Goal: Task Accomplishment & Management: Use online tool/utility

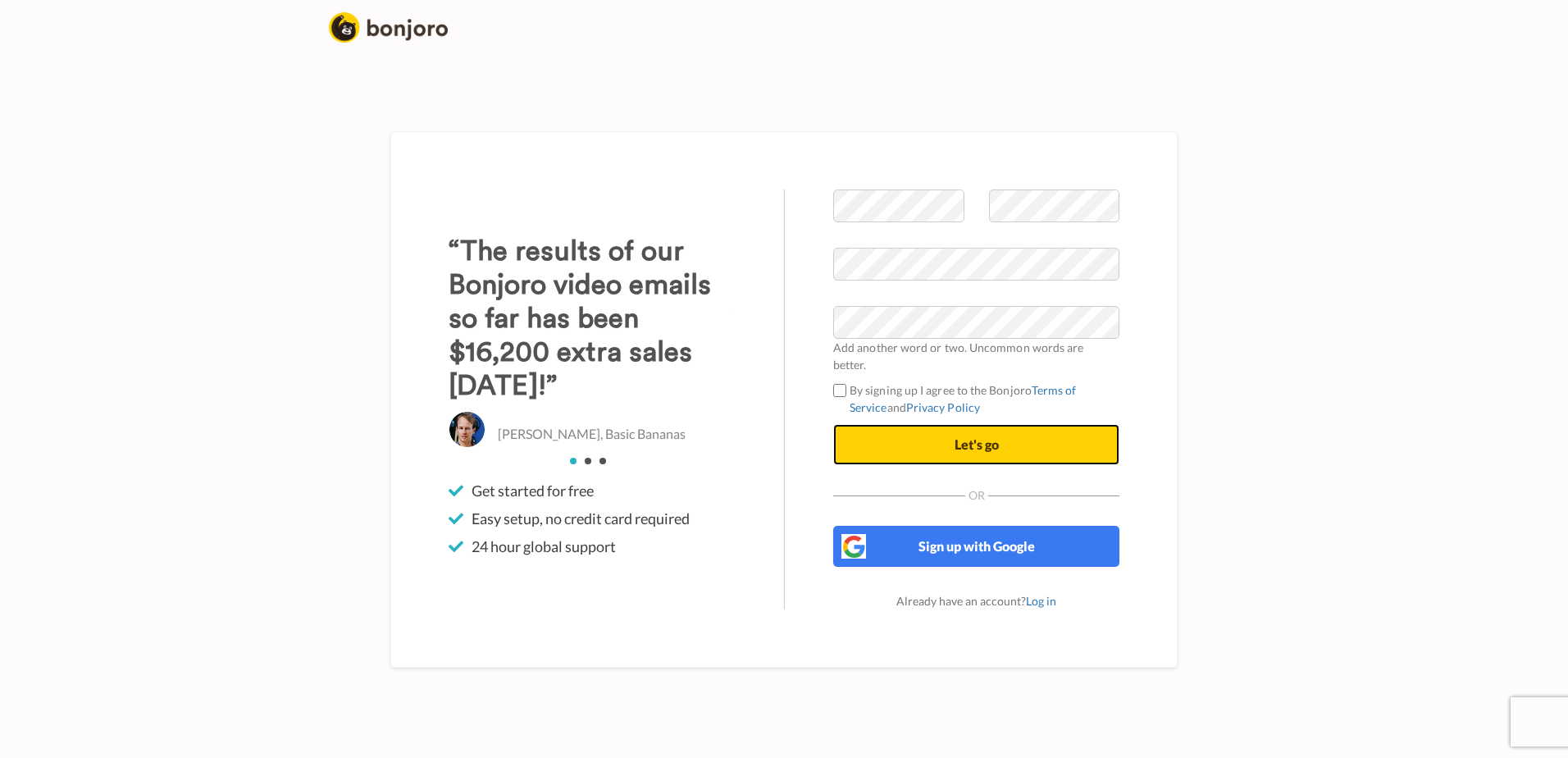
click at [880, 442] on button "Let's go" at bounding box center [976, 444] width 286 height 41
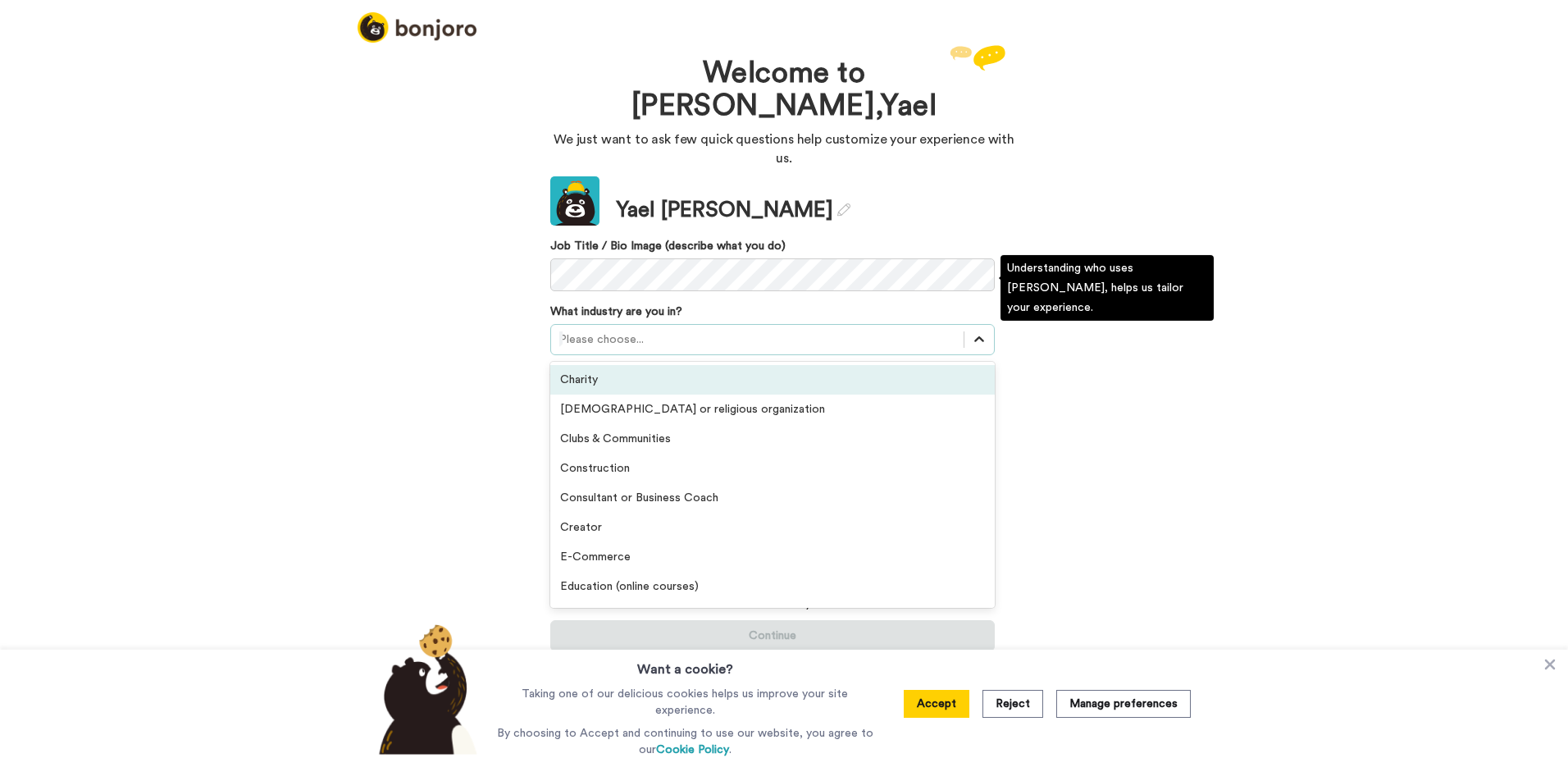
click at [971, 332] on icon at bounding box center [978, 340] width 16 height 16
drag, startPoint x: 851, startPoint y: 340, endPoint x: 856, endPoint y: 257, distance: 83.2
click at [856, 304] on div "What industry are you in? option Charity focused, 1 of 21. 21 results available…" at bounding box center [772, 330] width 444 height 52
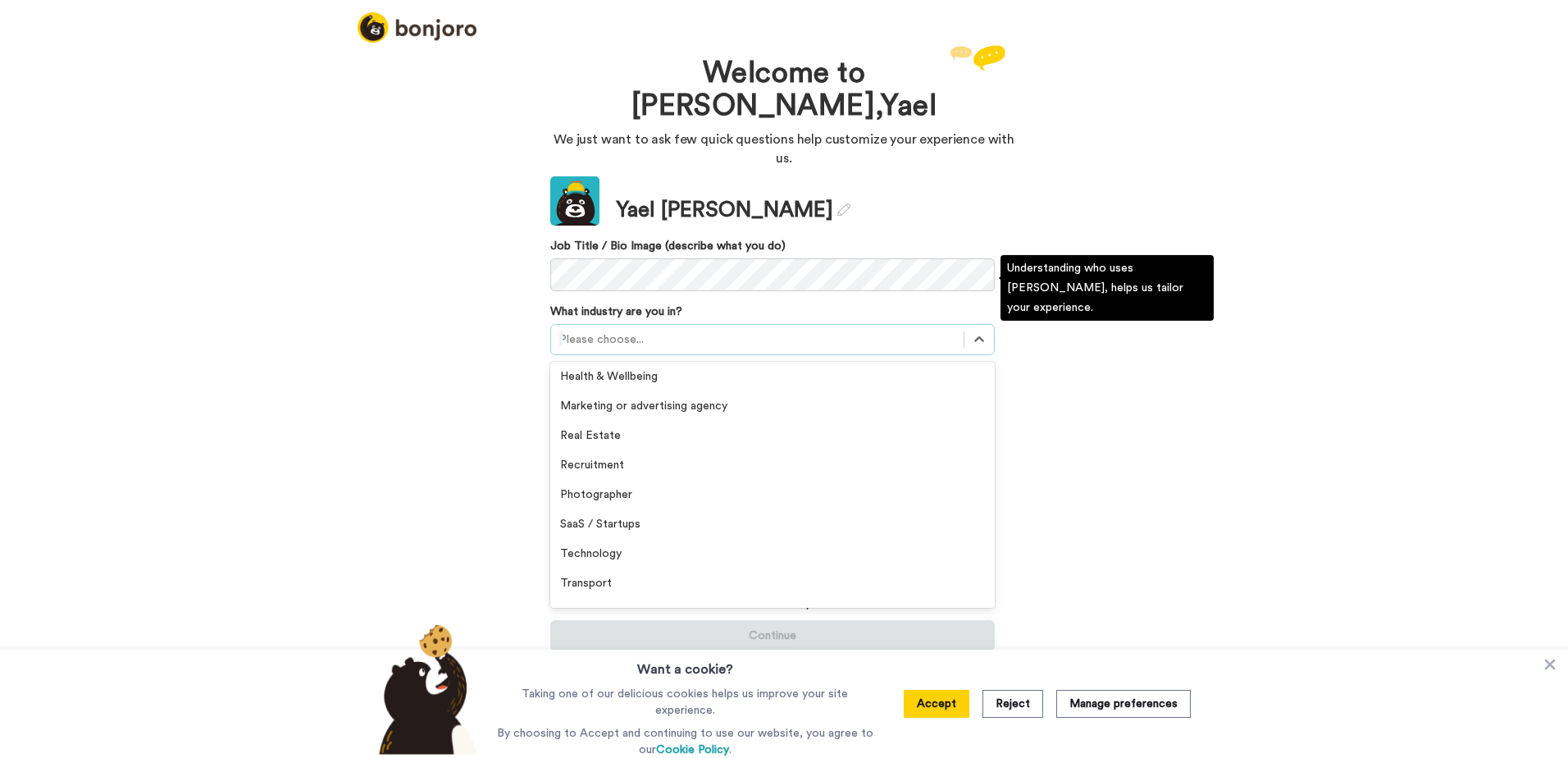
scroll to position [381, 0]
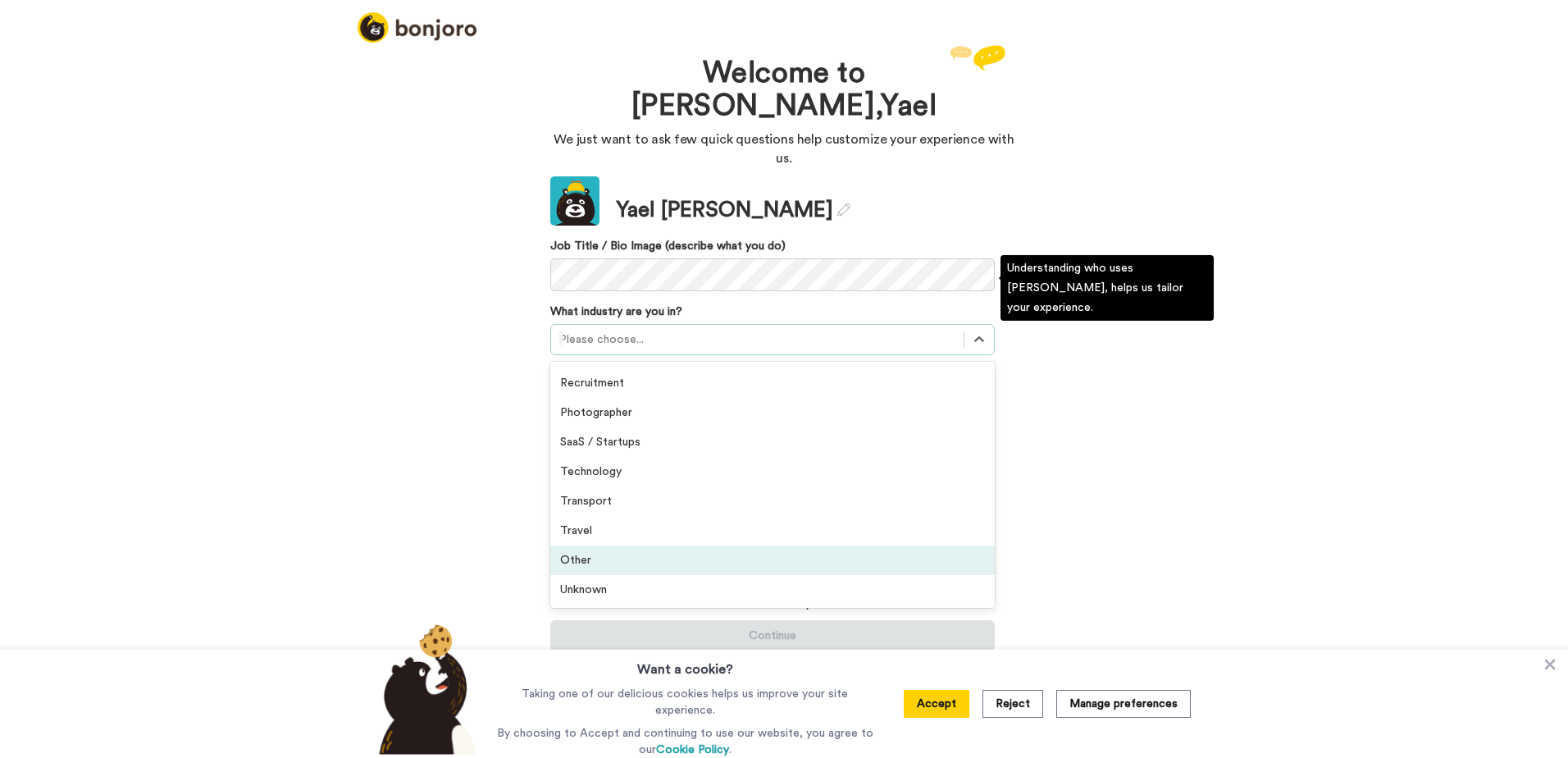
click at [709, 545] on div "Other" at bounding box center [772, 560] width 444 height 29
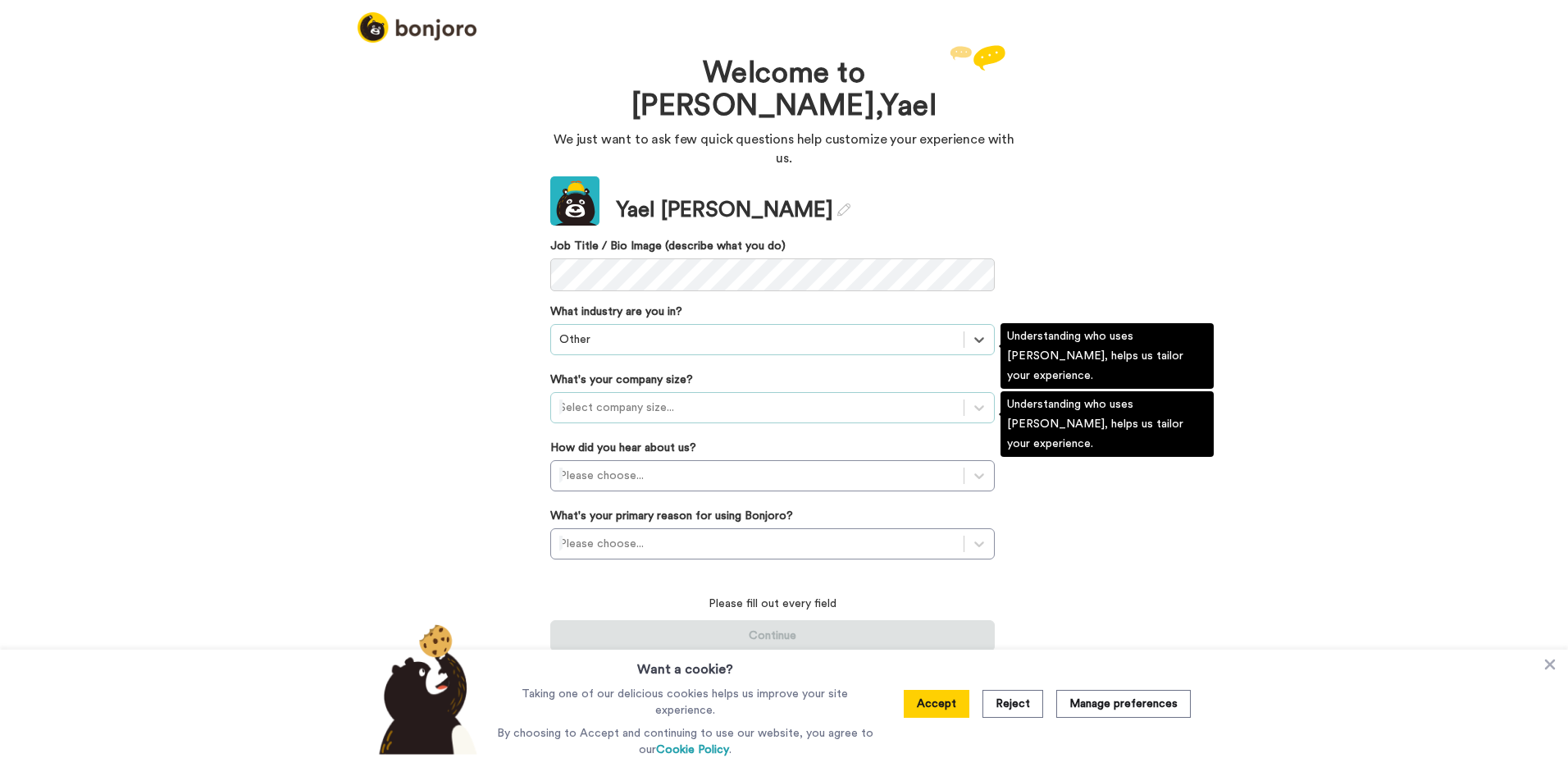
click at [751, 398] on div at bounding box center [757, 408] width 396 height 20
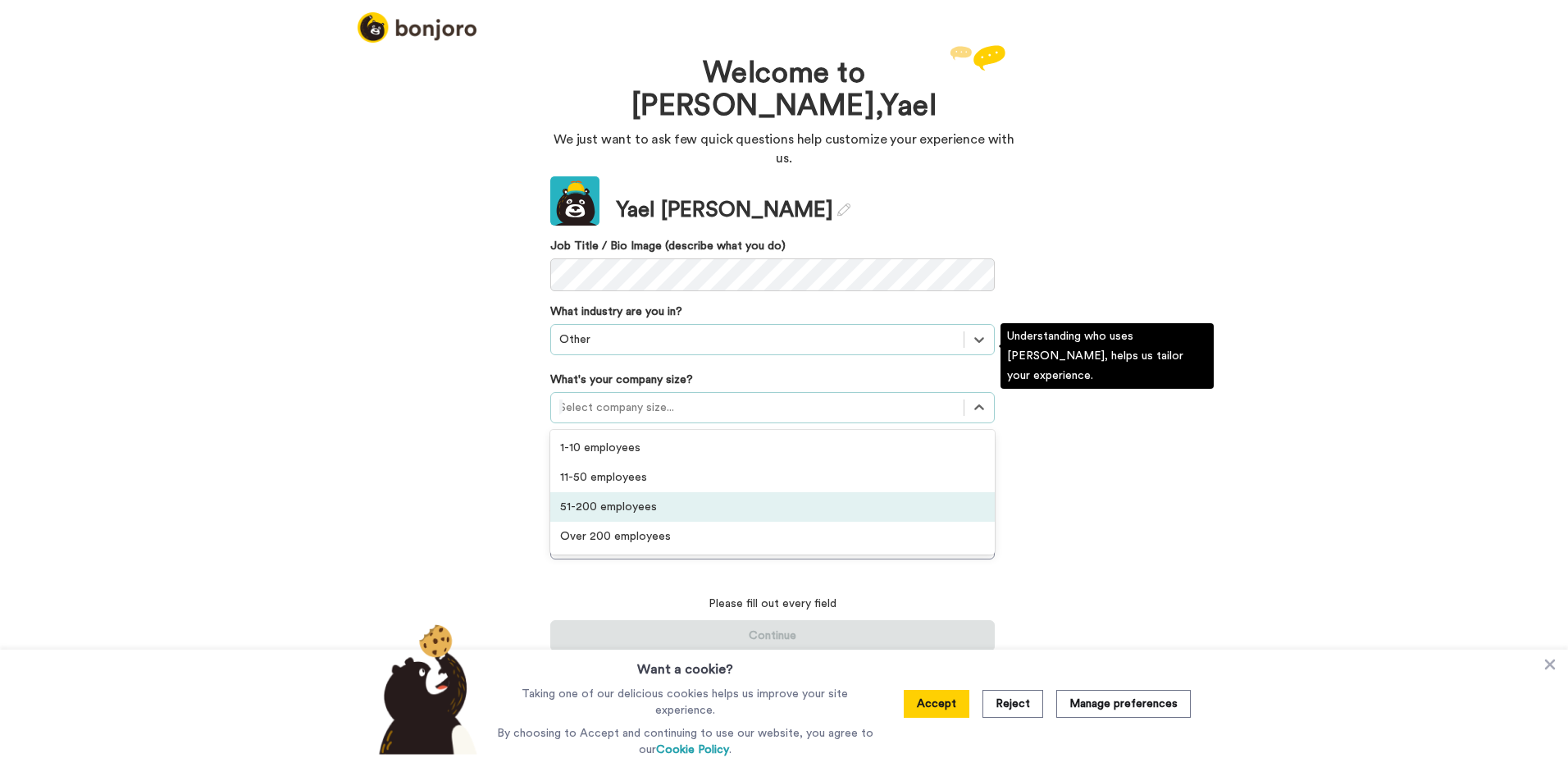
click at [722, 493] on div "51-200 employees" at bounding box center [772, 507] width 444 height 29
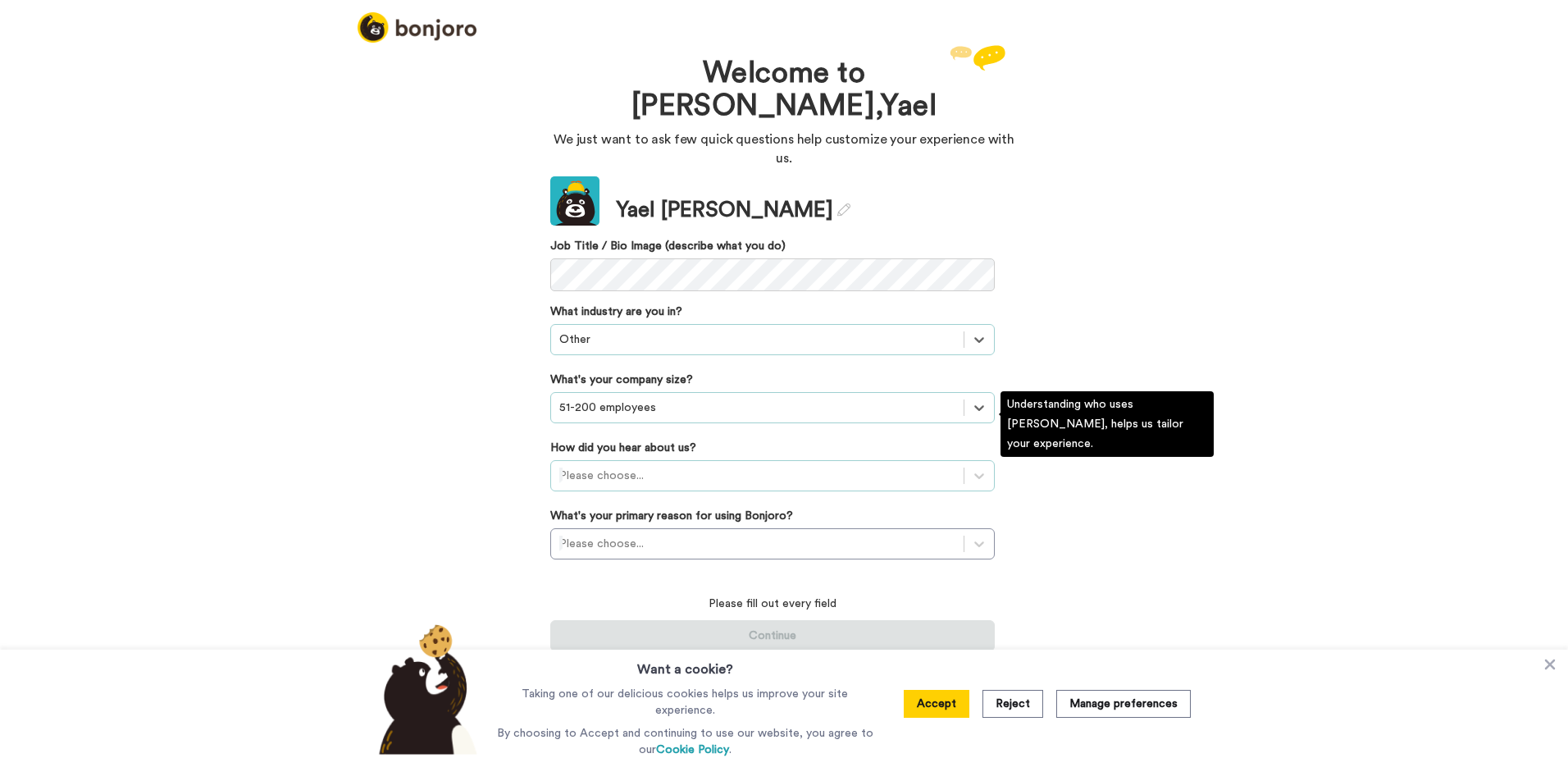
click at [725, 466] on div at bounding box center [757, 476] width 396 height 20
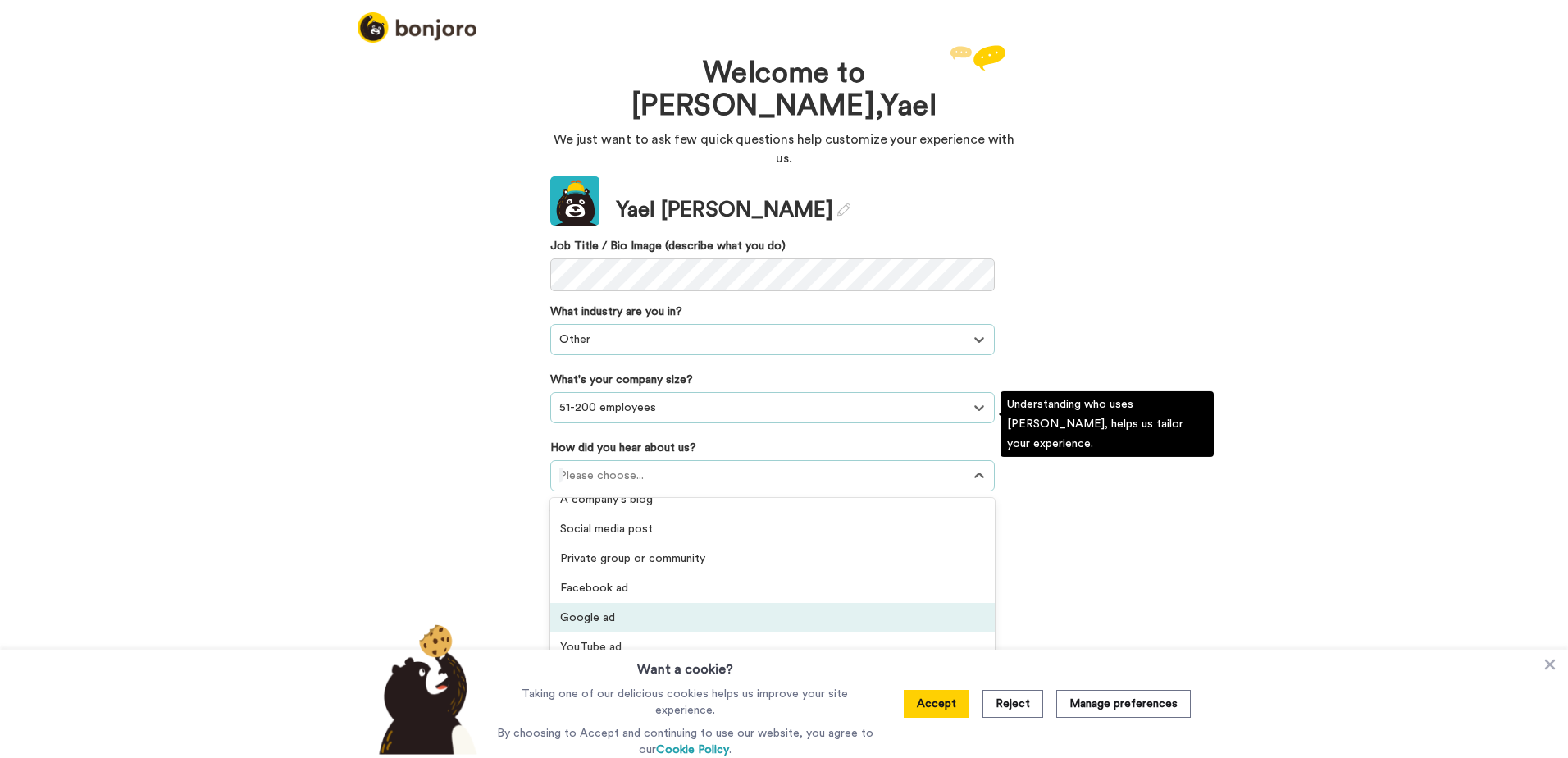
scroll to position [351, 0]
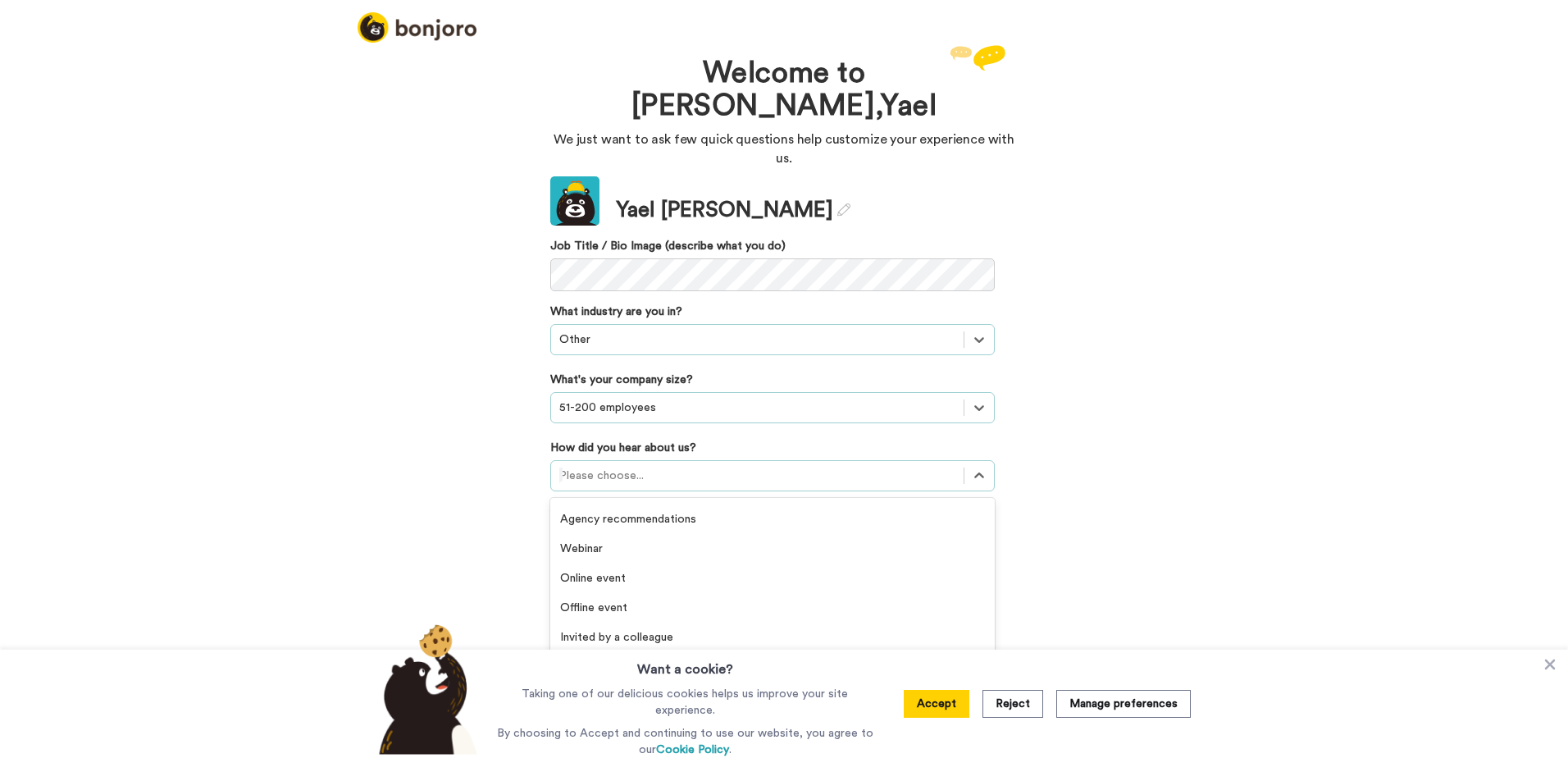
click at [932, 718] on button "Accept" at bounding box center [935, 703] width 65 height 28
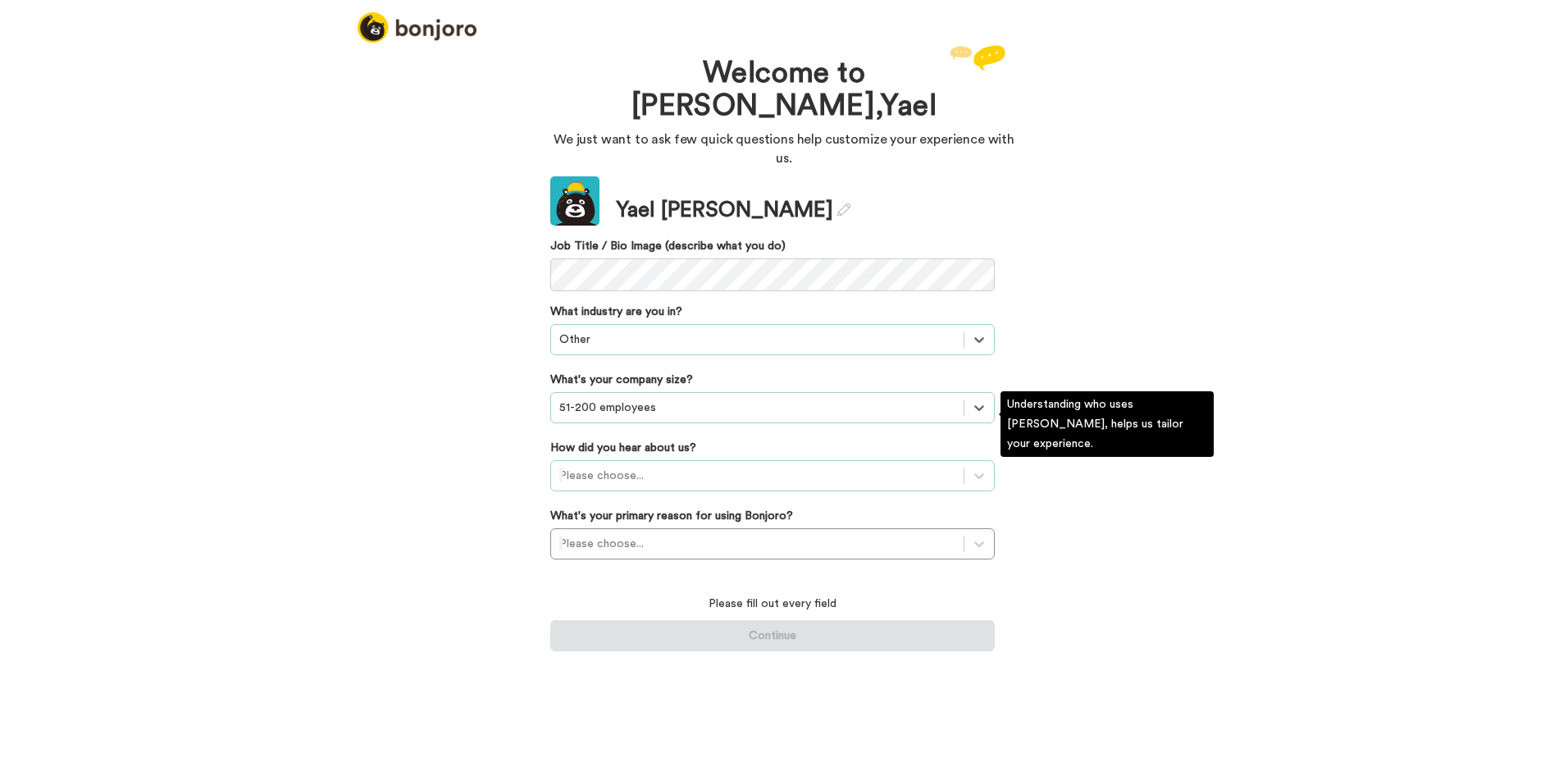
click at [758, 463] on div "Please choose..." at bounding box center [758, 476] width 413 height 26
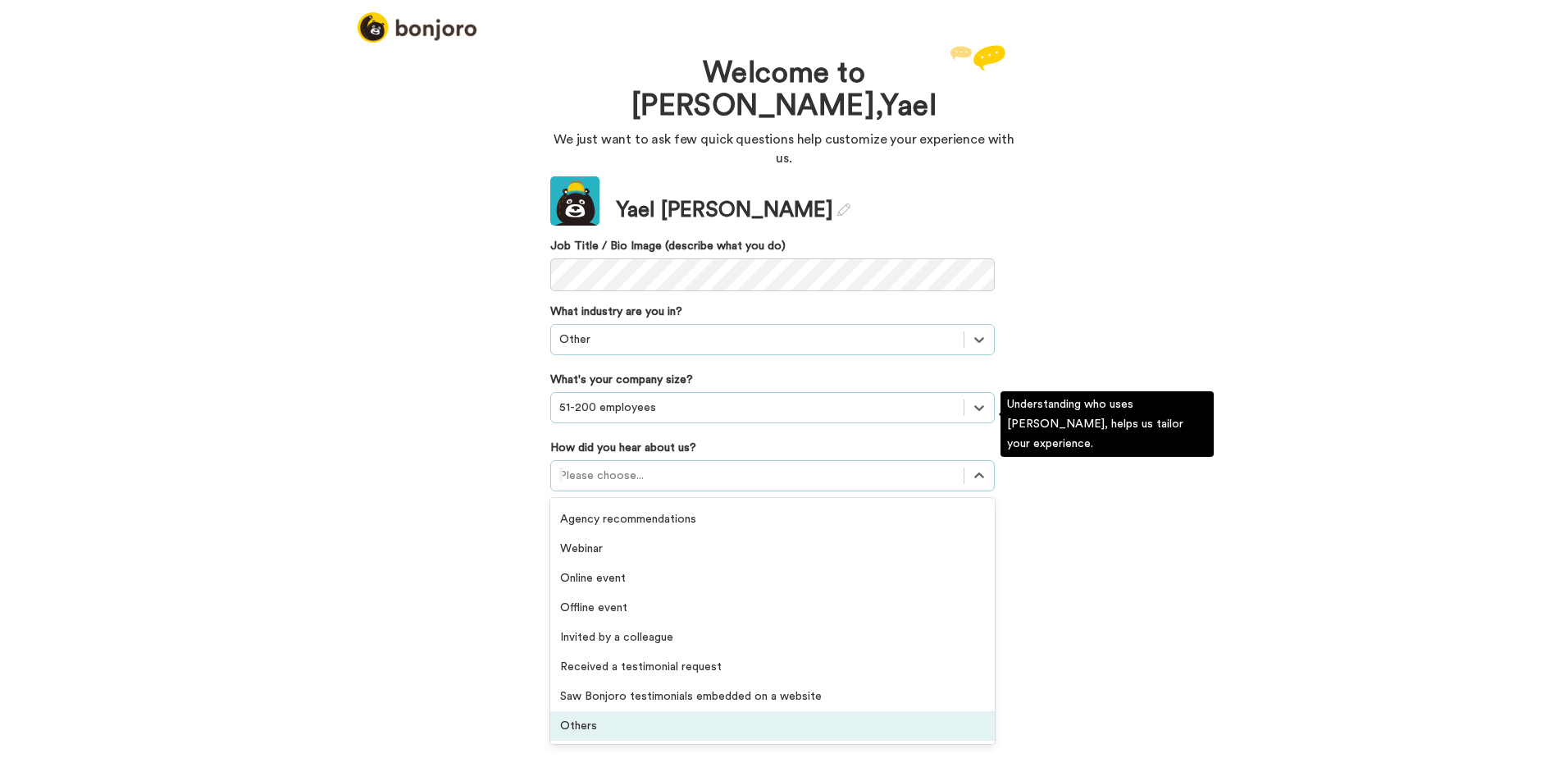
click at [711, 692] on div "Received a Bonjoro video message Podcast Recommended by a friend GIF Signature …" at bounding box center [772, 620] width 444 height 246
click at [713, 712] on div "Others" at bounding box center [772, 726] width 444 height 29
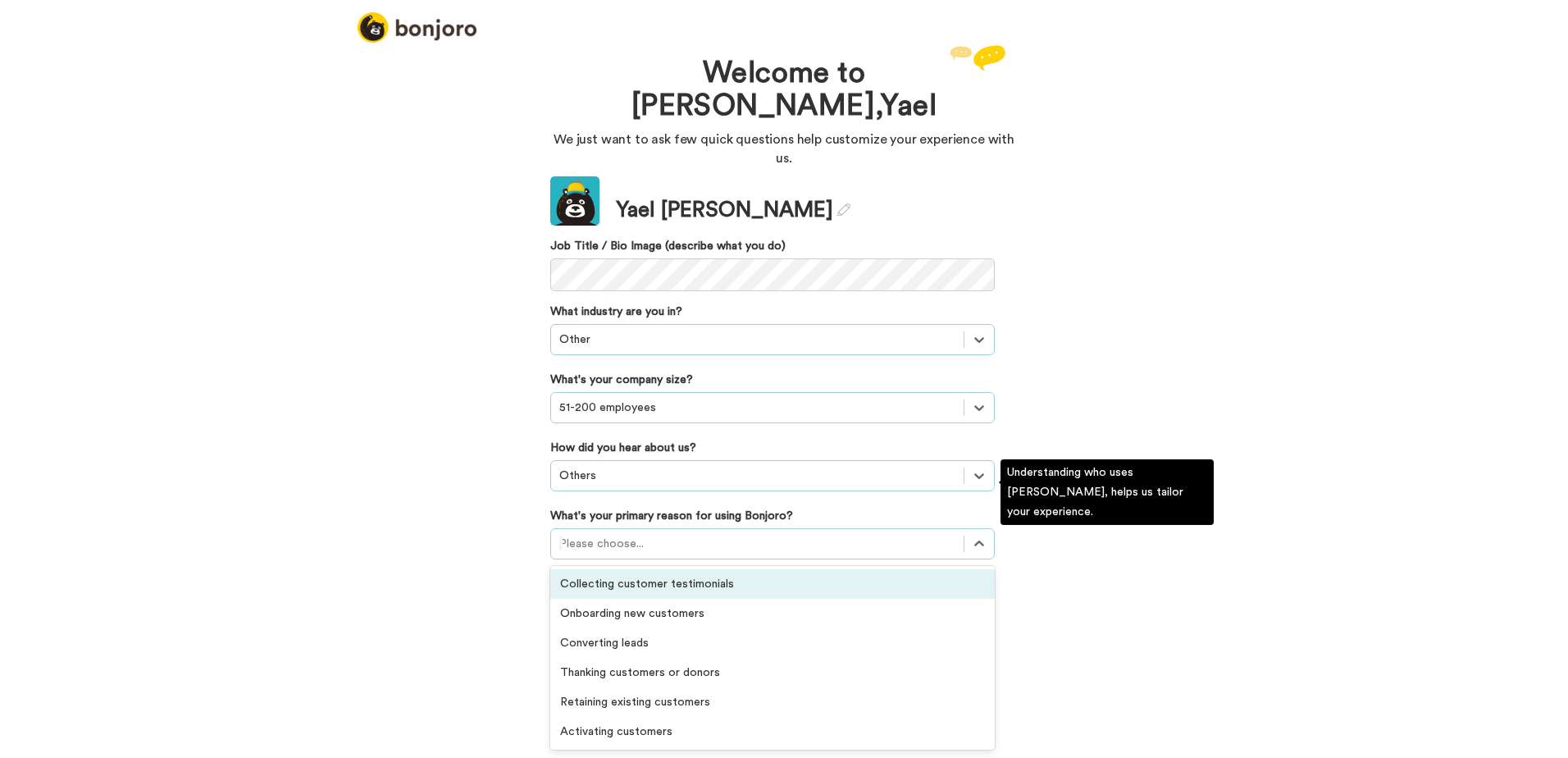
click at [673, 534] on div at bounding box center [757, 543] width 396 height 20
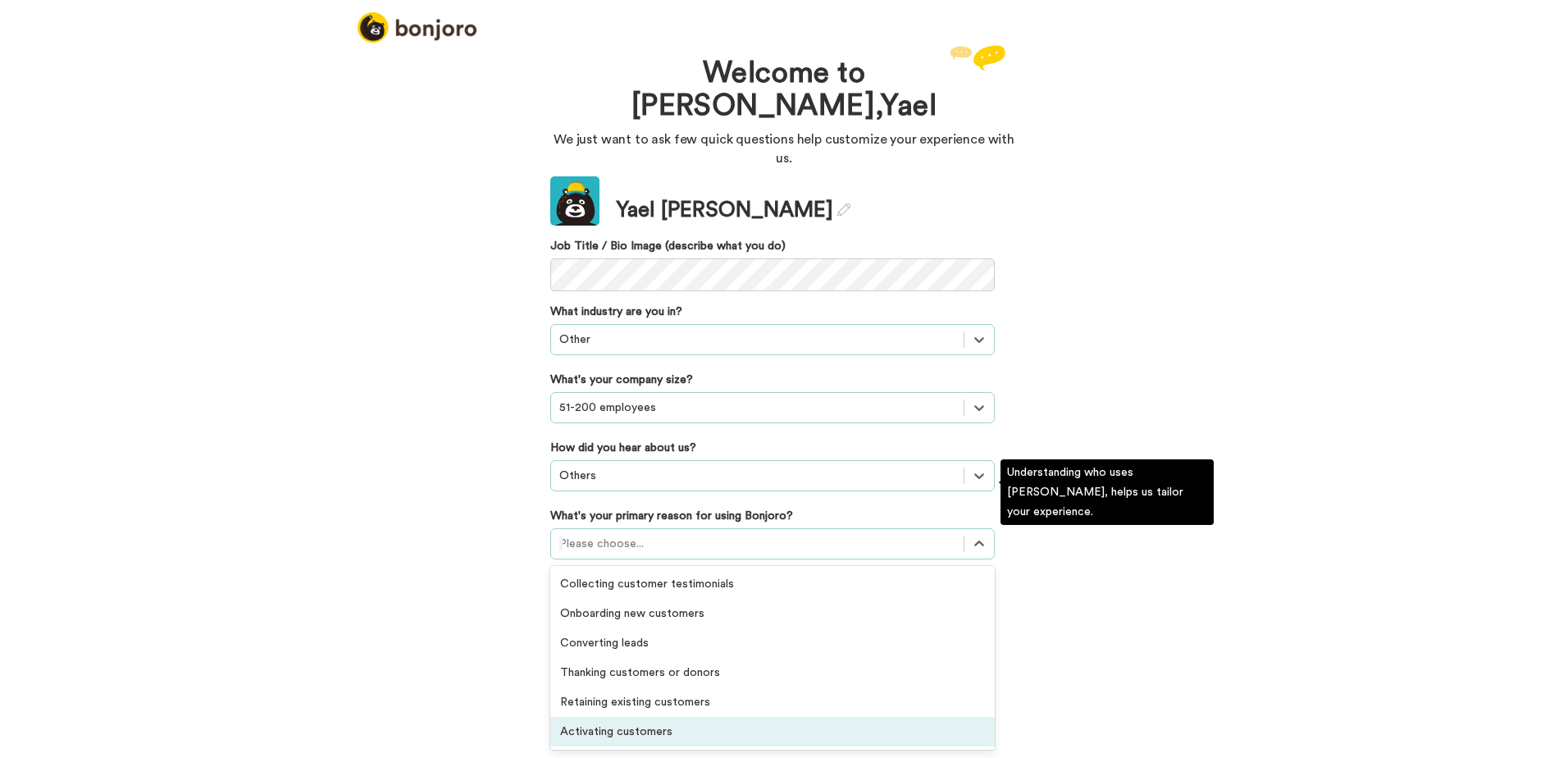
click at [781, 717] on div "Activating customers" at bounding box center [772, 731] width 444 height 29
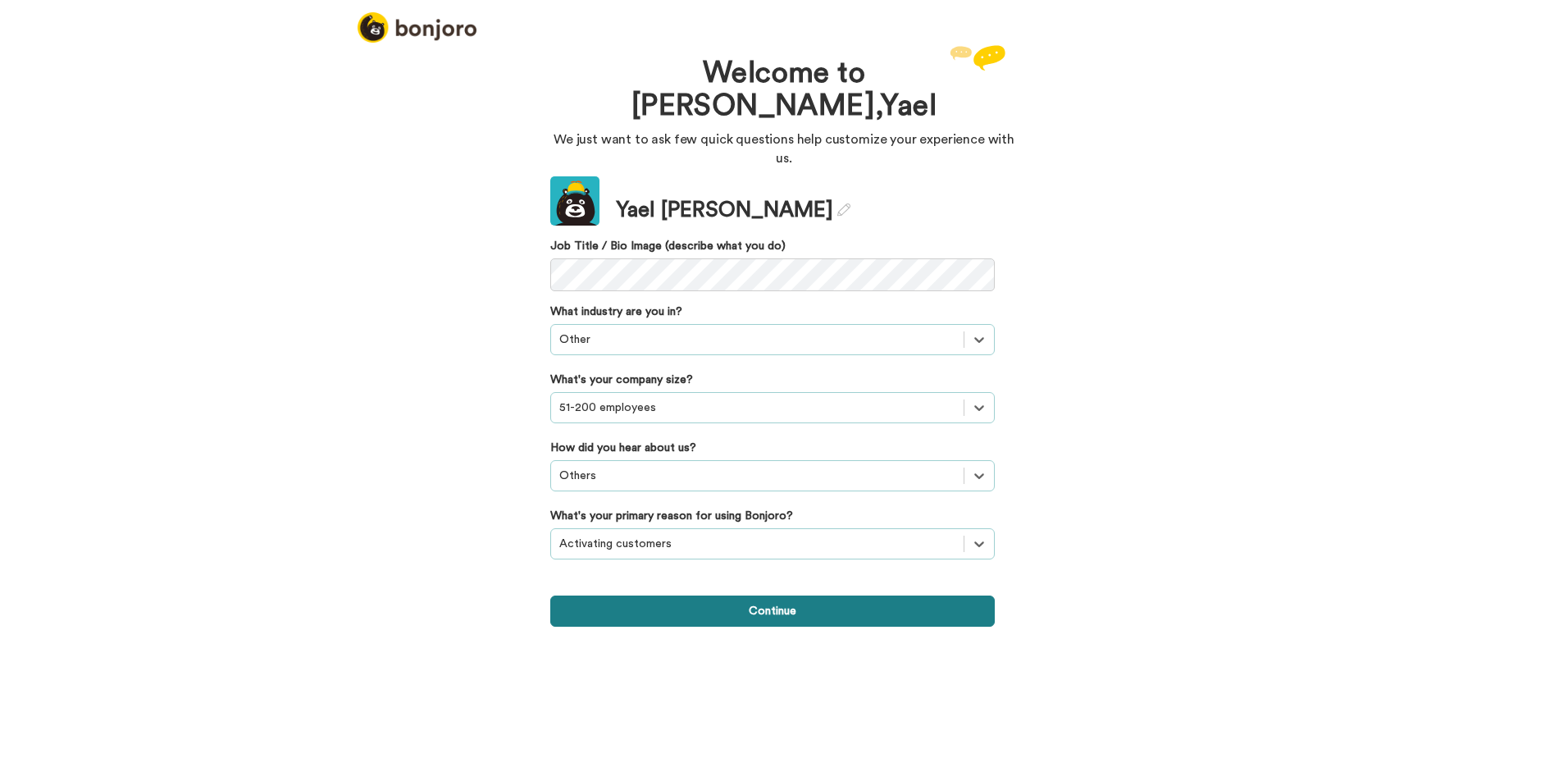
click at [745, 595] on button "Continue" at bounding box center [772, 611] width 444 height 31
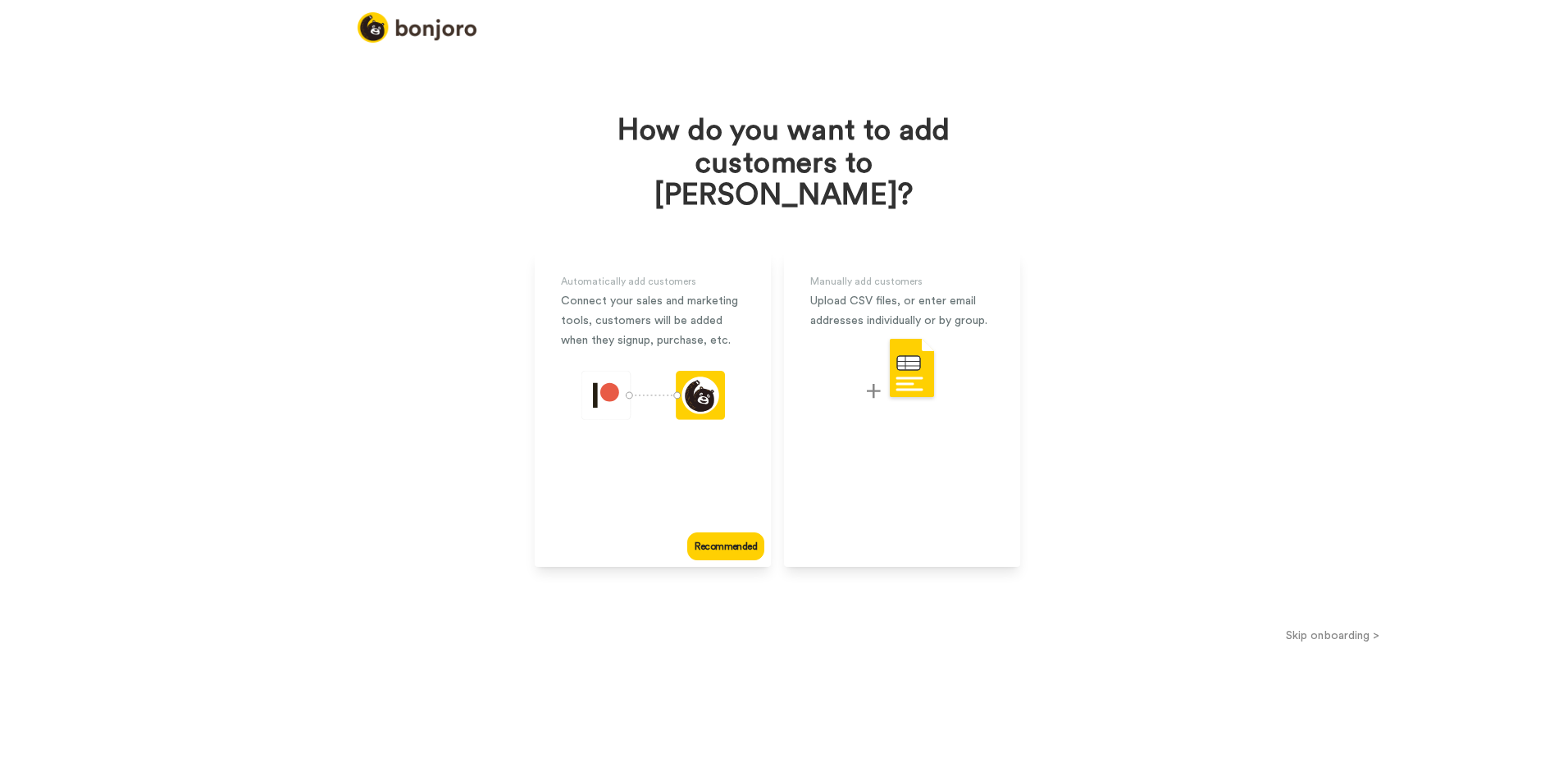
click at [1325, 620] on div "How do you want to add customers to Bonjoro? Automatically add customers Connec…" at bounding box center [784, 400] width 1568 height 717
click at [1329, 627] on button "Skip onboarding >" at bounding box center [1332, 635] width 471 height 17
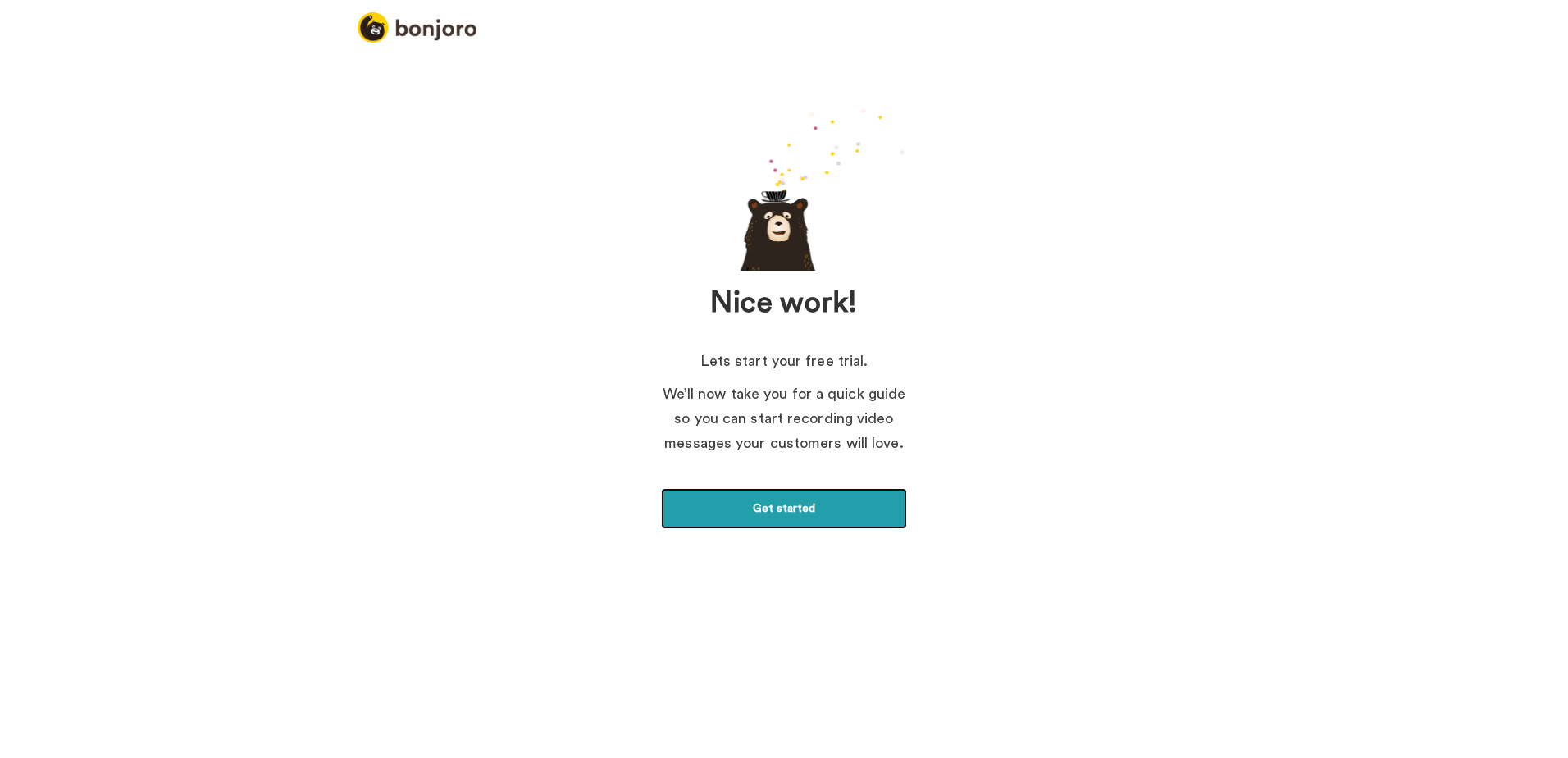
click at [851, 519] on link "Get started" at bounding box center [784, 509] width 246 height 41
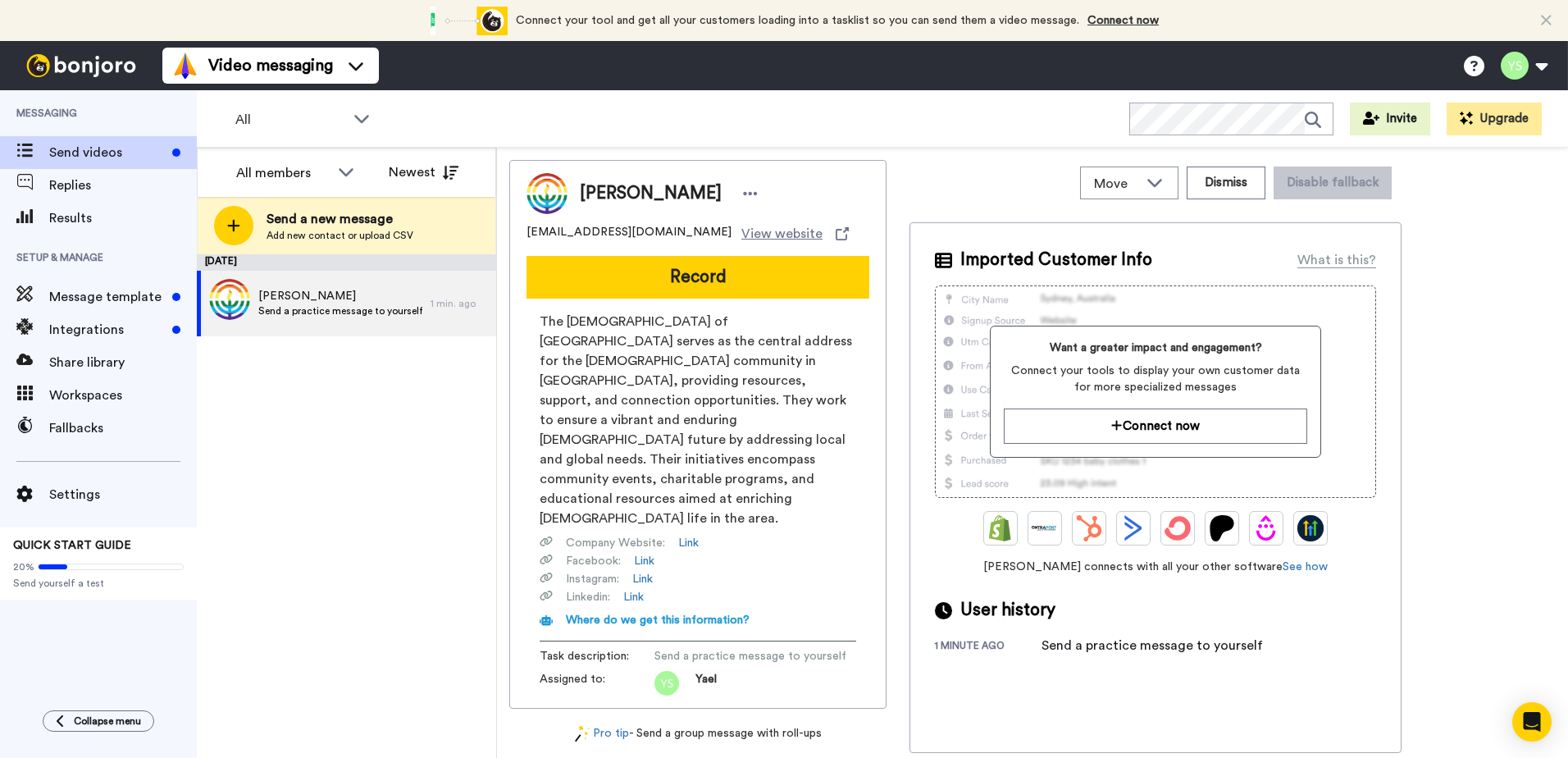
click at [641, 186] on span "Yael Sasonov" at bounding box center [650, 194] width 142 height 25
click at [641, 187] on span "Yael Sasonov" at bounding box center [650, 194] width 142 height 25
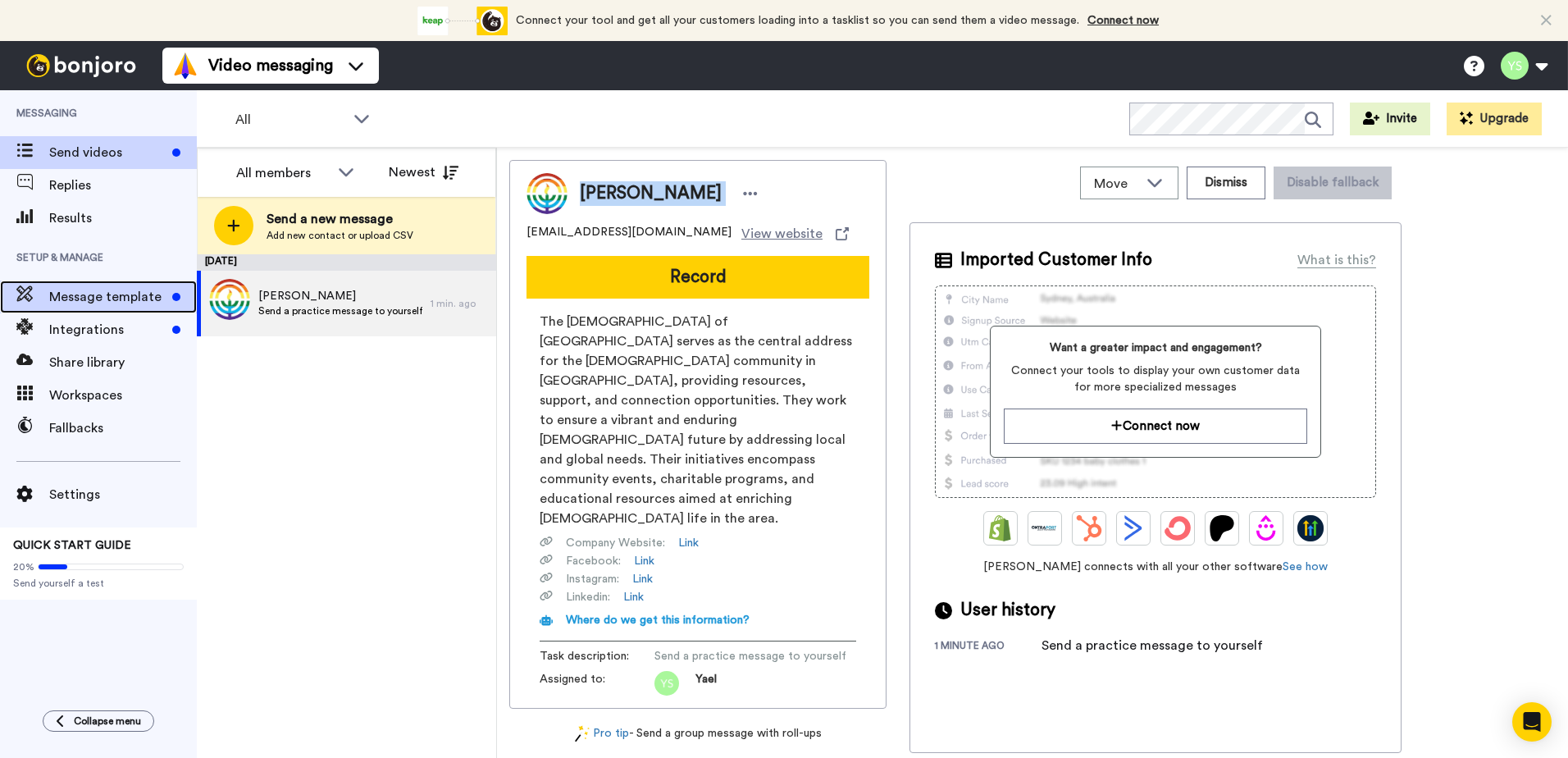
click at [87, 291] on span "Message template" at bounding box center [107, 297] width 116 height 20
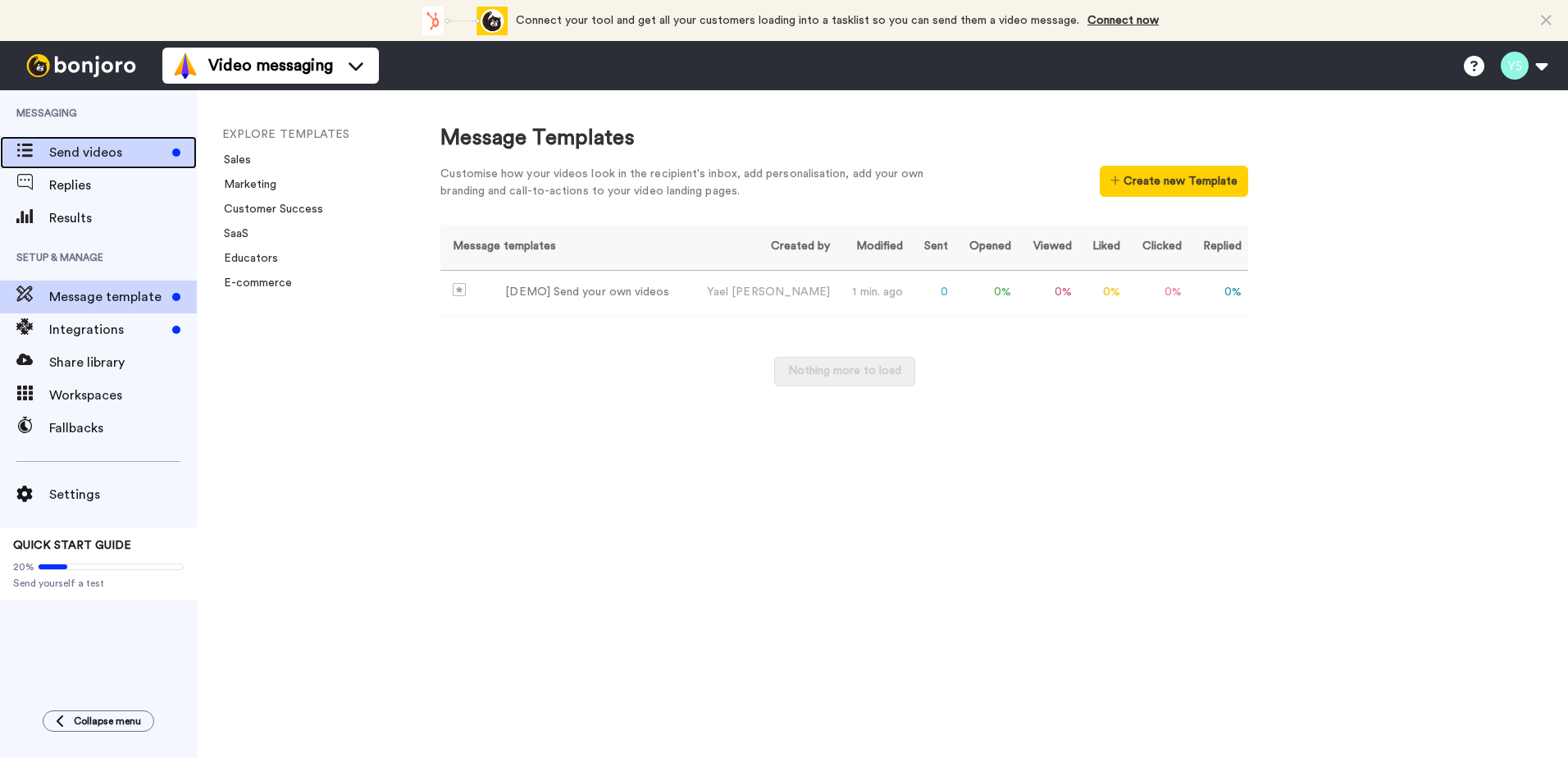
click at [61, 141] on div "Send videos" at bounding box center [98, 152] width 197 height 33
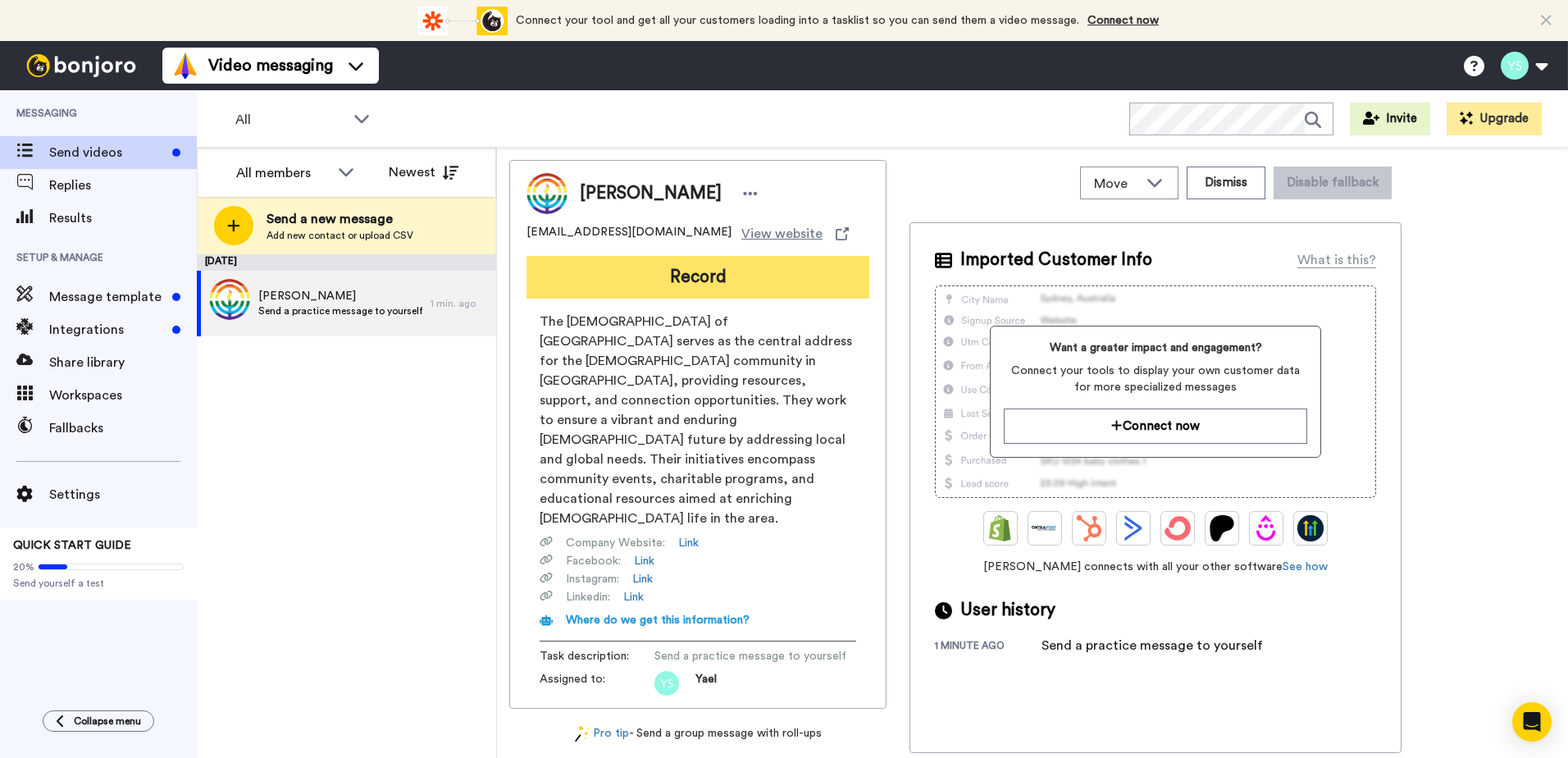
click at [709, 293] on button "Record" at bounding box center [698, 277] width 343 height 43
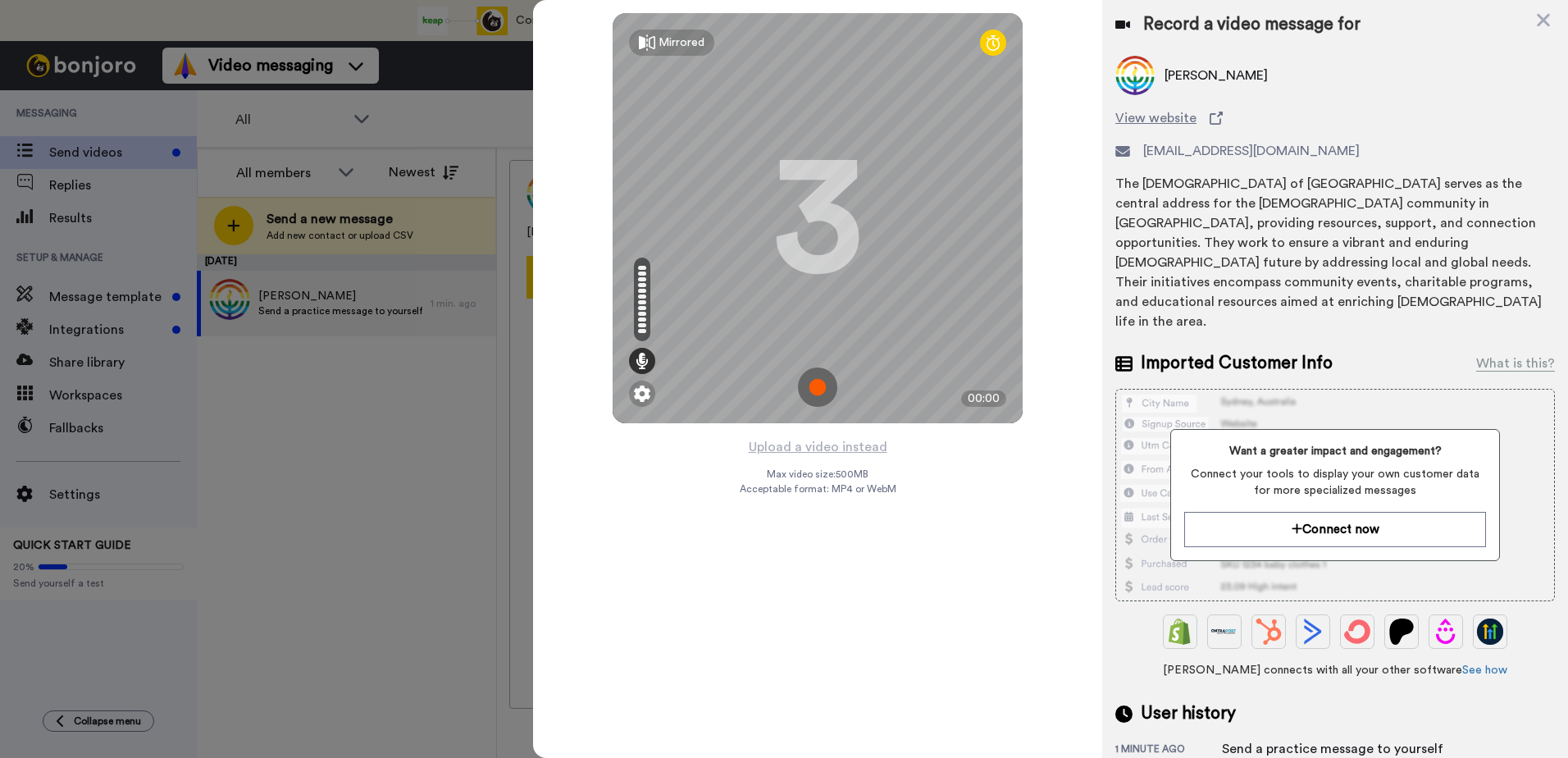
click at [820, 384] on img at bounding box center [818, 387] width 39 height 39
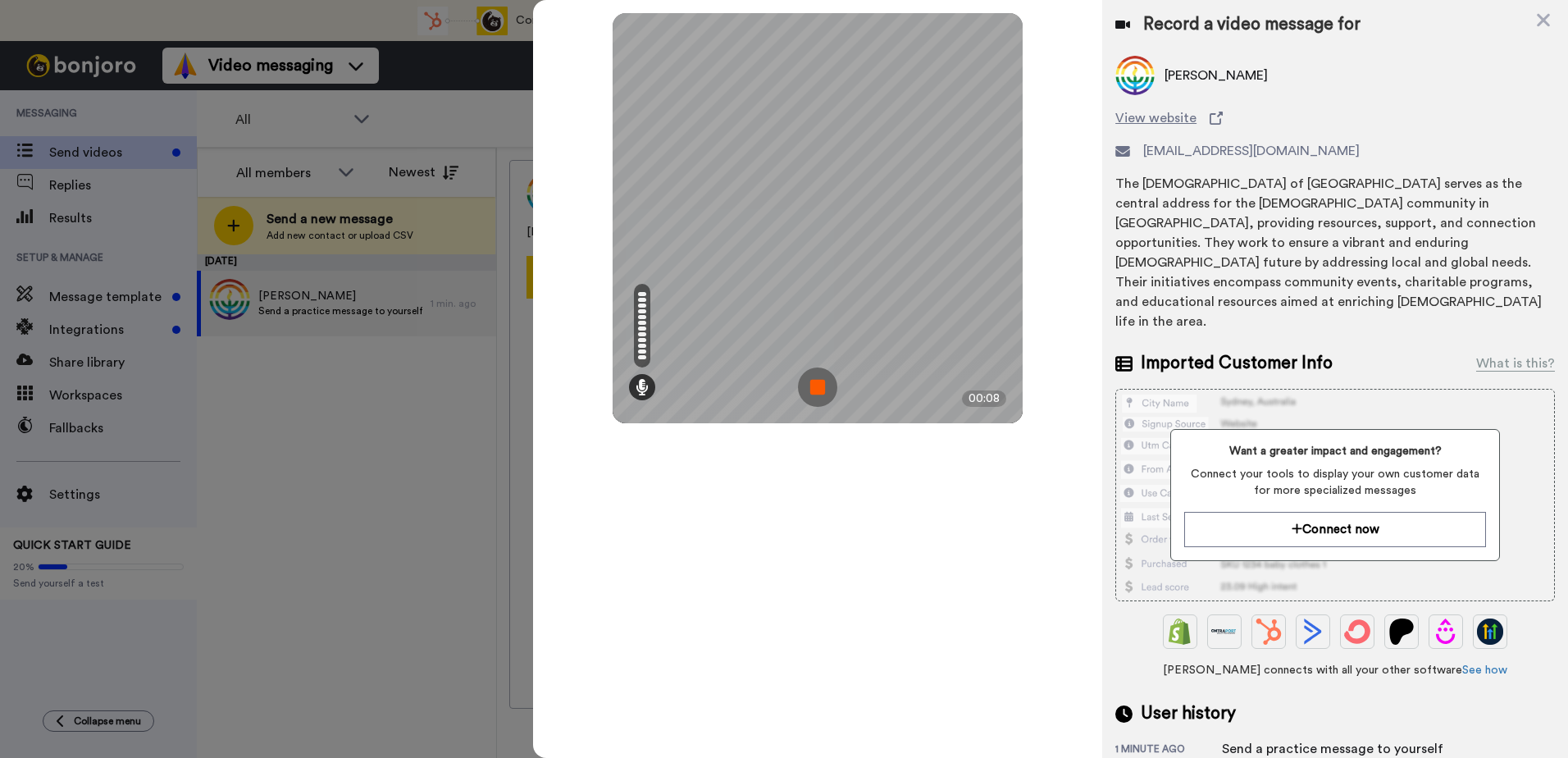
click at [826, 385] on img at bounding box center [818, 387] width 39 height 39
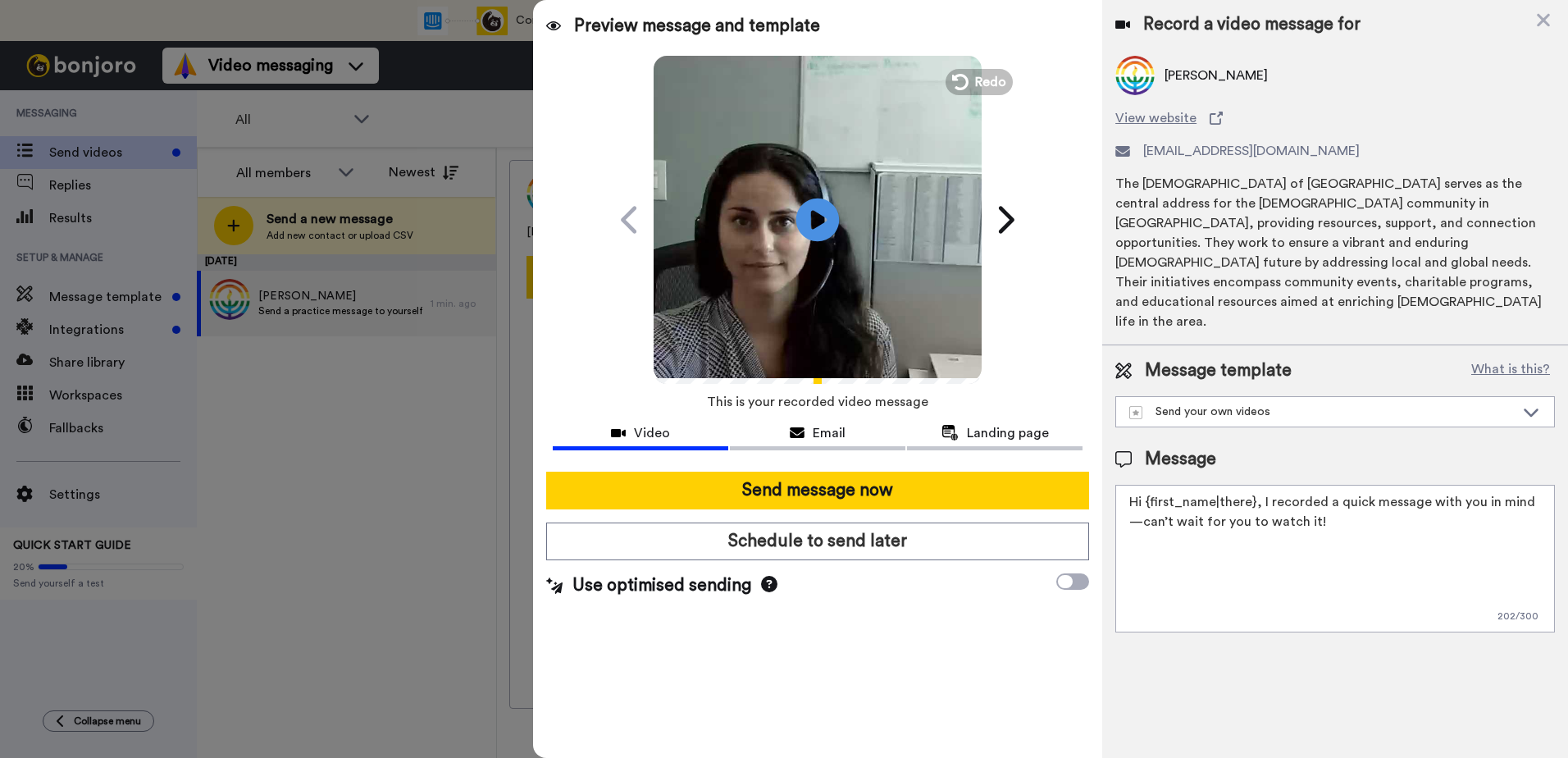
click at [798, 214] on icon at bounding box center [818, 219] width 44 height 44
click at [1539, 22] on icon at bounding box center [1543, 20] width 16 height 21
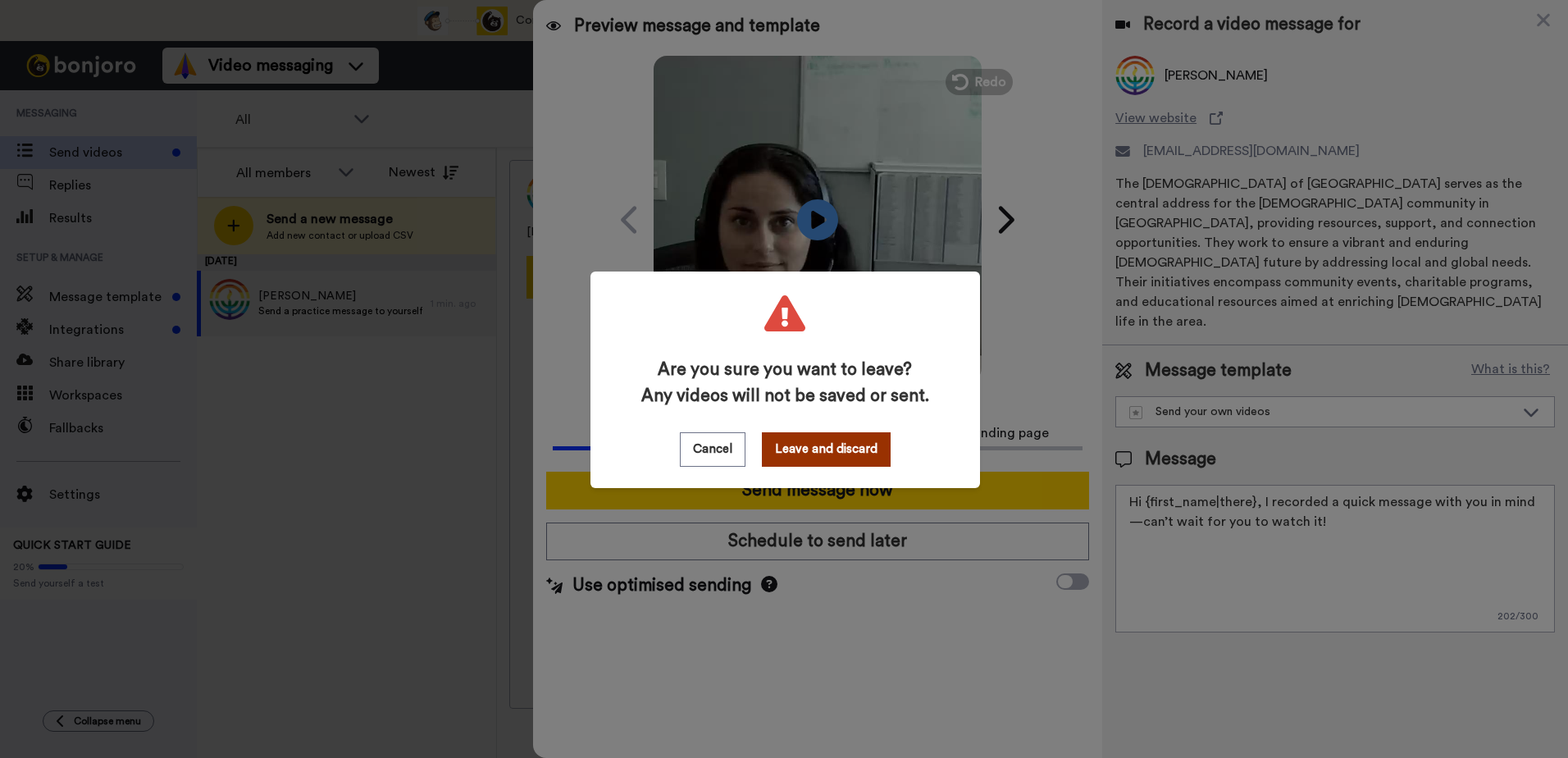
click at [794, 451] on button "Leave and discard" at bounding box center [826, 450] width 129 height 35
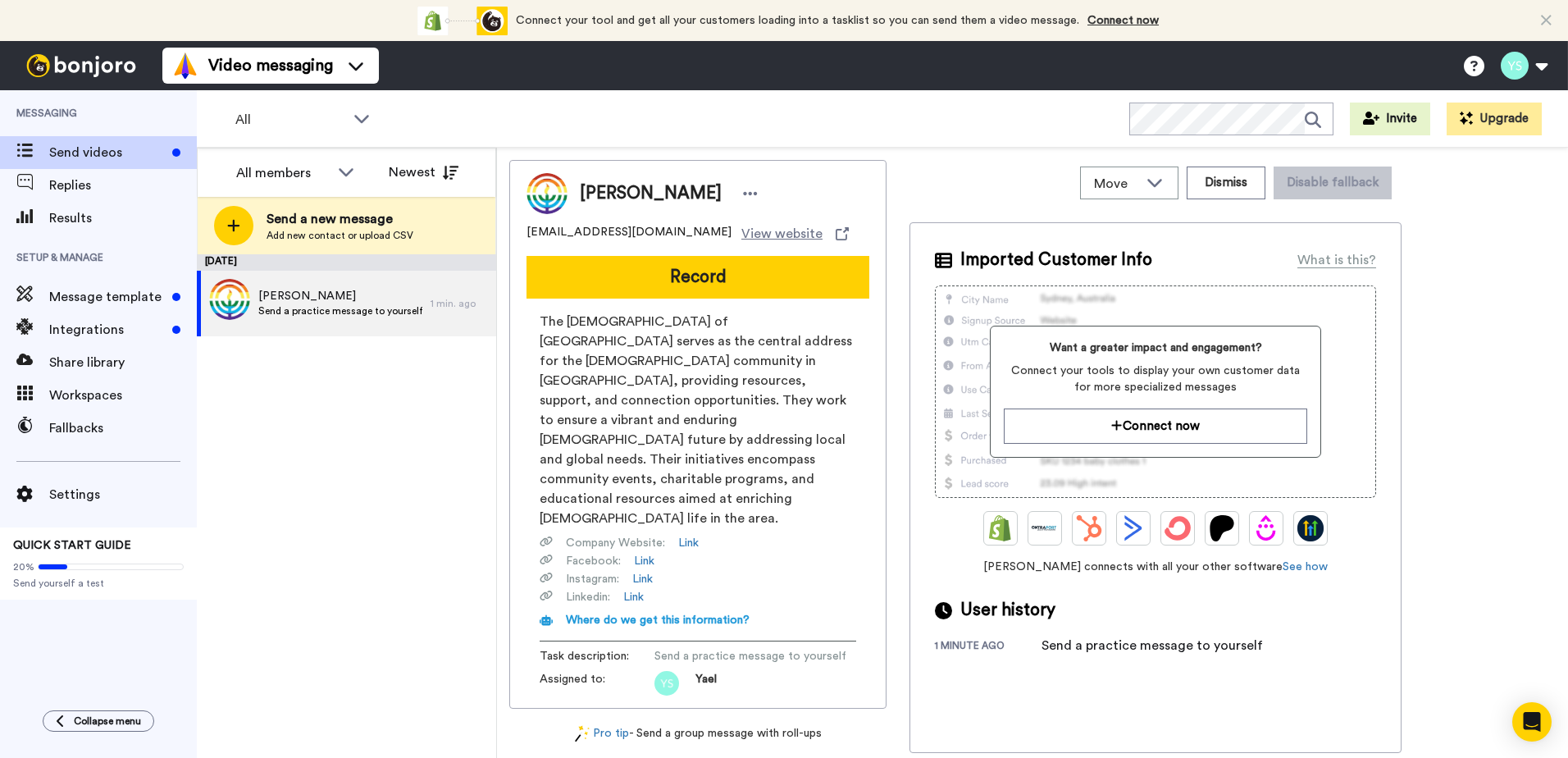
click at [792, 278] on button "Record" at bounding box center [698, 277] width 343 height 43
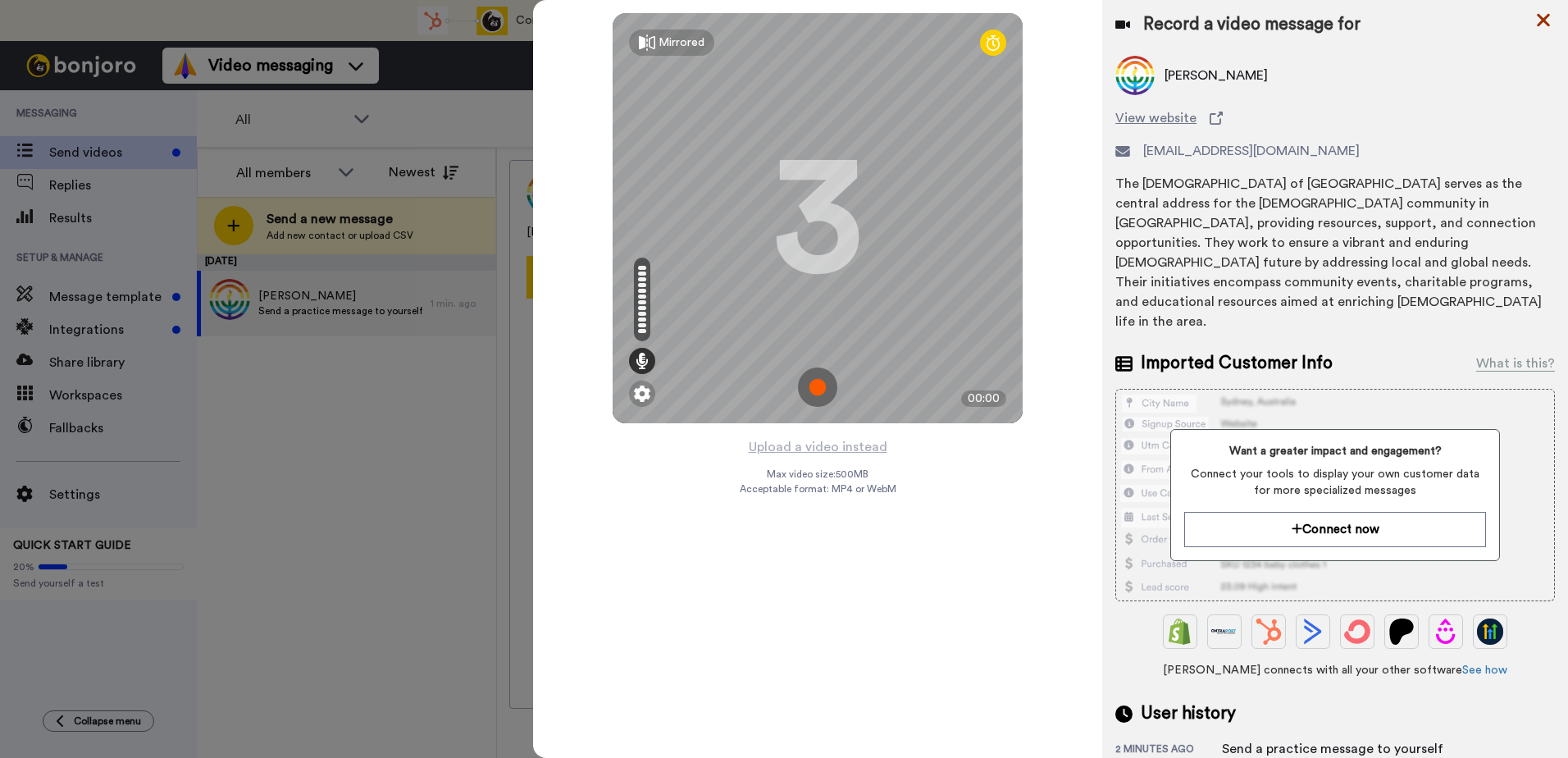
click at [1547, 19] on icon at bounding box center [1543, 20] width 16 height 21
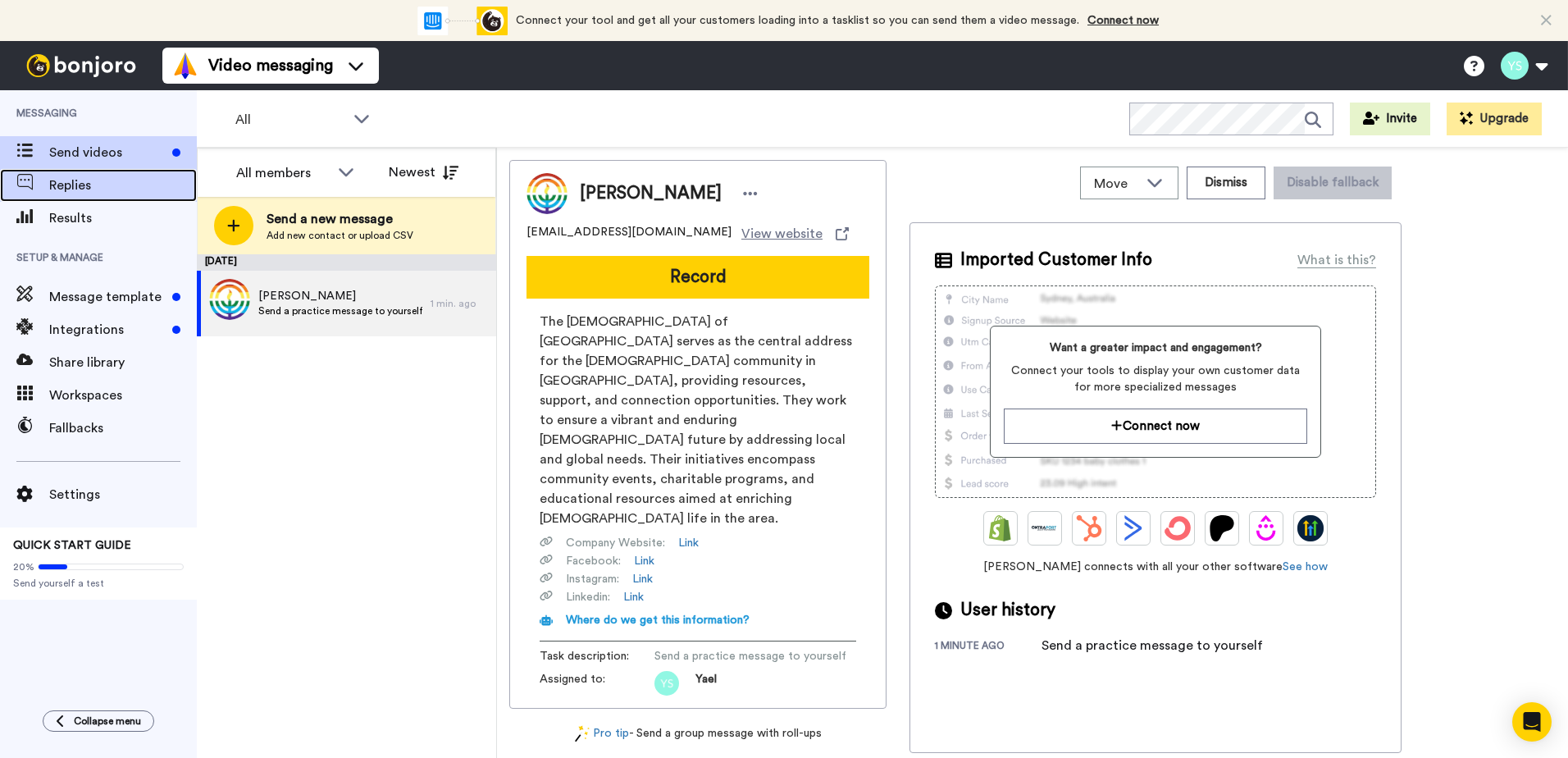
click at [72, 189] on span "Replies" at bounding box center [122, 185] width 147 height 20
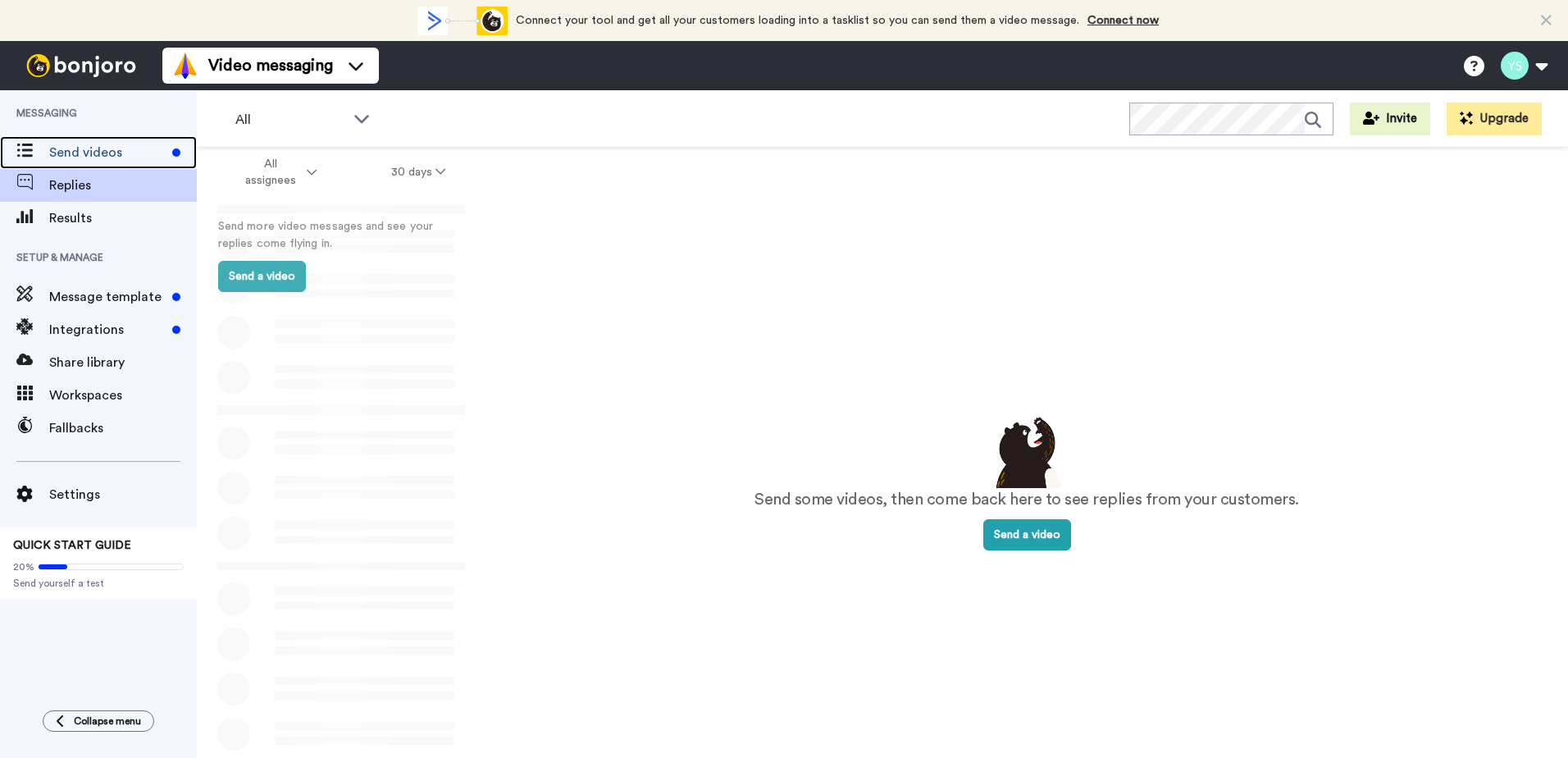
click at [102, 147] on span "Send videos" at bounding box center [107, 153] width 116 height 20
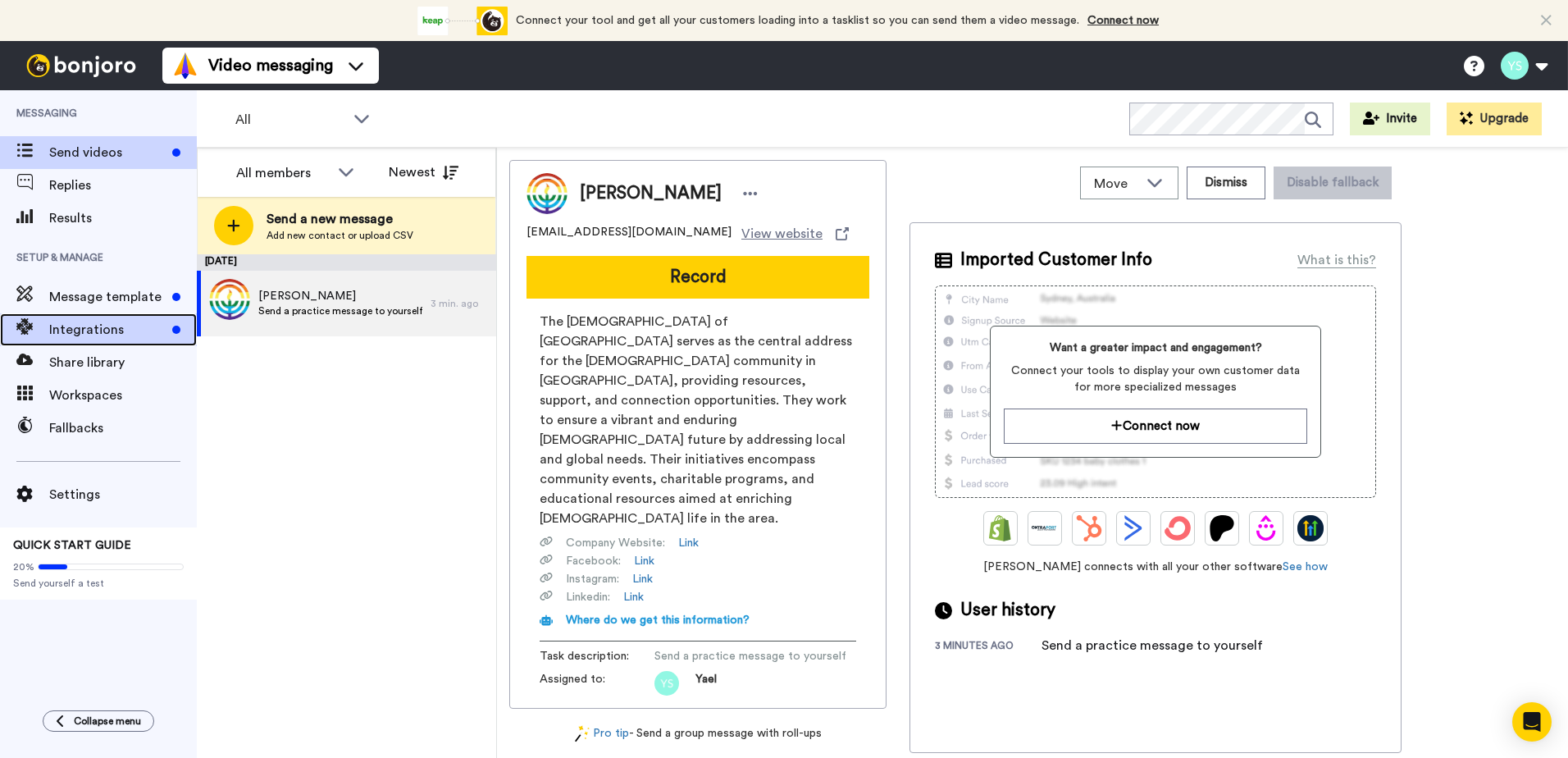
click at [105, 337] on span "Integrations" at bounding box center [107, 330] width 116 height 20
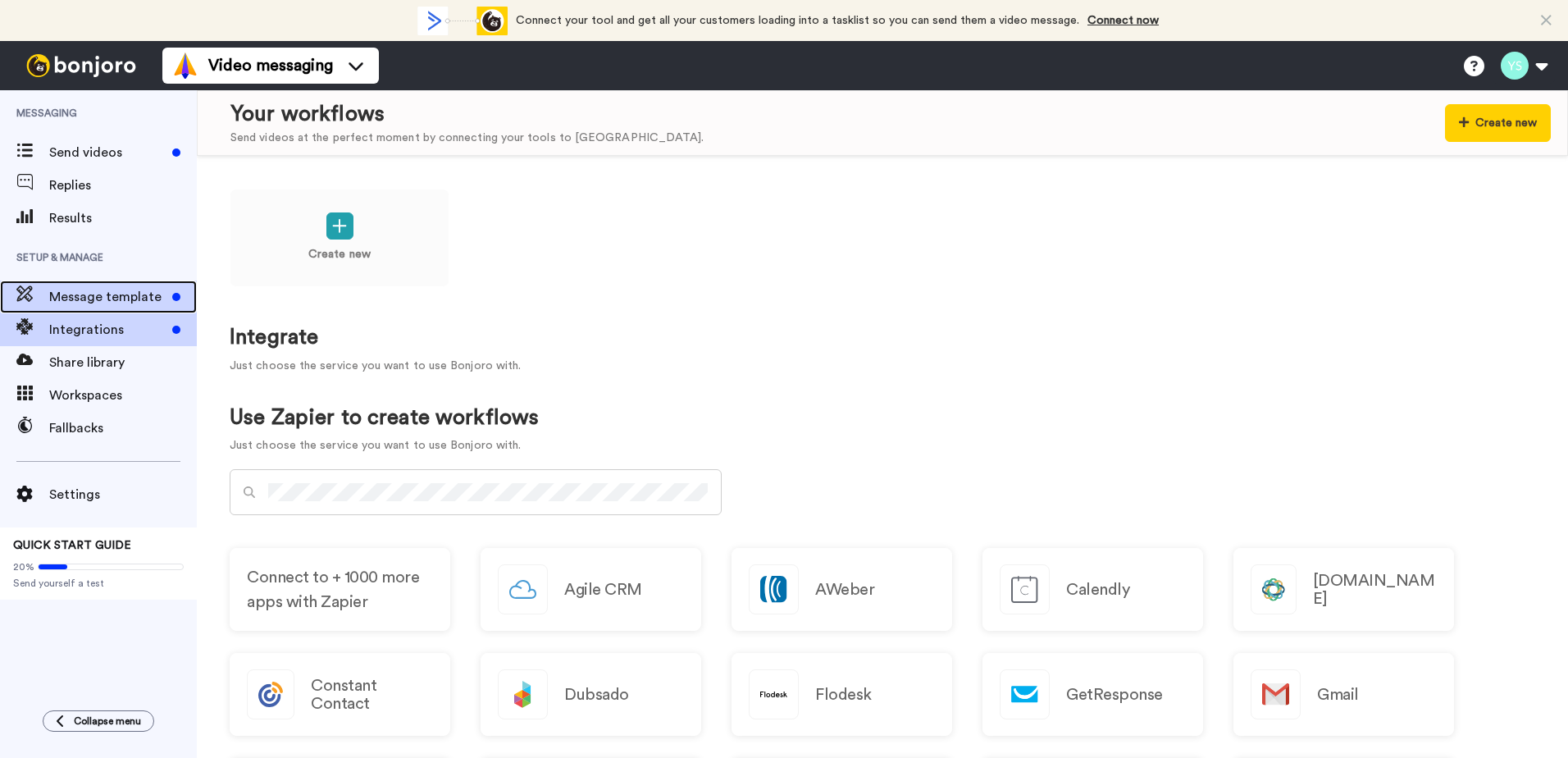
click at [114, 289] on span "Message template" at bounding box center [107, 297] width 116 height 20
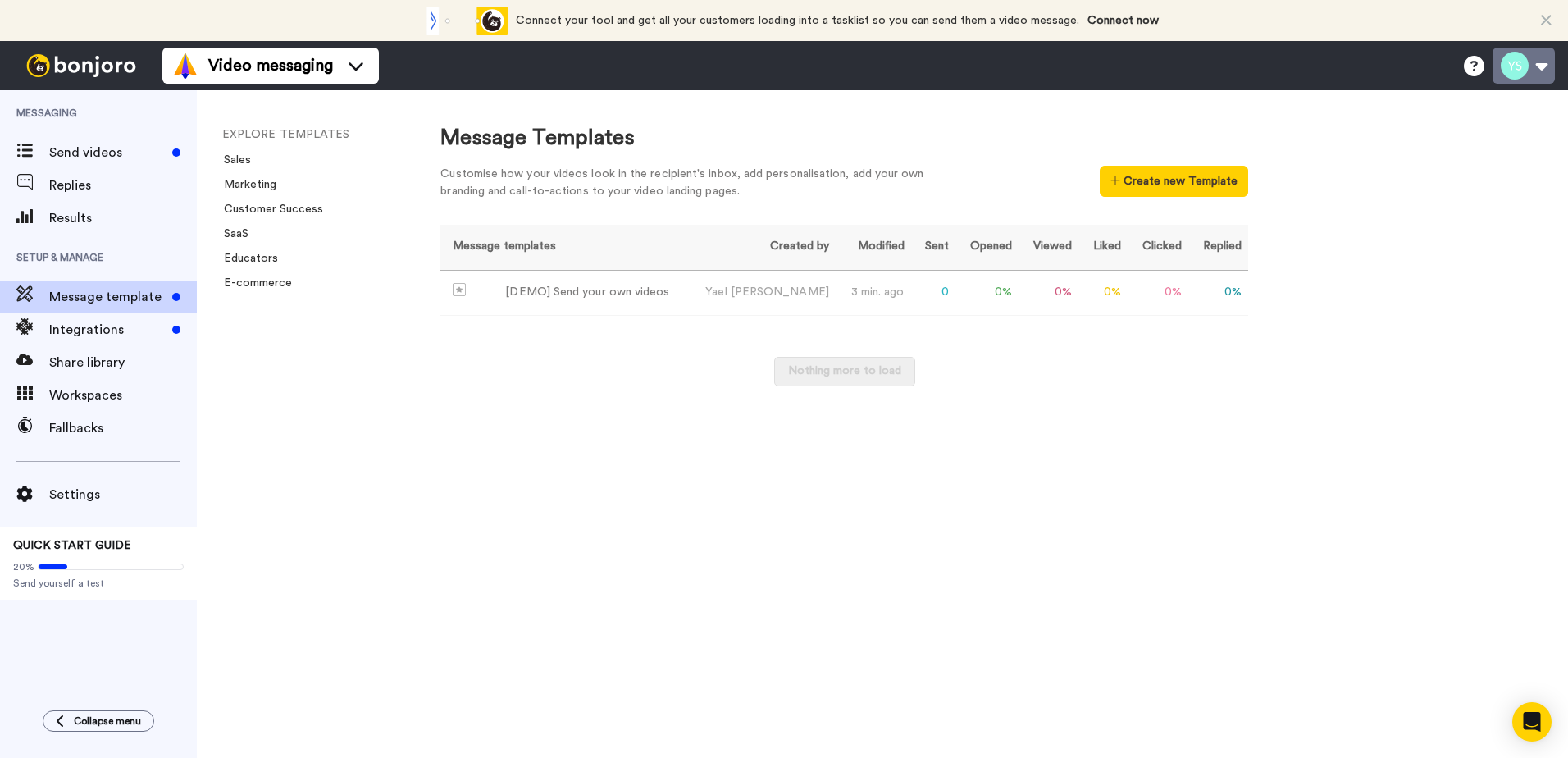
click at [1541, 69] on button at bounding box center [1523, 65] width 63 height 36
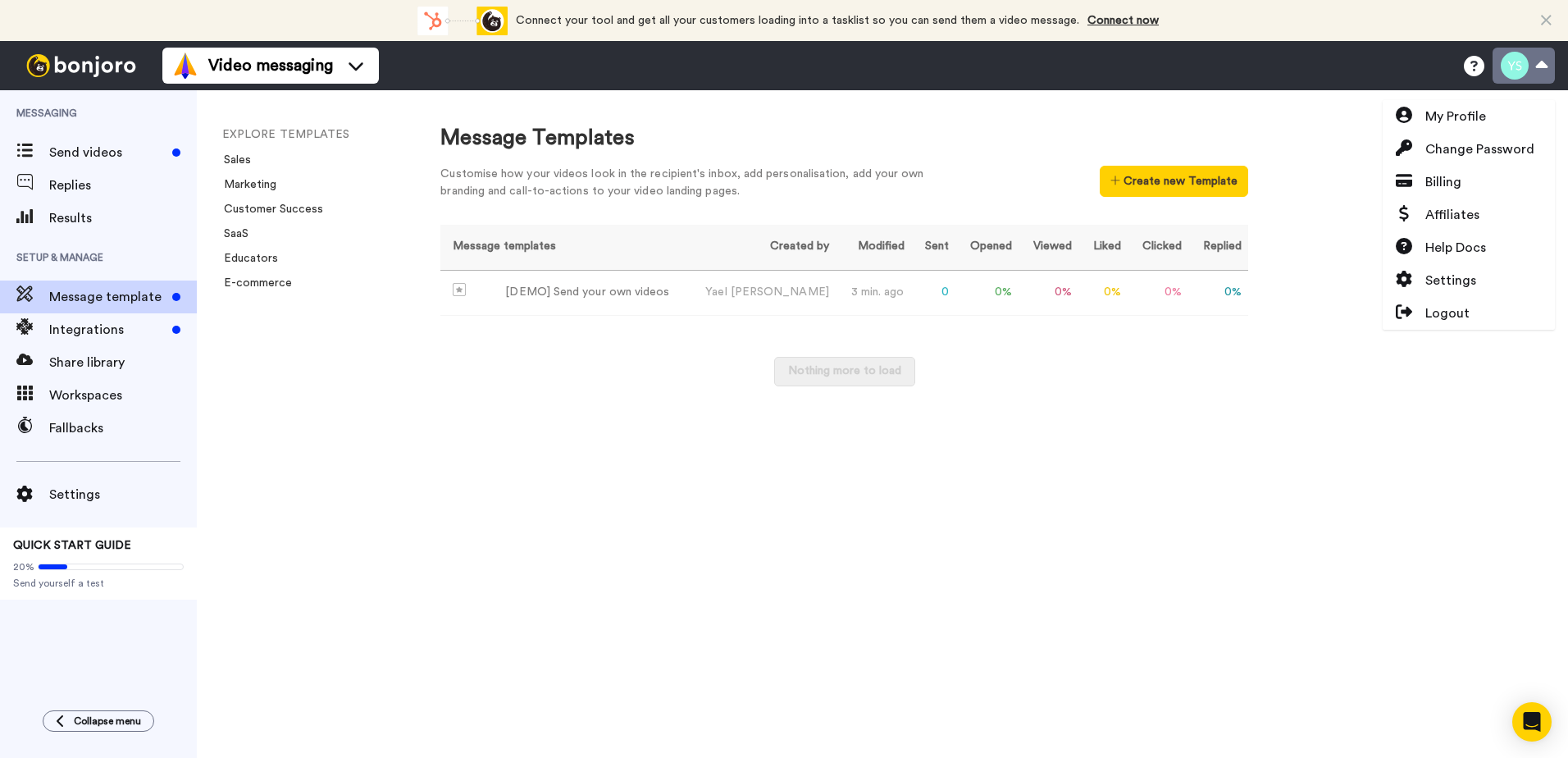
click at [1541, 69] on button at bounding box center [1523, 65] width 63 height 36
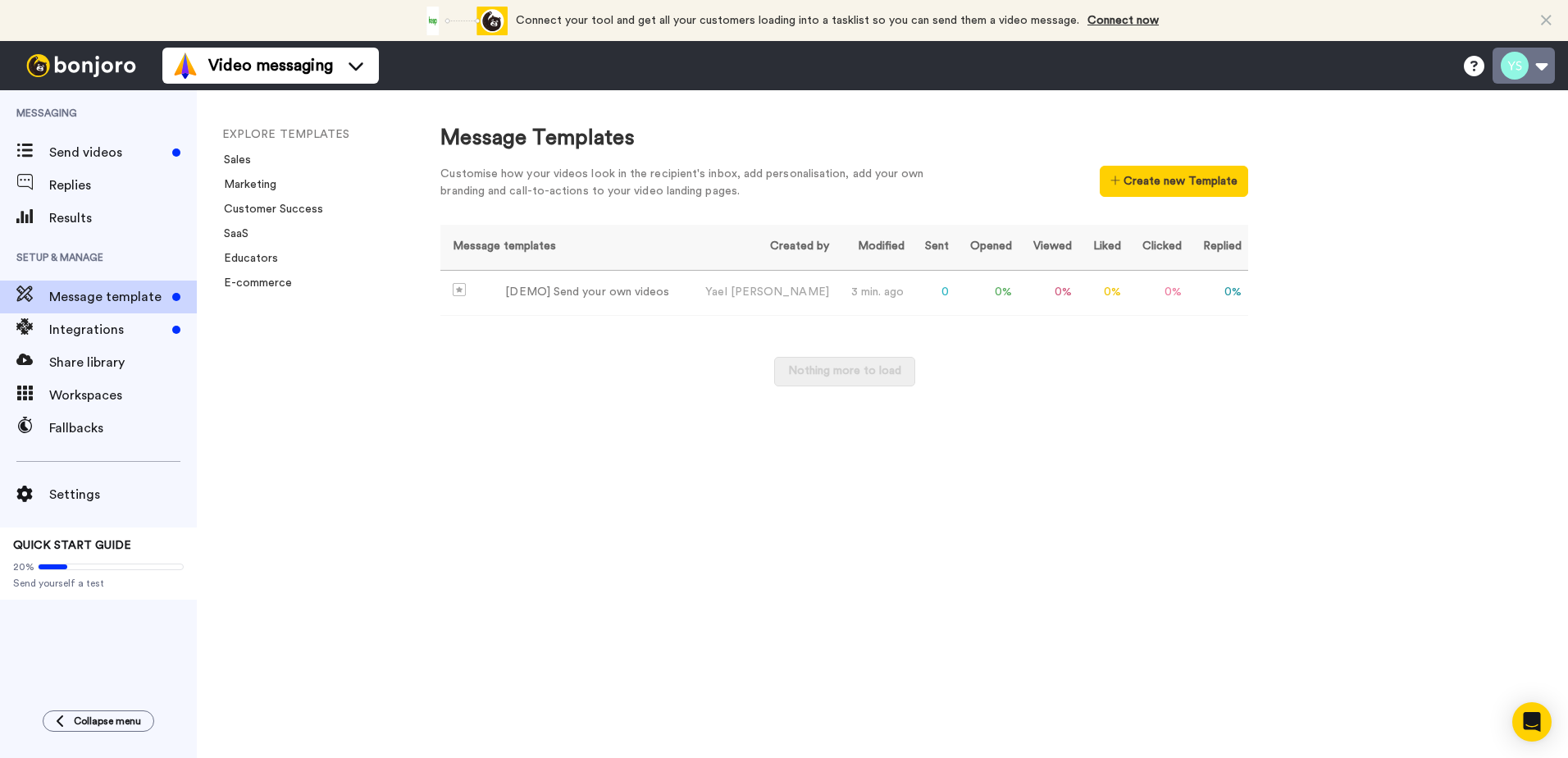
click at [1541, 65] on button at bounding box center [1523, 65] width 63 height 36
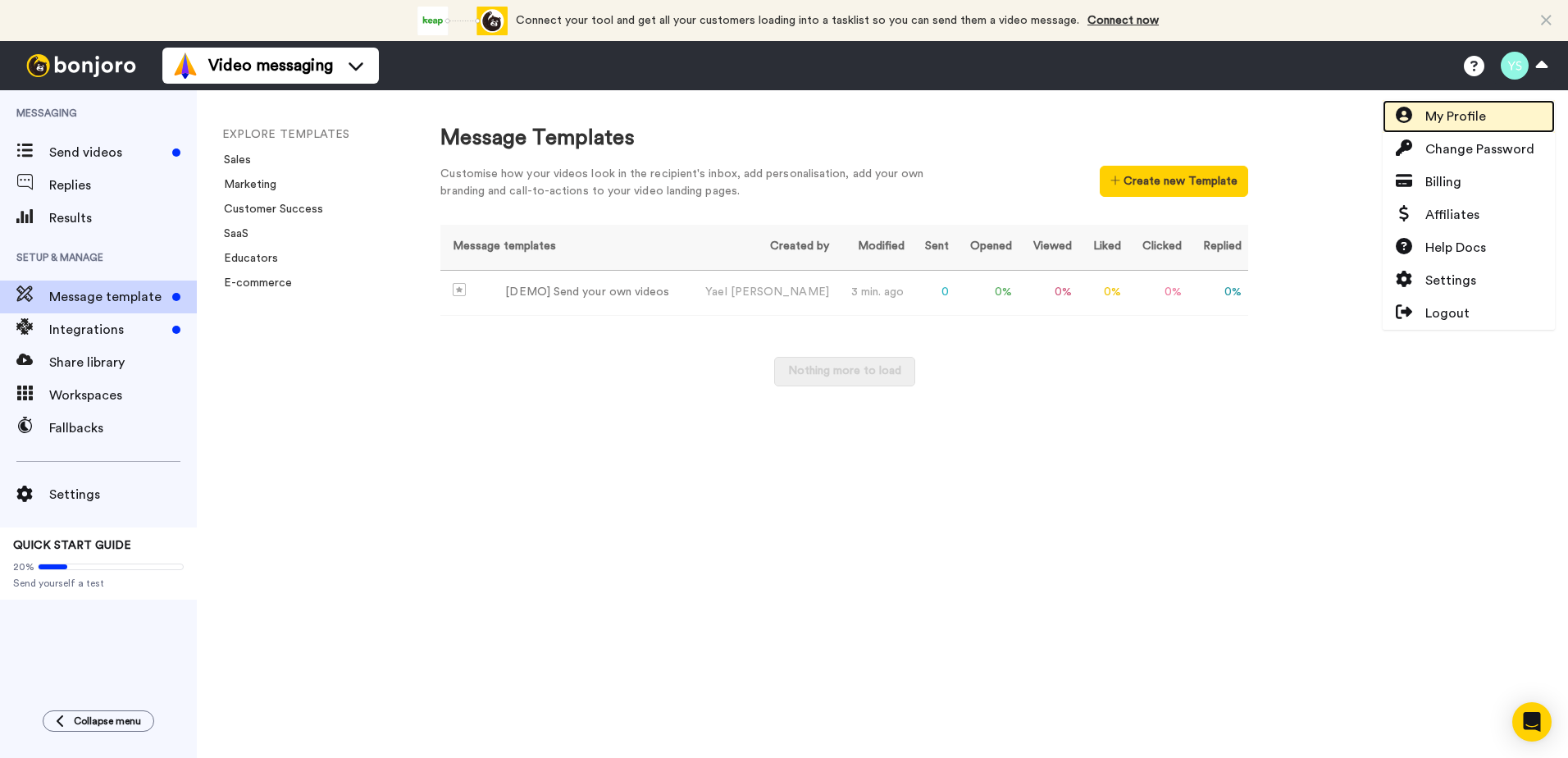
click at [1505, 111] on link "My Profile" at bounding box center [1468, 116] width 172 height 33
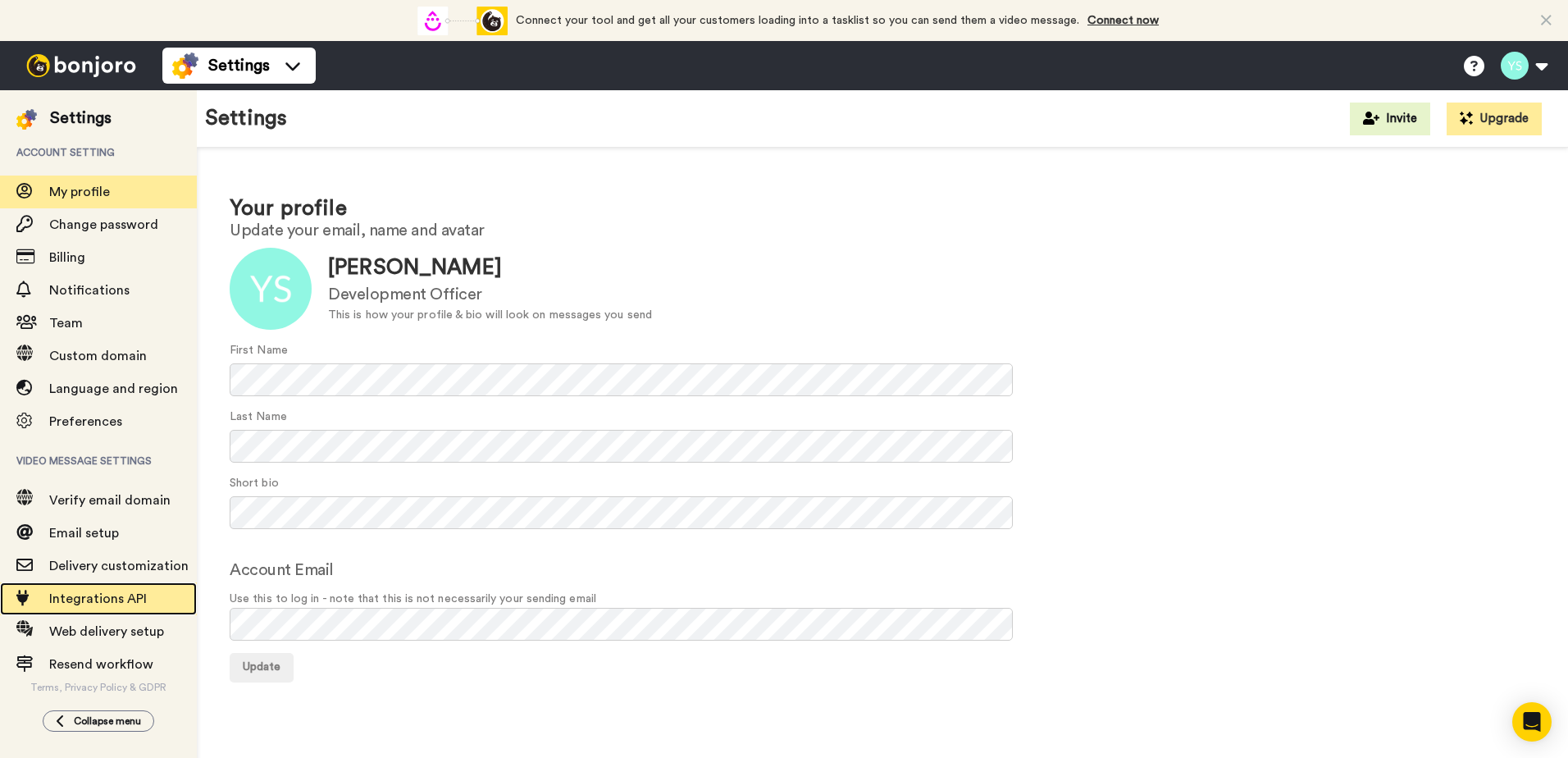
click at [95, 605] on span "Integrations API" at bounding box center [122, 599] width 147 height 20
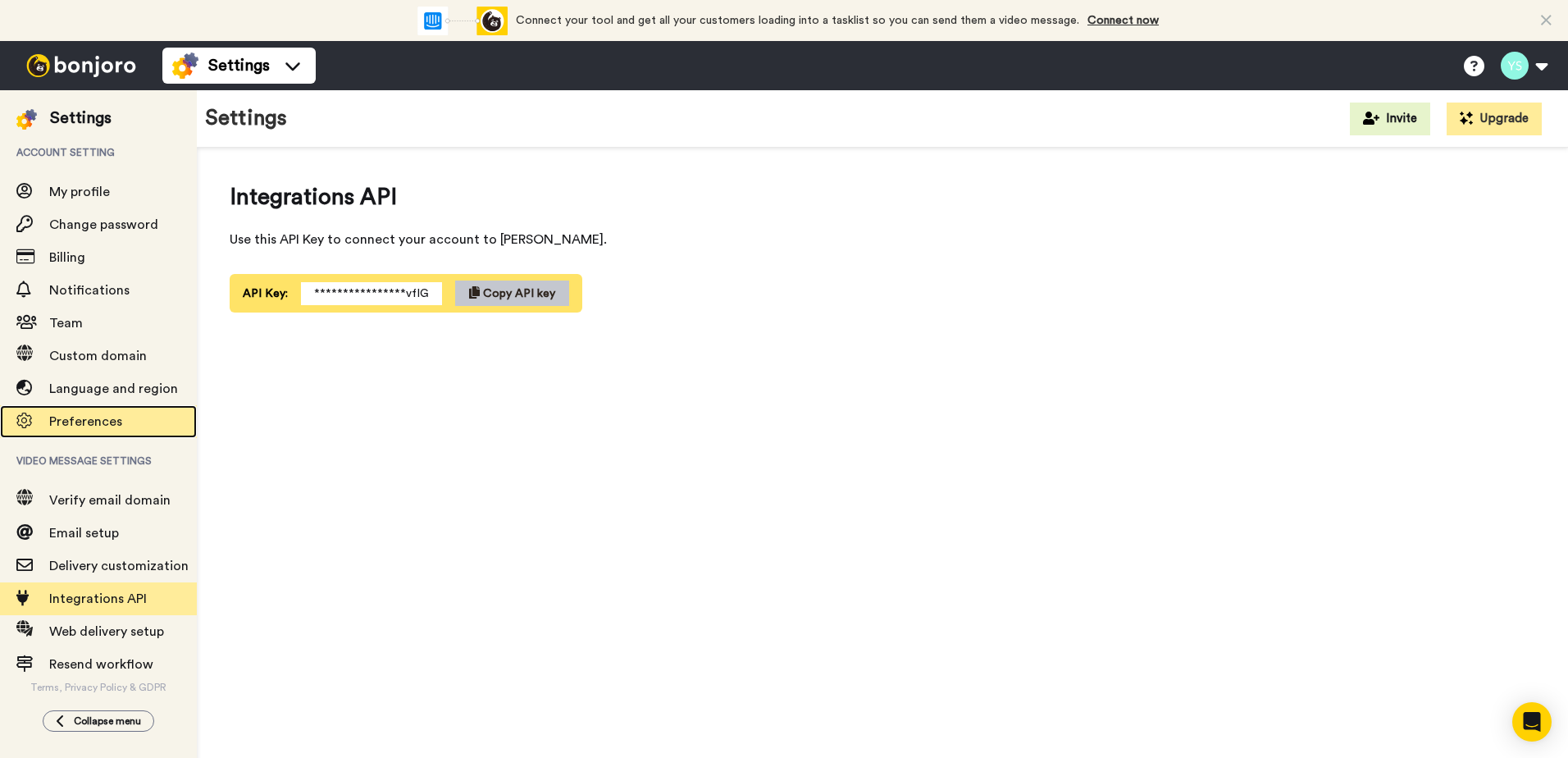
click at [94, 422] on span "Preferences" at bounding box center [86, 421] width 73 height 13
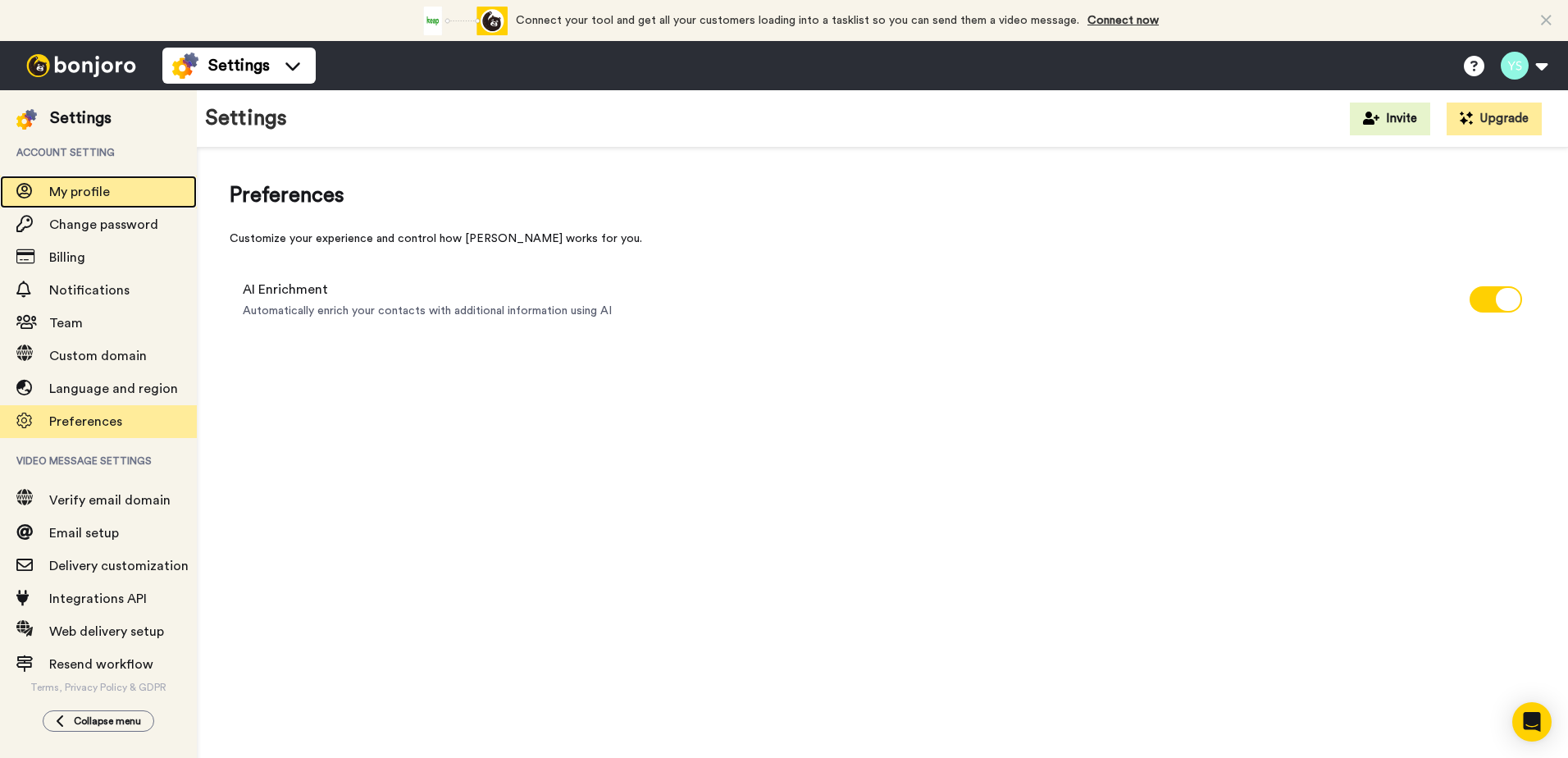
click at [105, 179] on div "My profile" at bounding box center [98, 191] width 197 height 33
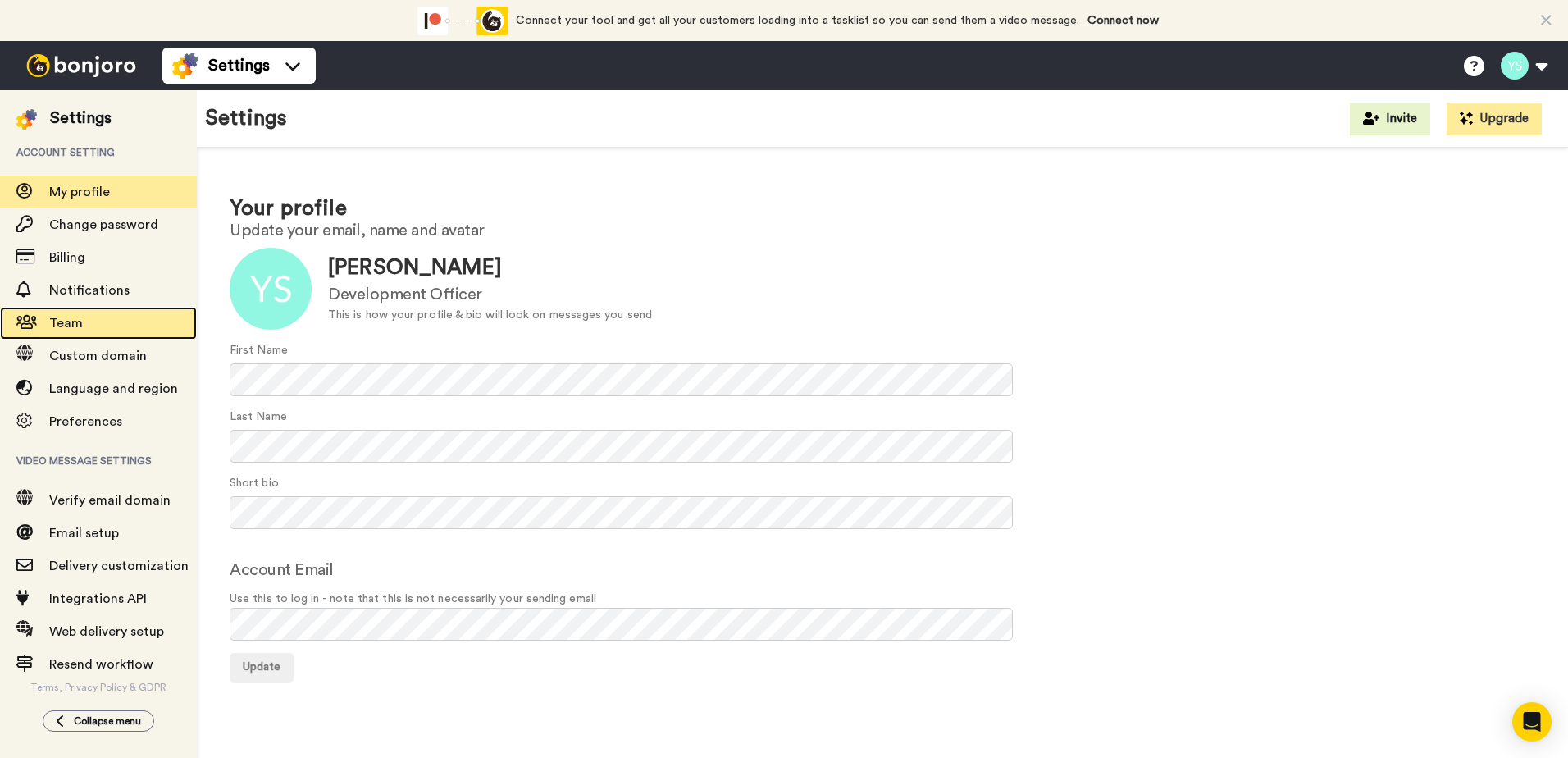
click at [69, 314] on span "Team" at bounding box center [122, 324] width 147 height 20
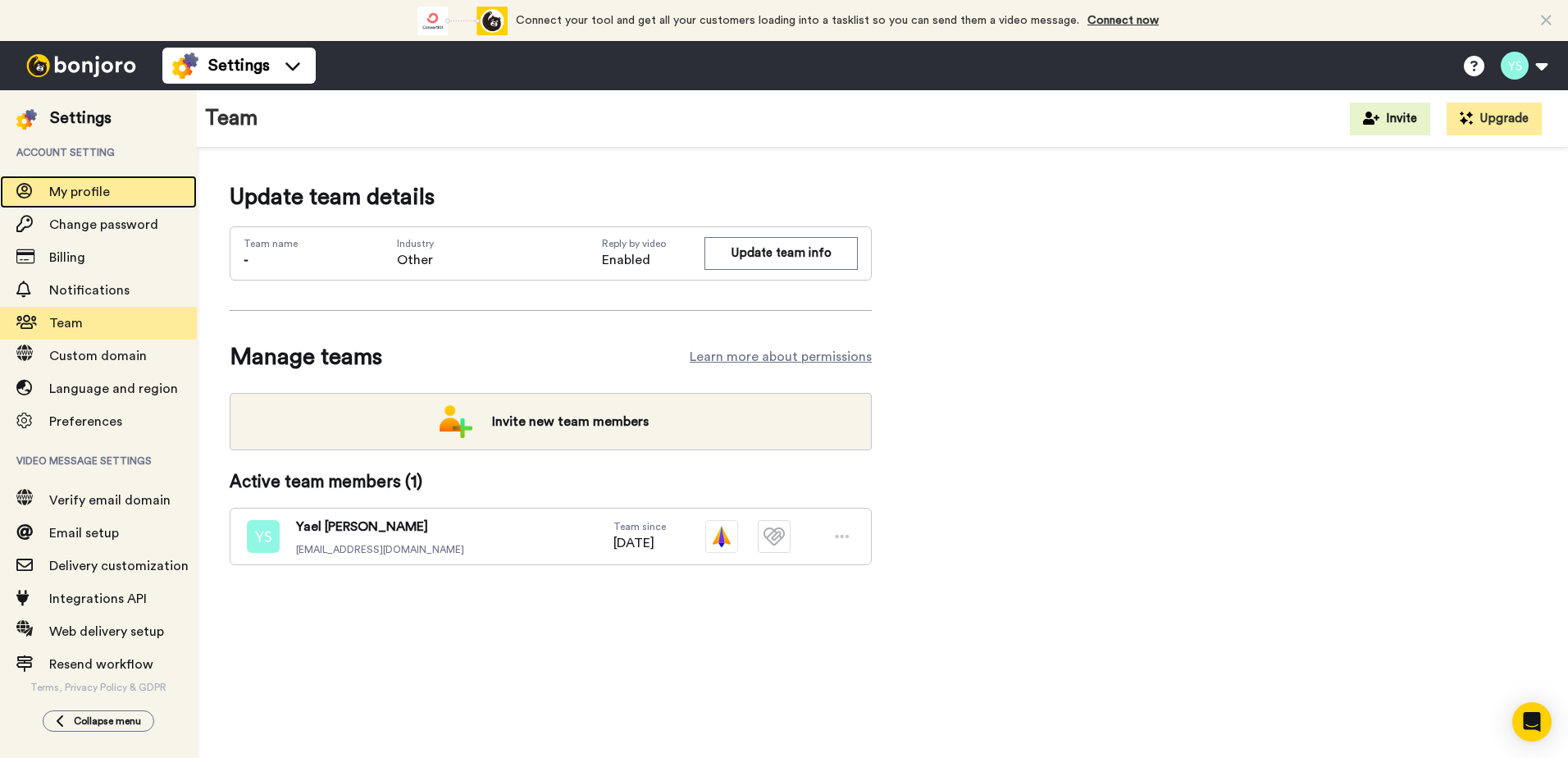
click at [44, 191] on span at bounding box center [24, 192] width 49 height 16
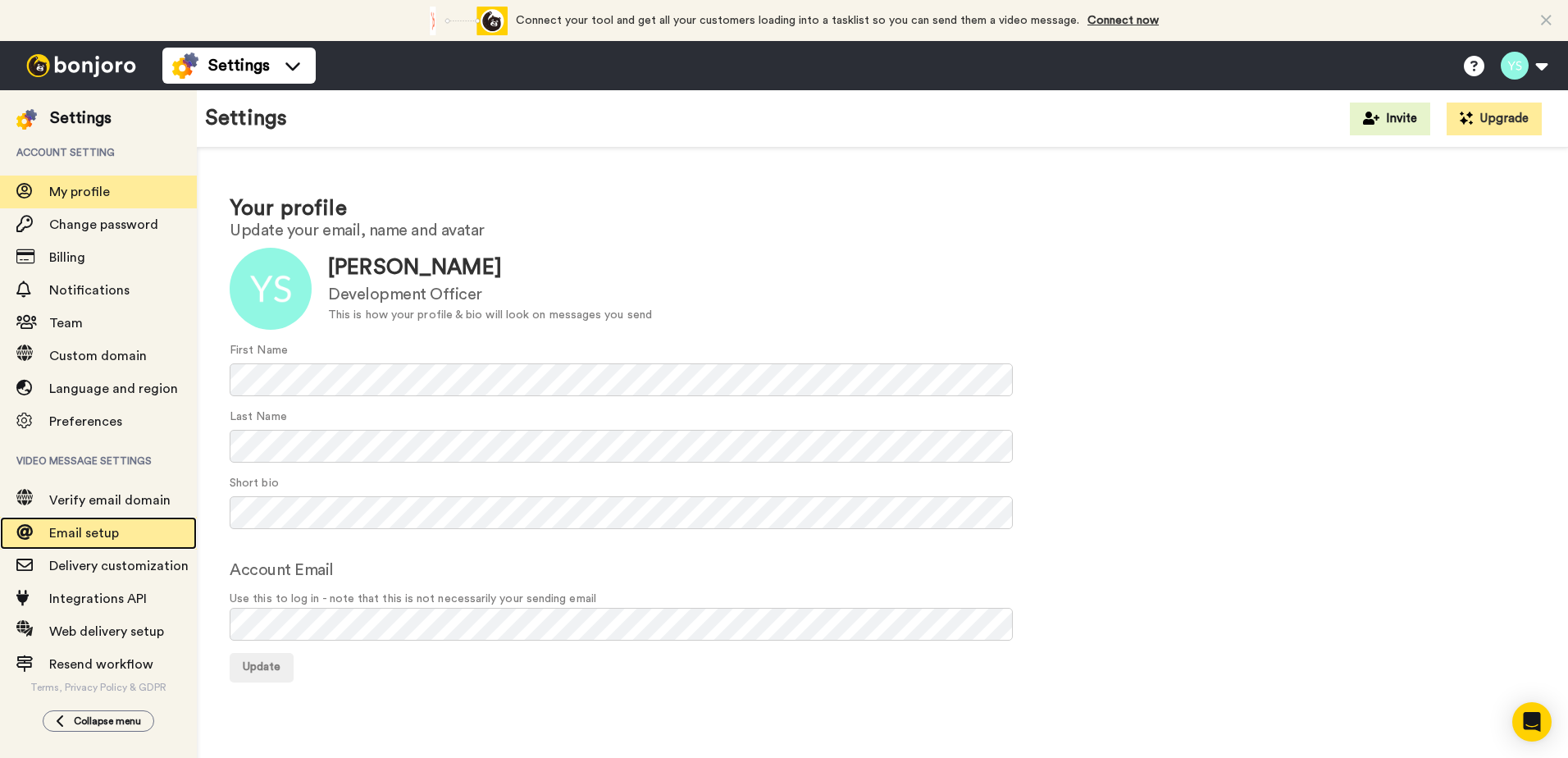
click at [110, 531] on span "Email setup" at bounding box center [84, 533] width 70 height 13
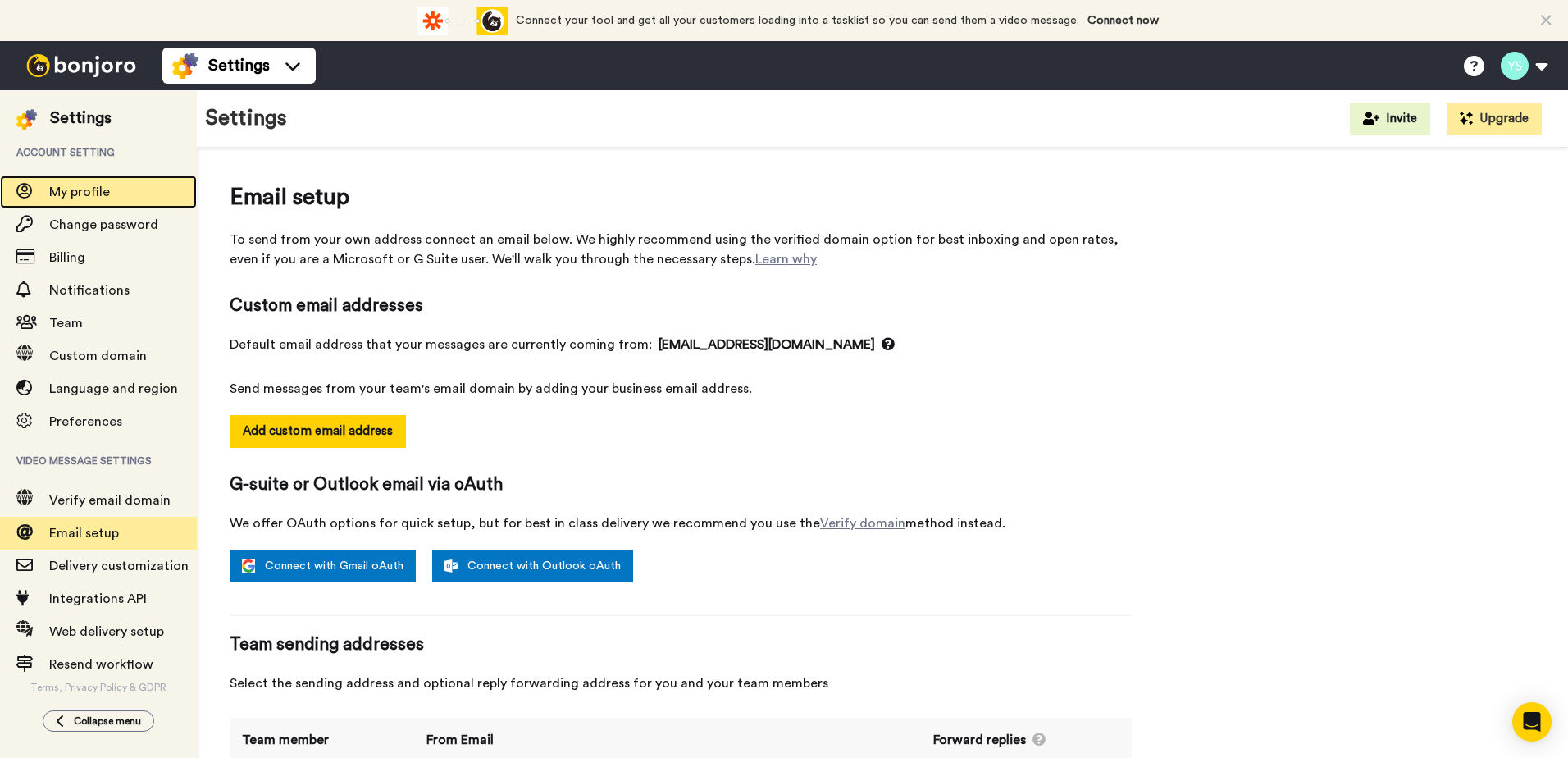
click at [91, 184] on span "My profile" at bounding box center [122, 192] width 147 height 20
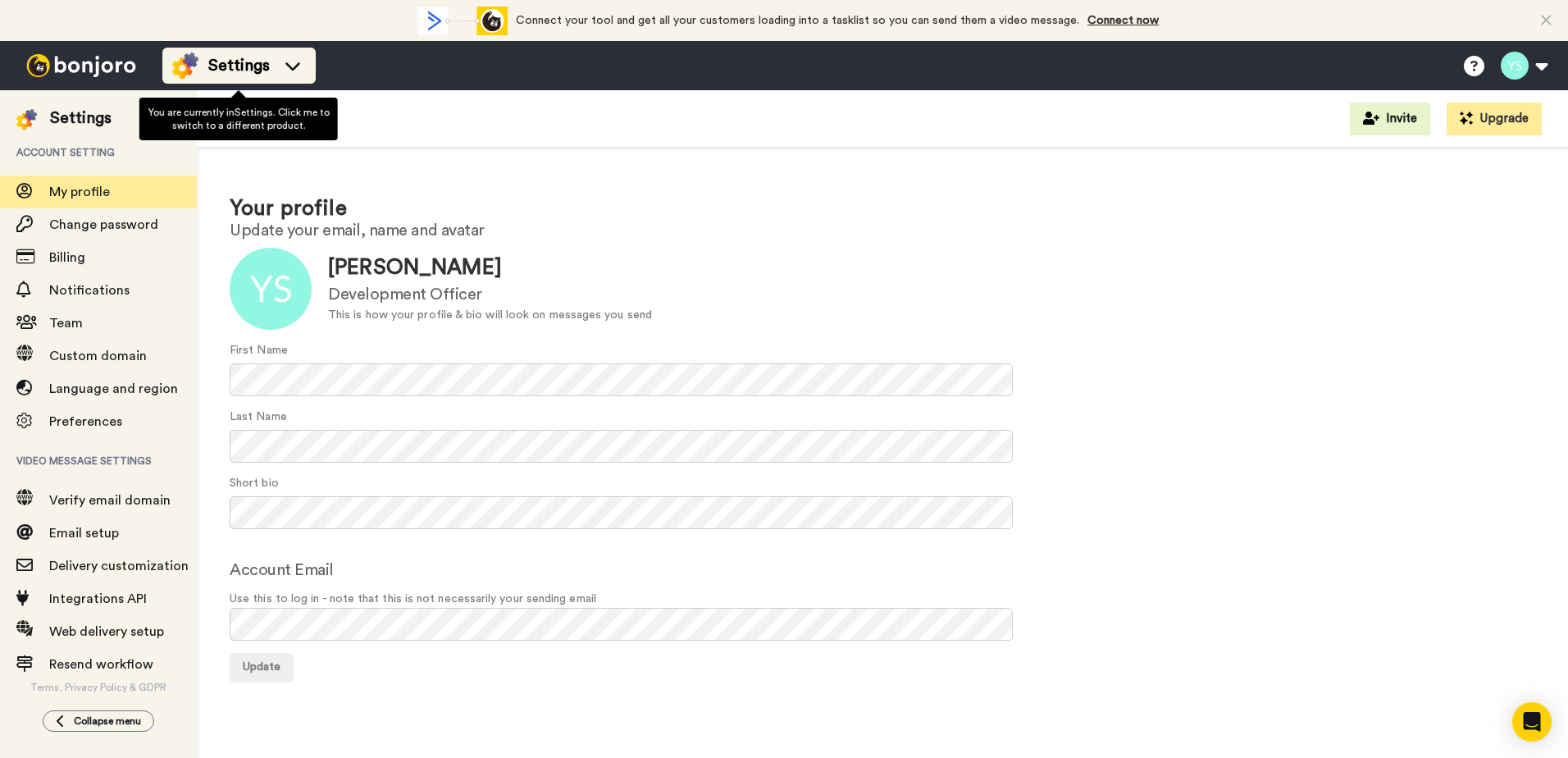
click at [244, 60] on span "Settings" at bounding box center [239, 66] width 62 height 23
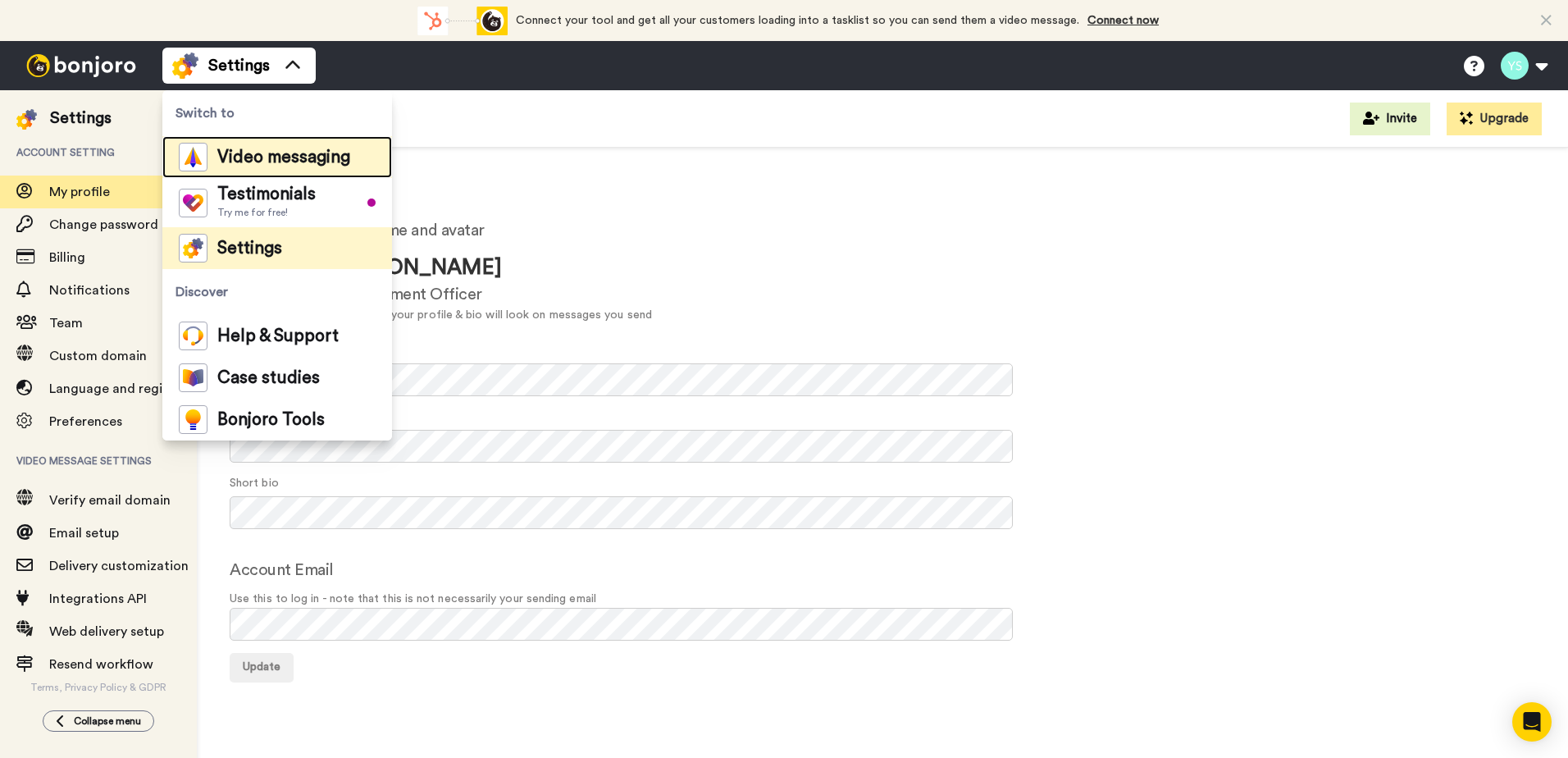
click at [280, 149] on span "Video messaging" at bounding box center [283, 157] width 133 height 16
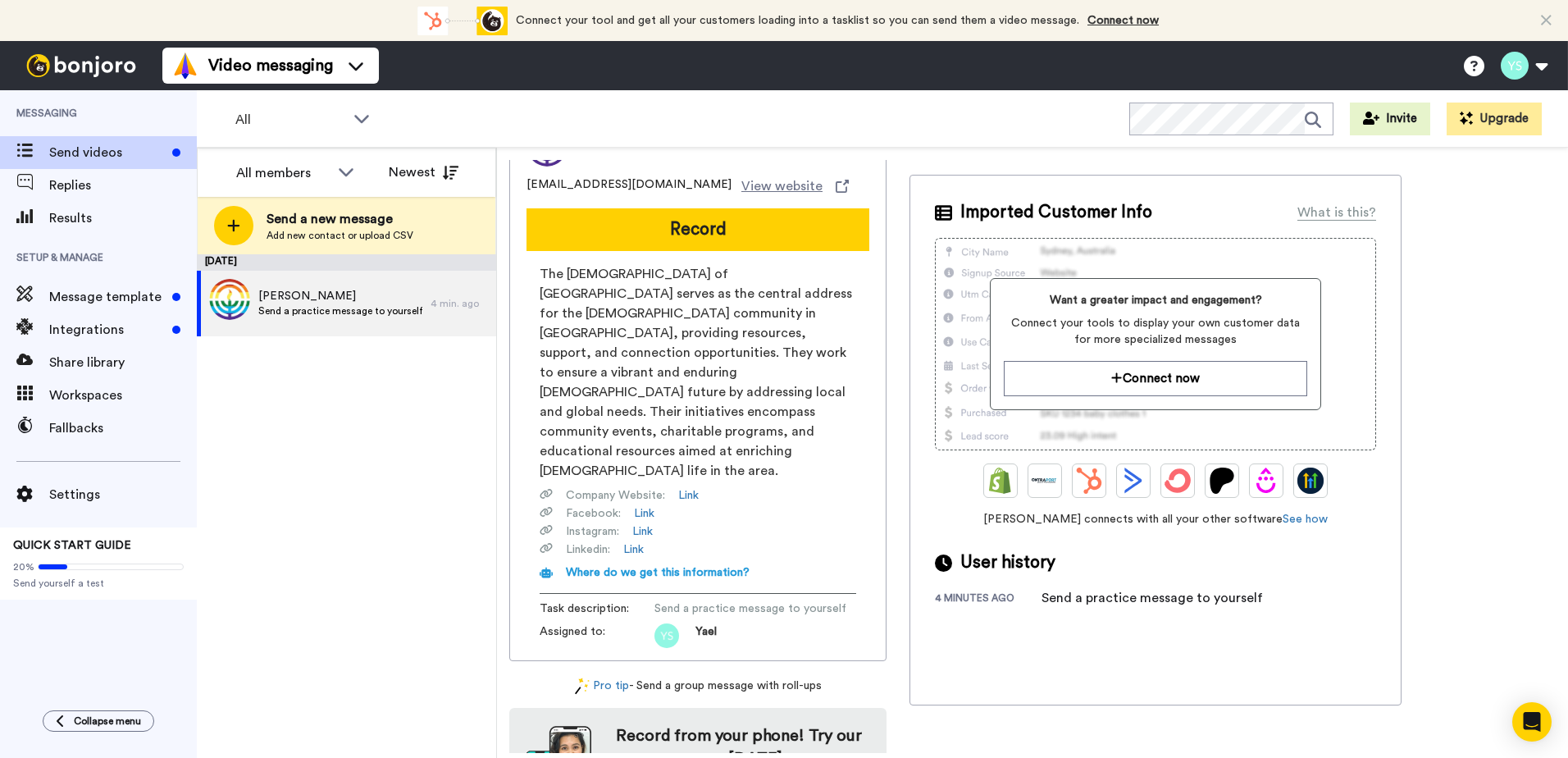
scroll to position [88, 0]
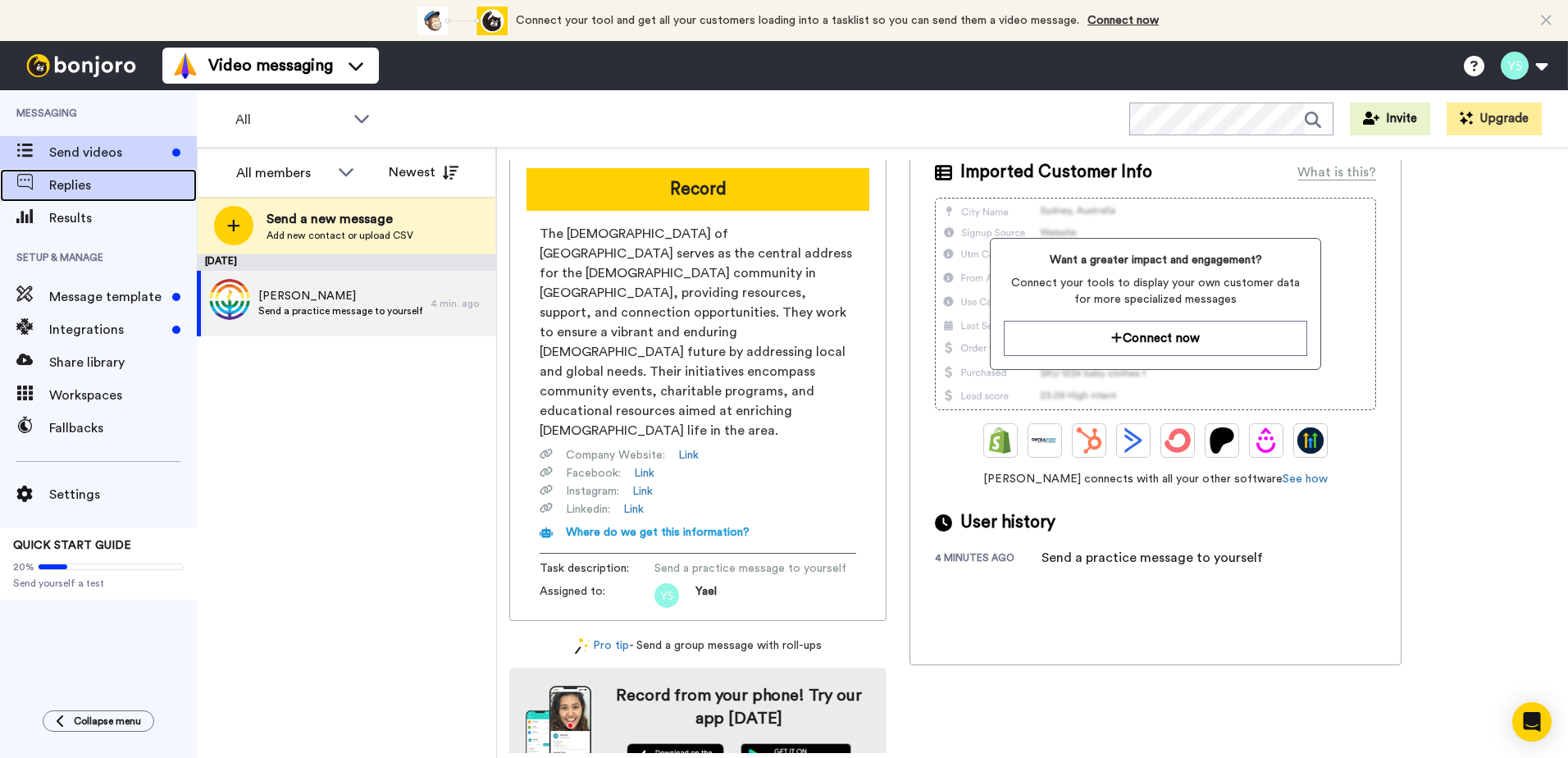
click at [72, 174] on div "Replies" at bounding box center [98, 185] width 197 height 33
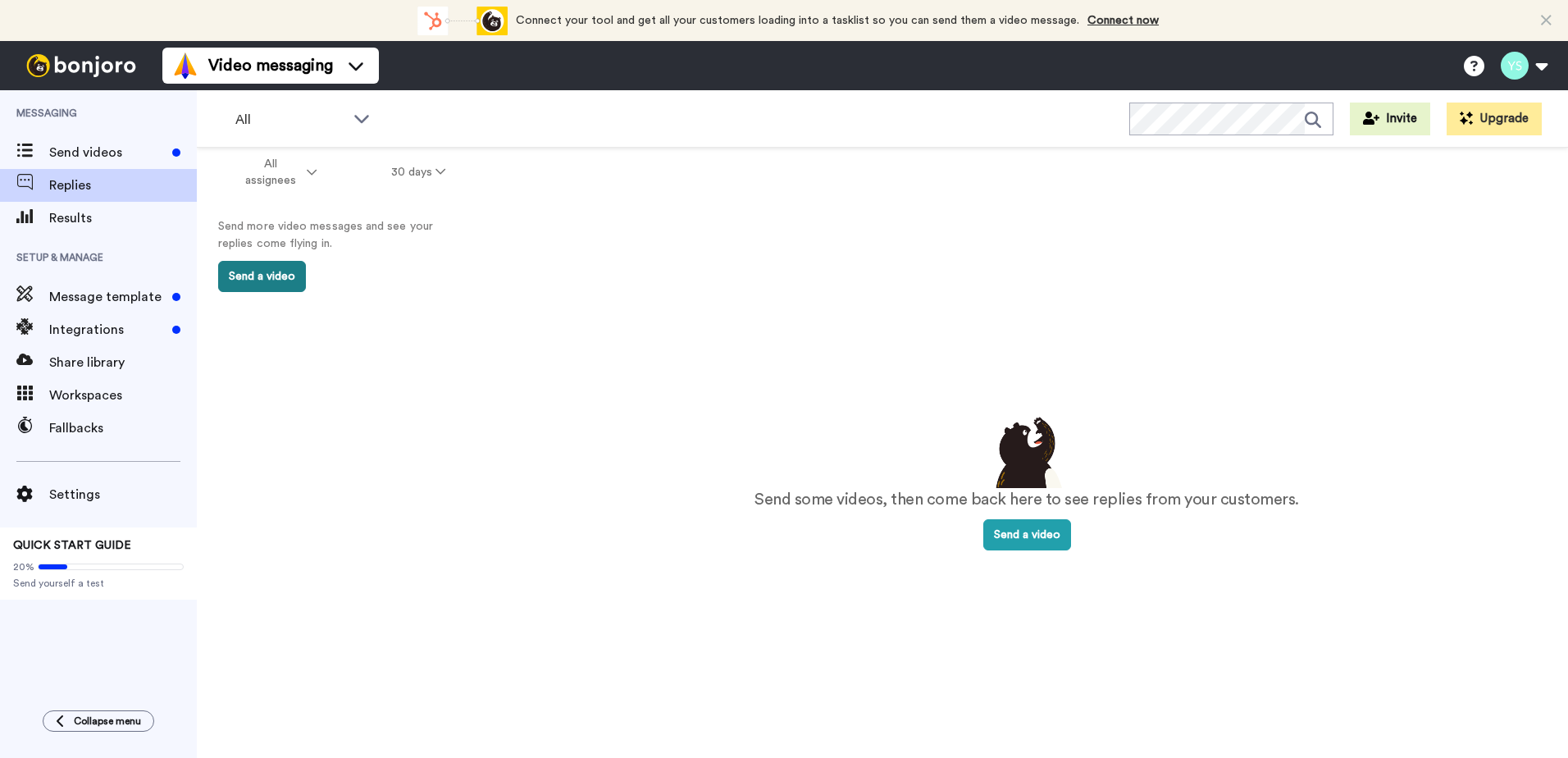
click at [290, 282] on button "Send a video" at bounding box center [262, 276] width 88 height 31
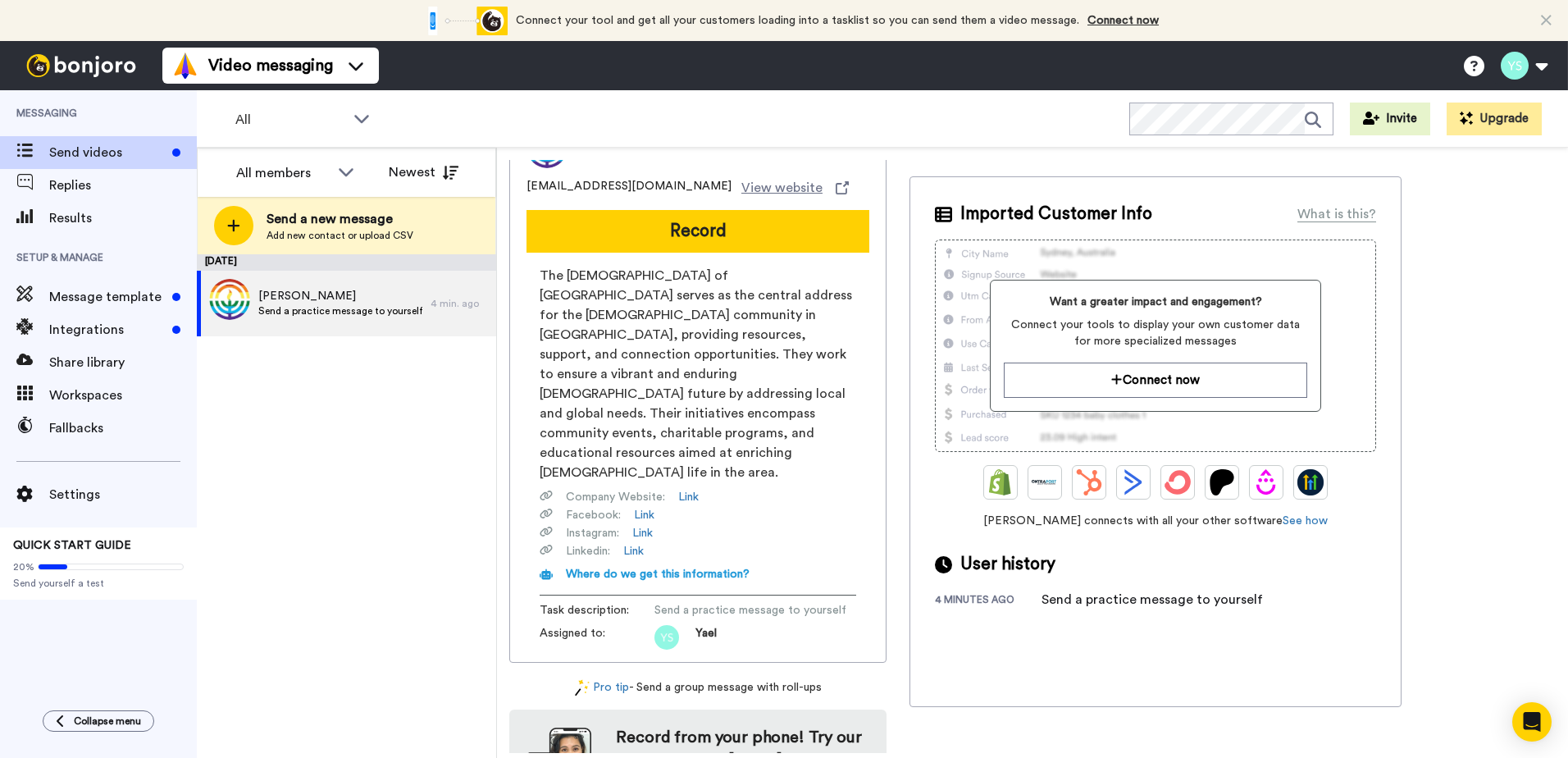
scroll to position [88, 0]
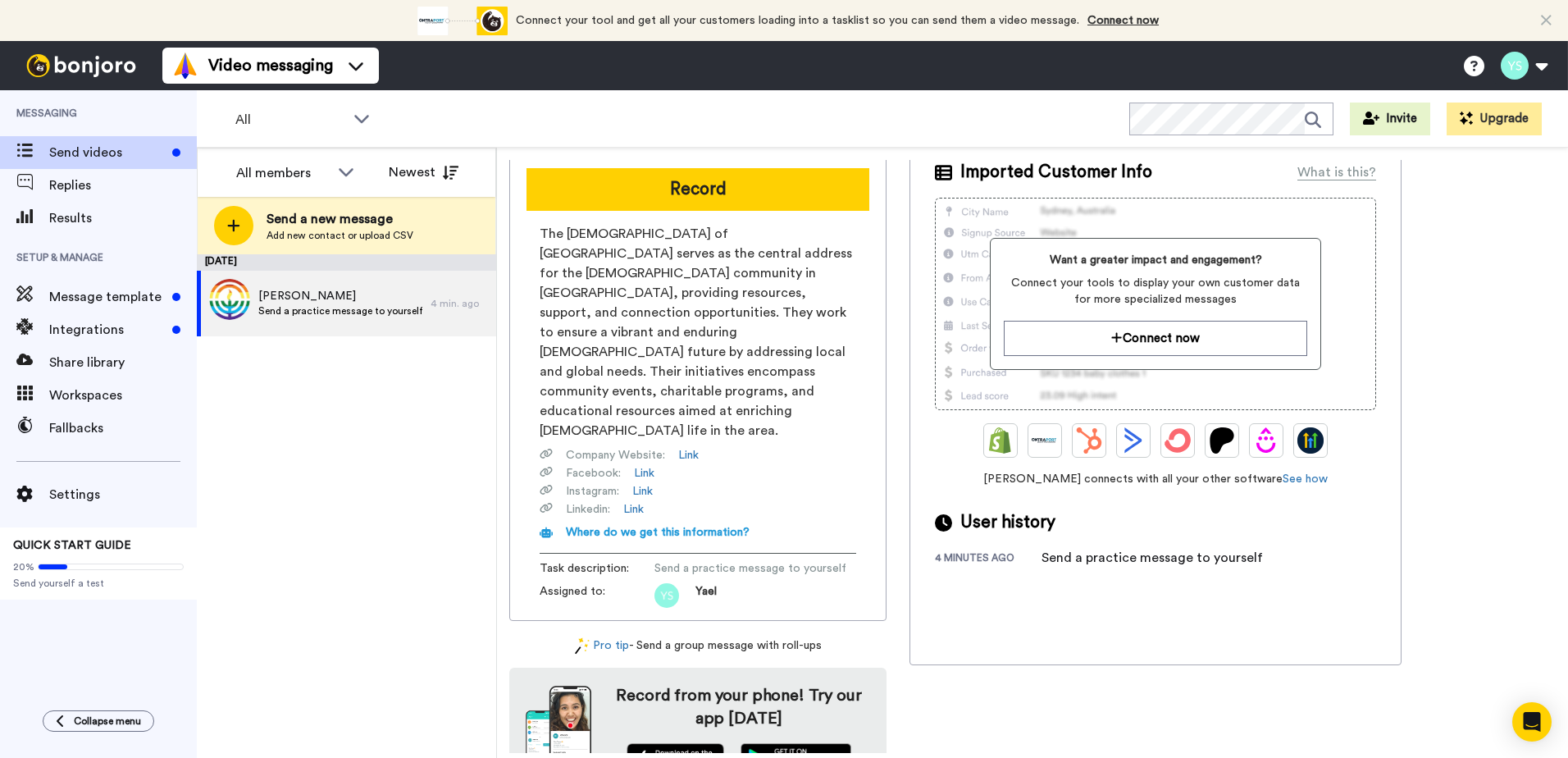
click at [665, 560] on span "Send a practice message to yourself" at bounding box center [750, 568] width 192 height 16
click at [664, 560] on span "Send a practice message to yourself" at bounding box center [750, 568] width 192 height 16
click at [665, 560] on span "Send a practice message to yourself" at bounding box center [750, 568] width 192 height 16
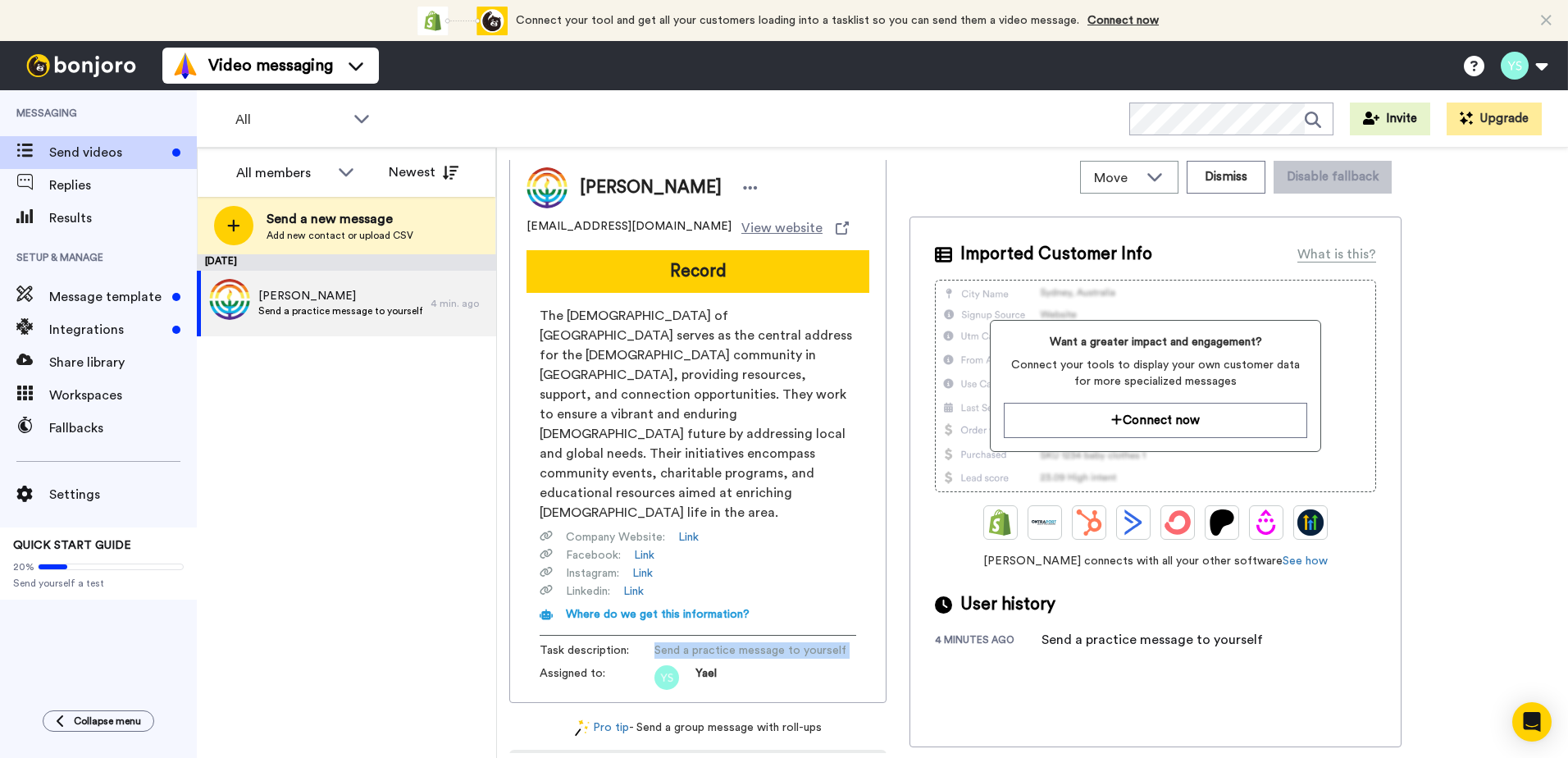
scroll to position [0, 0]
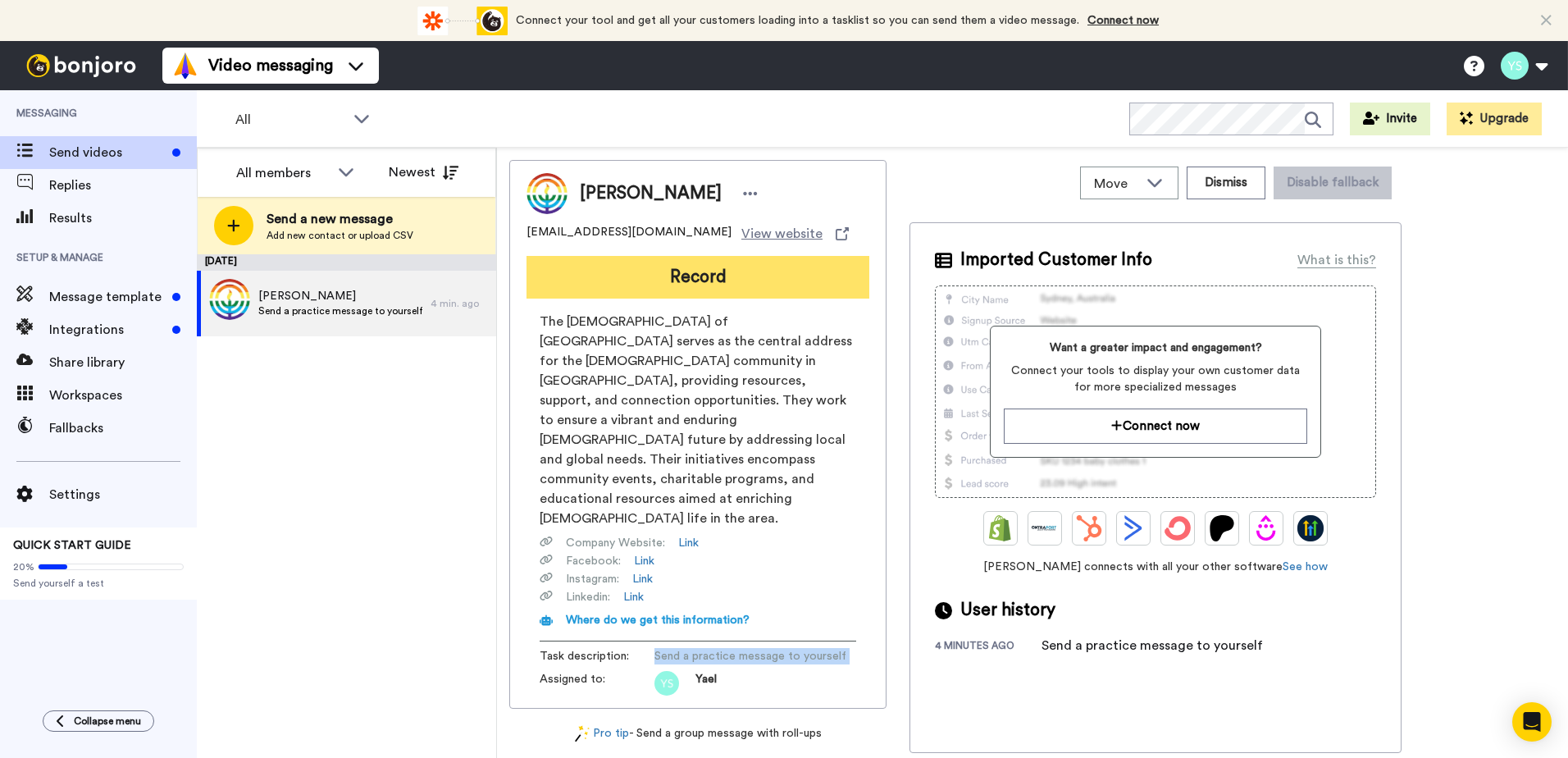
click at [682, 286] on button "Record" at bounding box center [698, 277] width 343 height 43
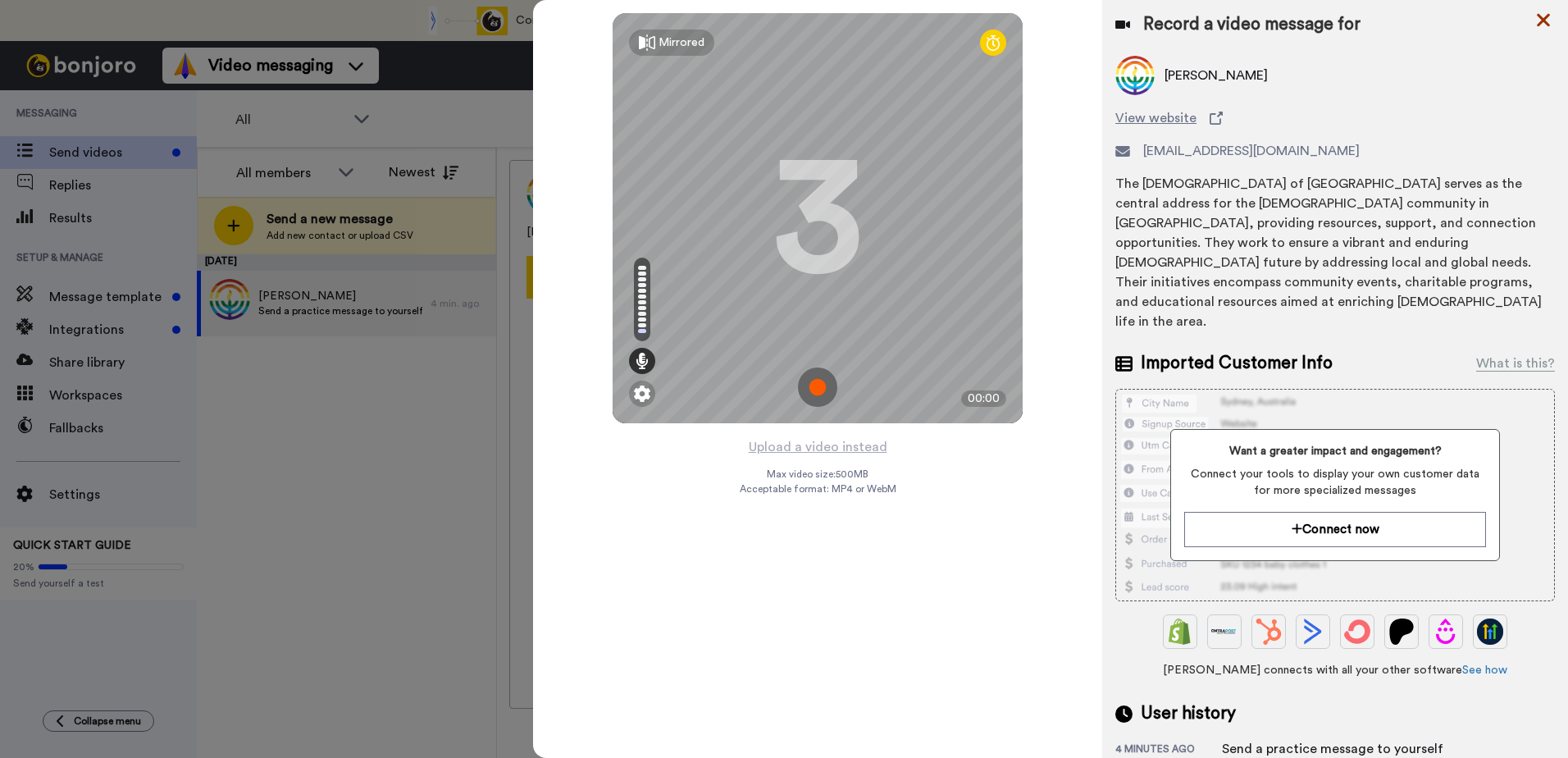
click at [1536, 13] on icon at bounding box center [1543, 20] width 16 height 21
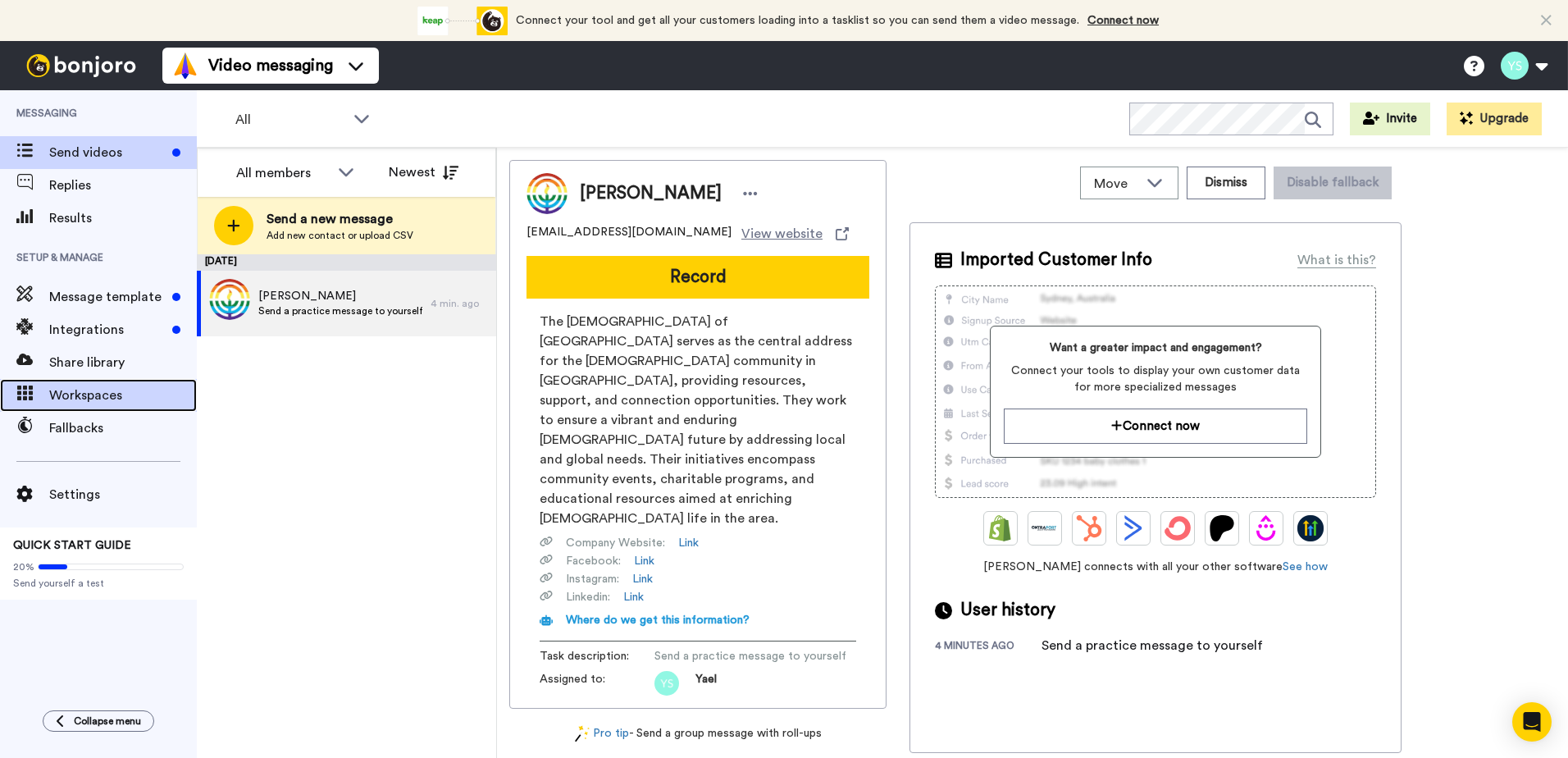
click at [90, 400] on span "Workspaces" at bounding box center [122, 395] width 147 height 20
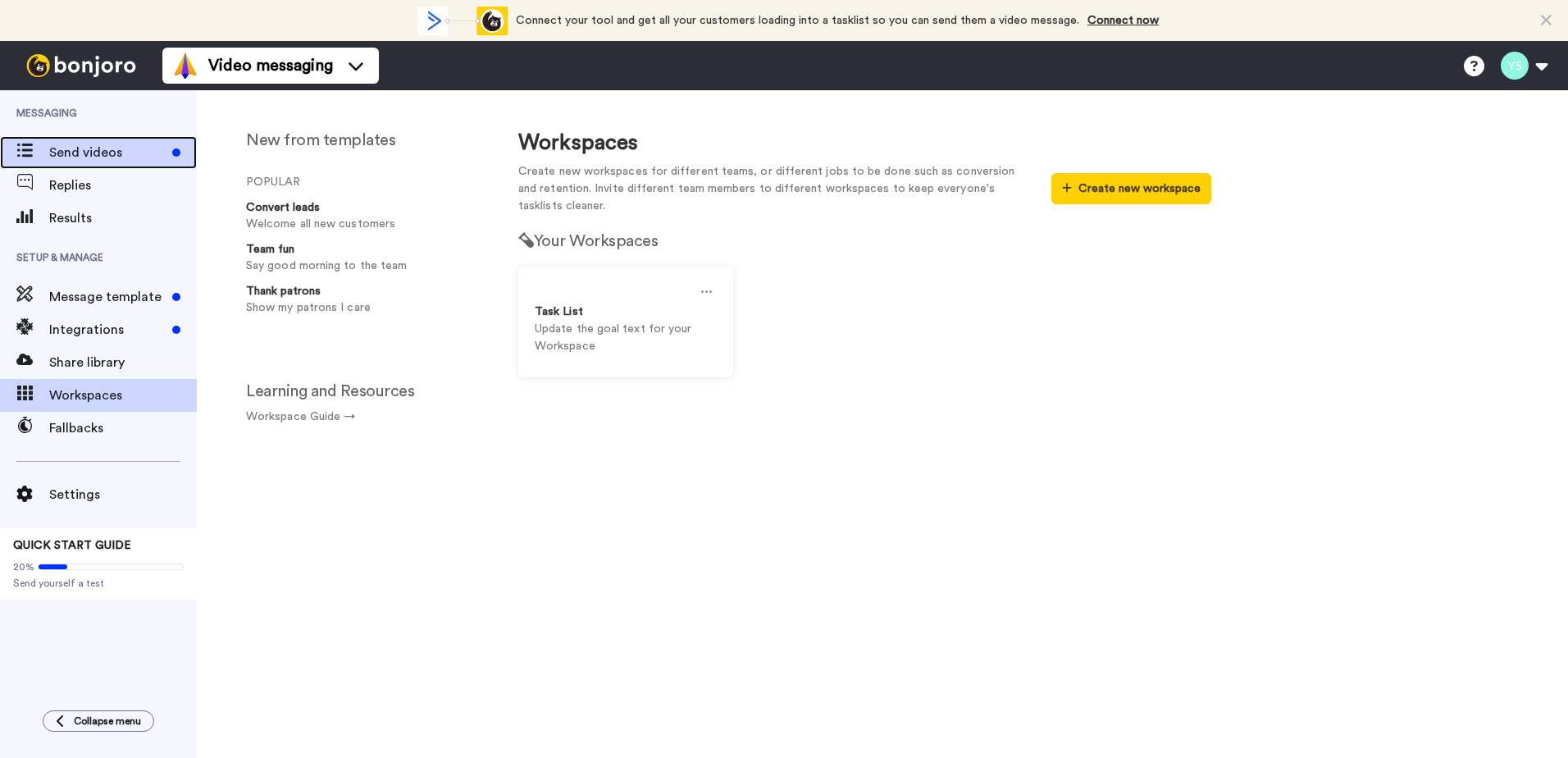
click at [94, 164] on div "Send videos" at bounding box center [98, 152] width 197 height 33
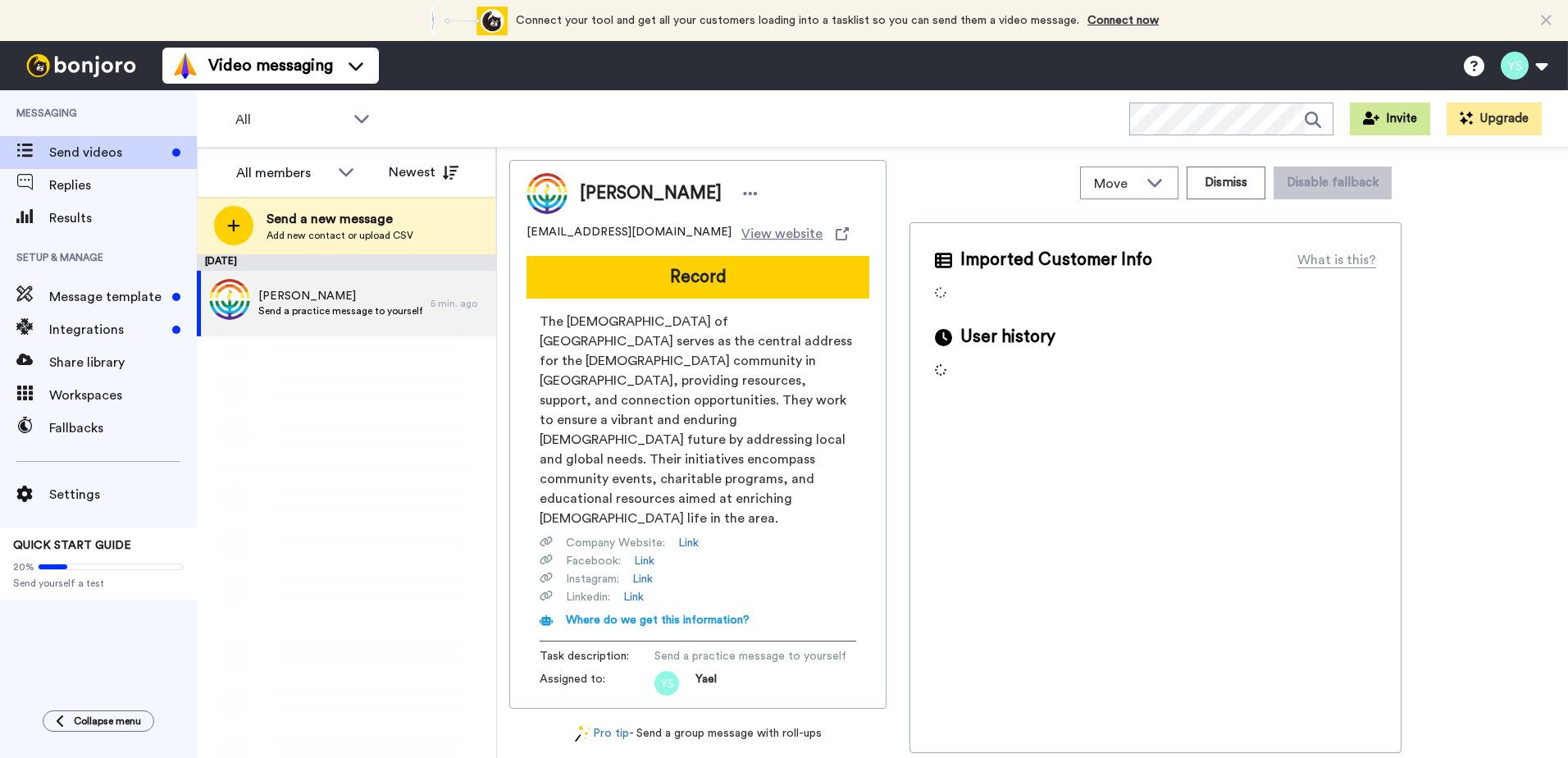
click at [1394, 128] on button "Invite" at bounding box center [1389, 119] width 80 height 33
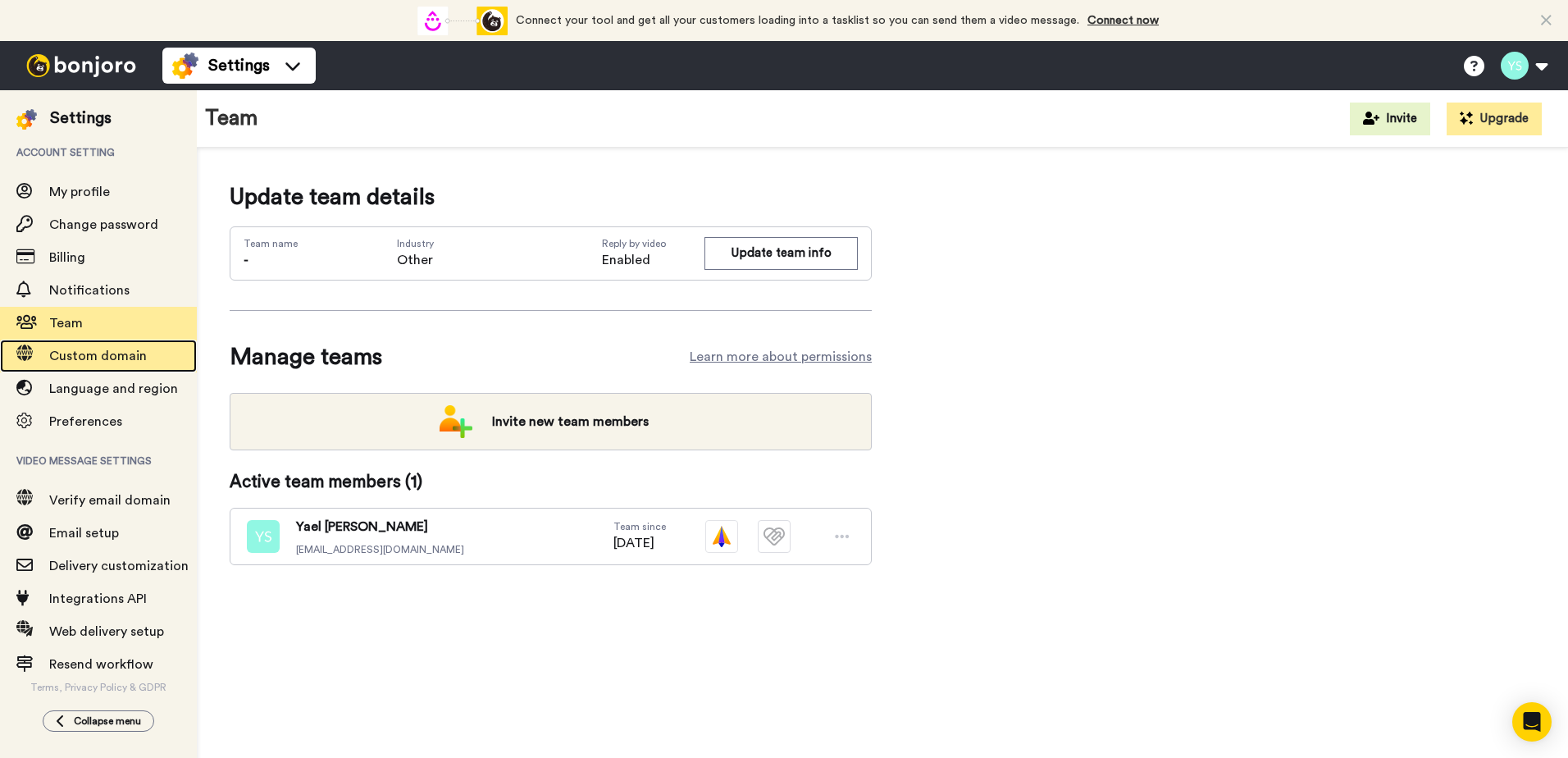
click at [35, 347] on div at bounding box center [24, 356] width 49 height 23
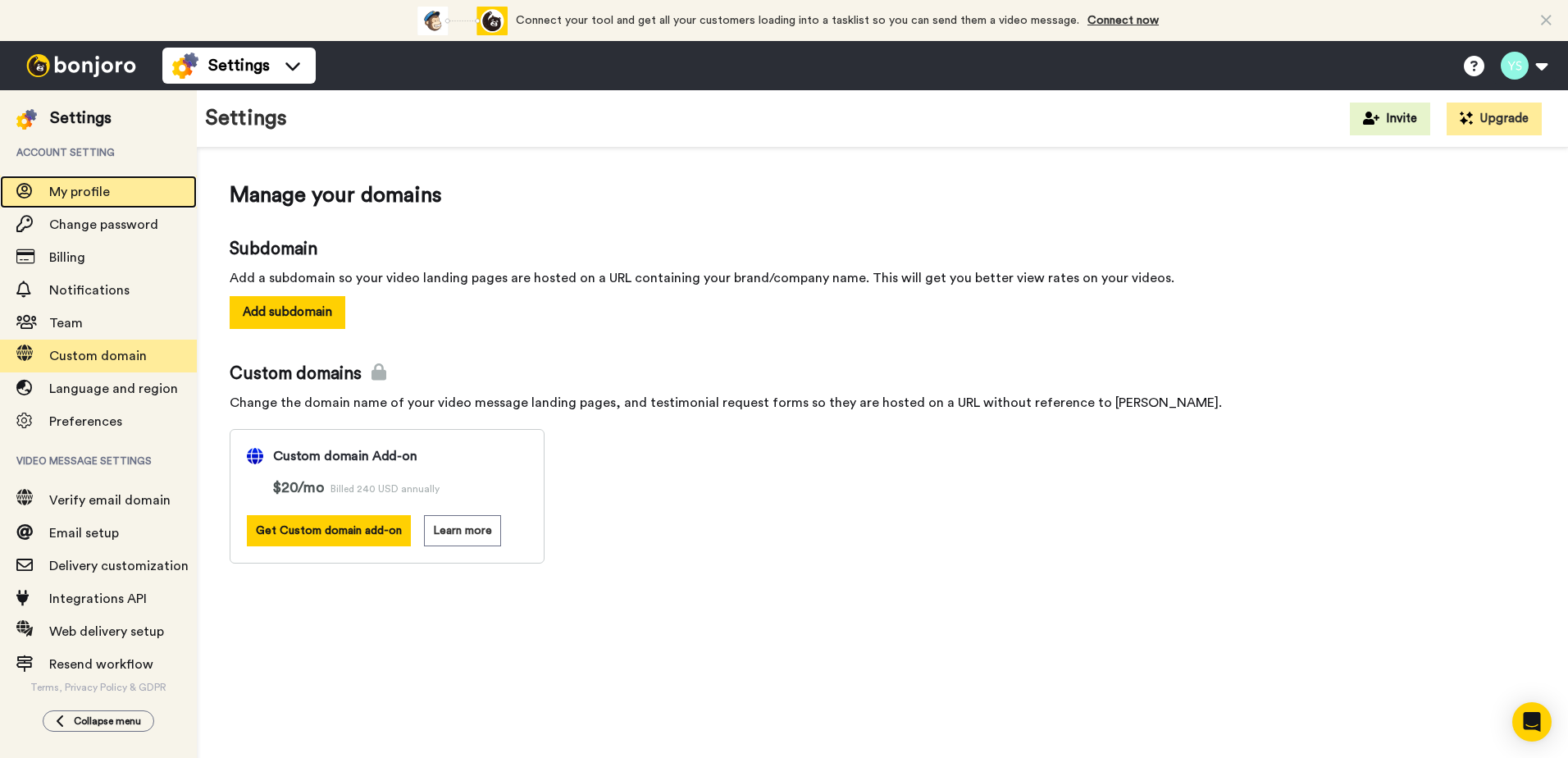
click at [56, 184] on span "My profile" at bounding box center [122, 192] width 147 height 20
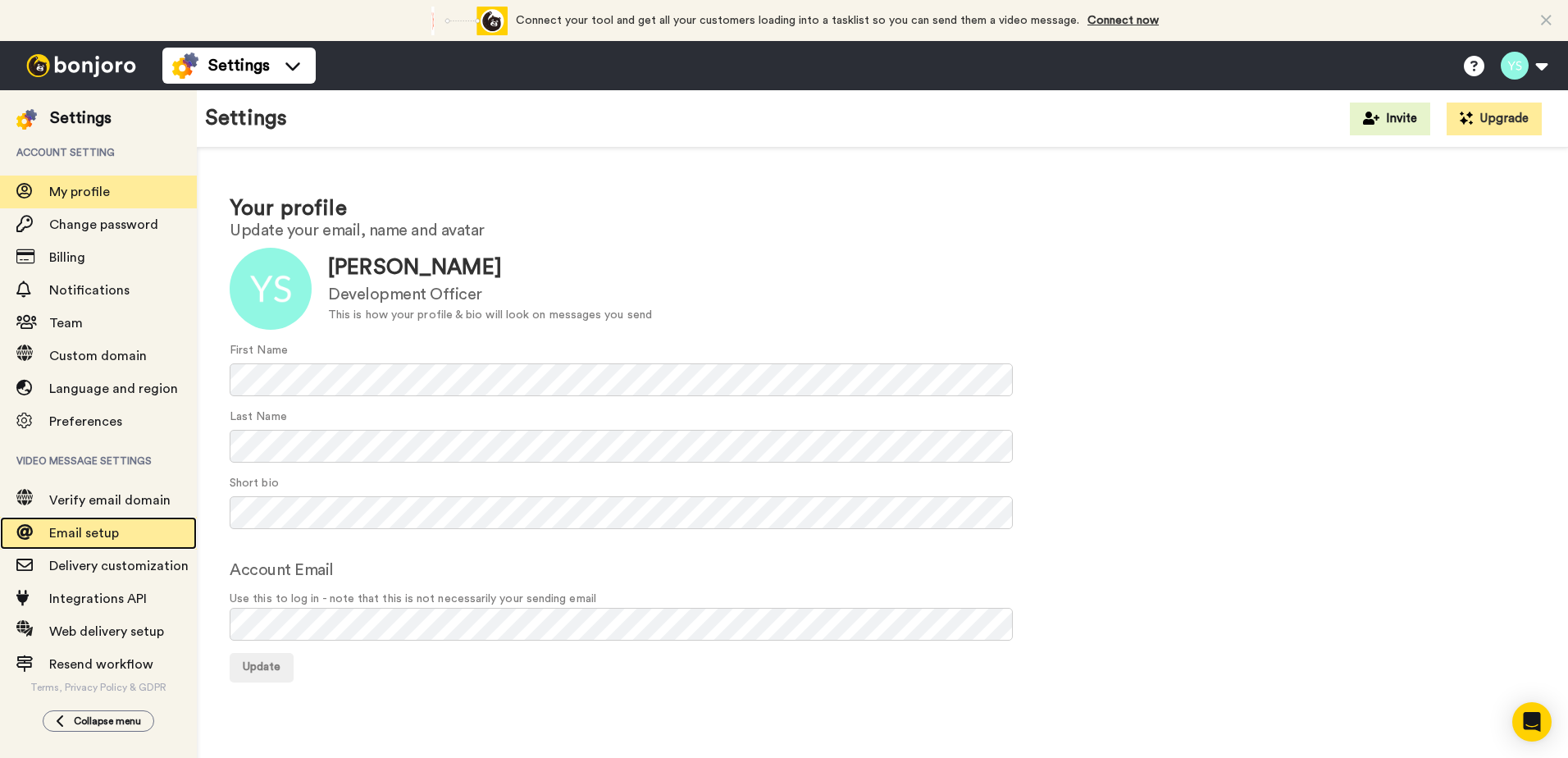
click at [105, 543] on div "Email setup" at bounding box center [98, 533] width 197 height 33
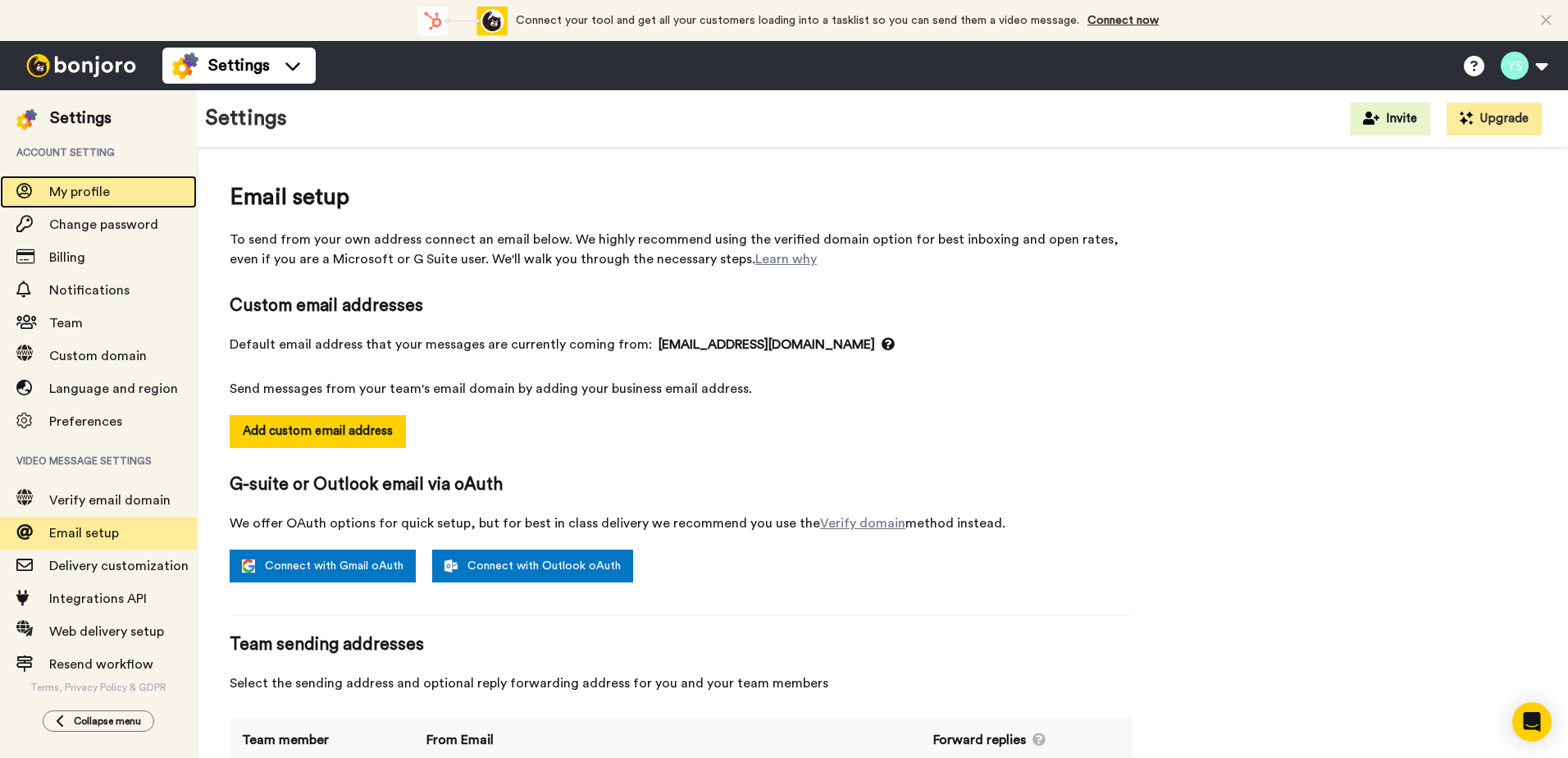
click at [64, 195] on span "My profile" at bounding box center [80, 191] width 61 height 13
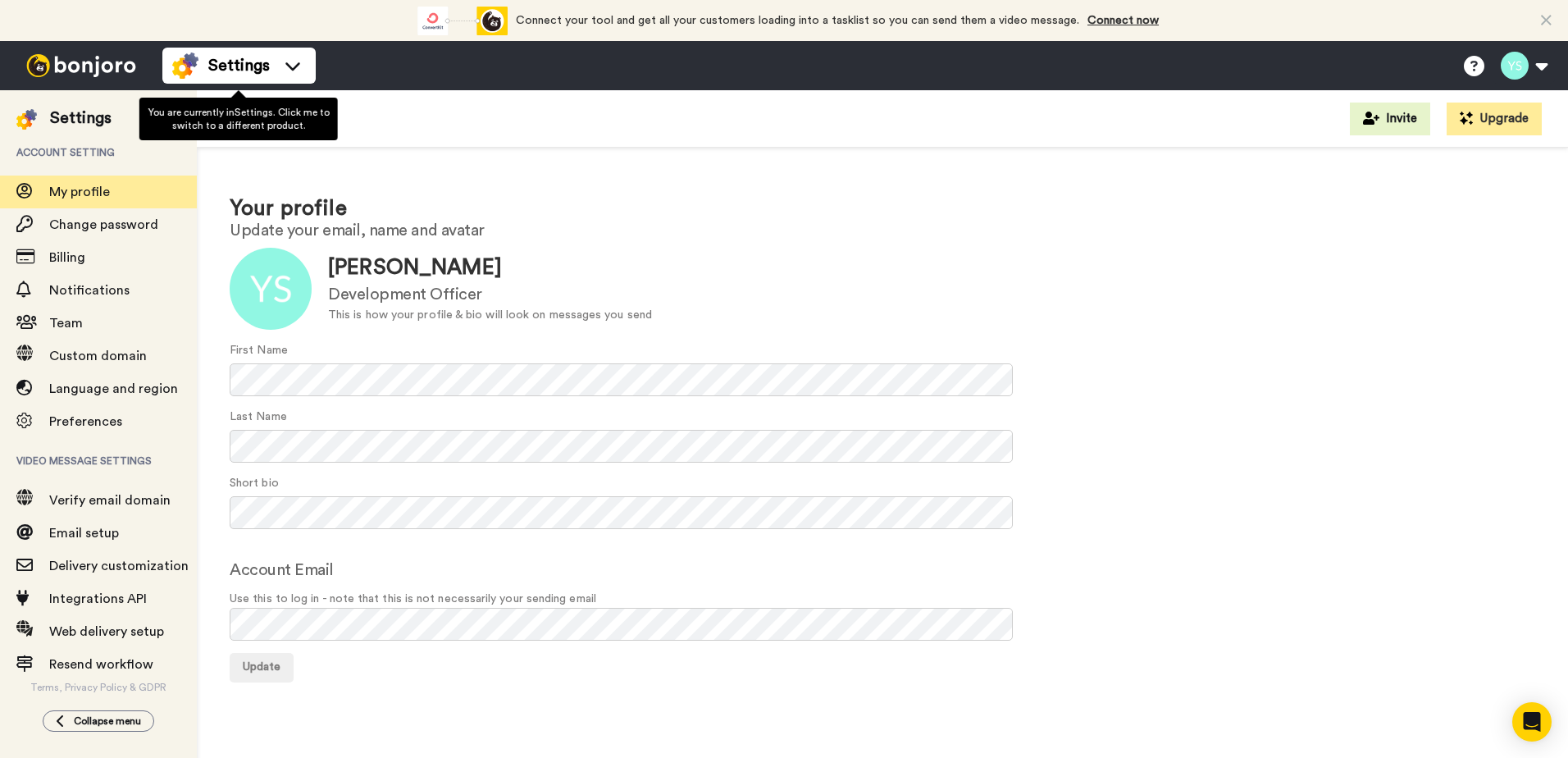
click at [294, 44] on ul "Settings" at bounding box center [239, 65] width 154 height 49
click at [274, 105] on div "You are currently in Settings . Click me to switch to a different product." at bounding box center [239, 119] width 198 height 43
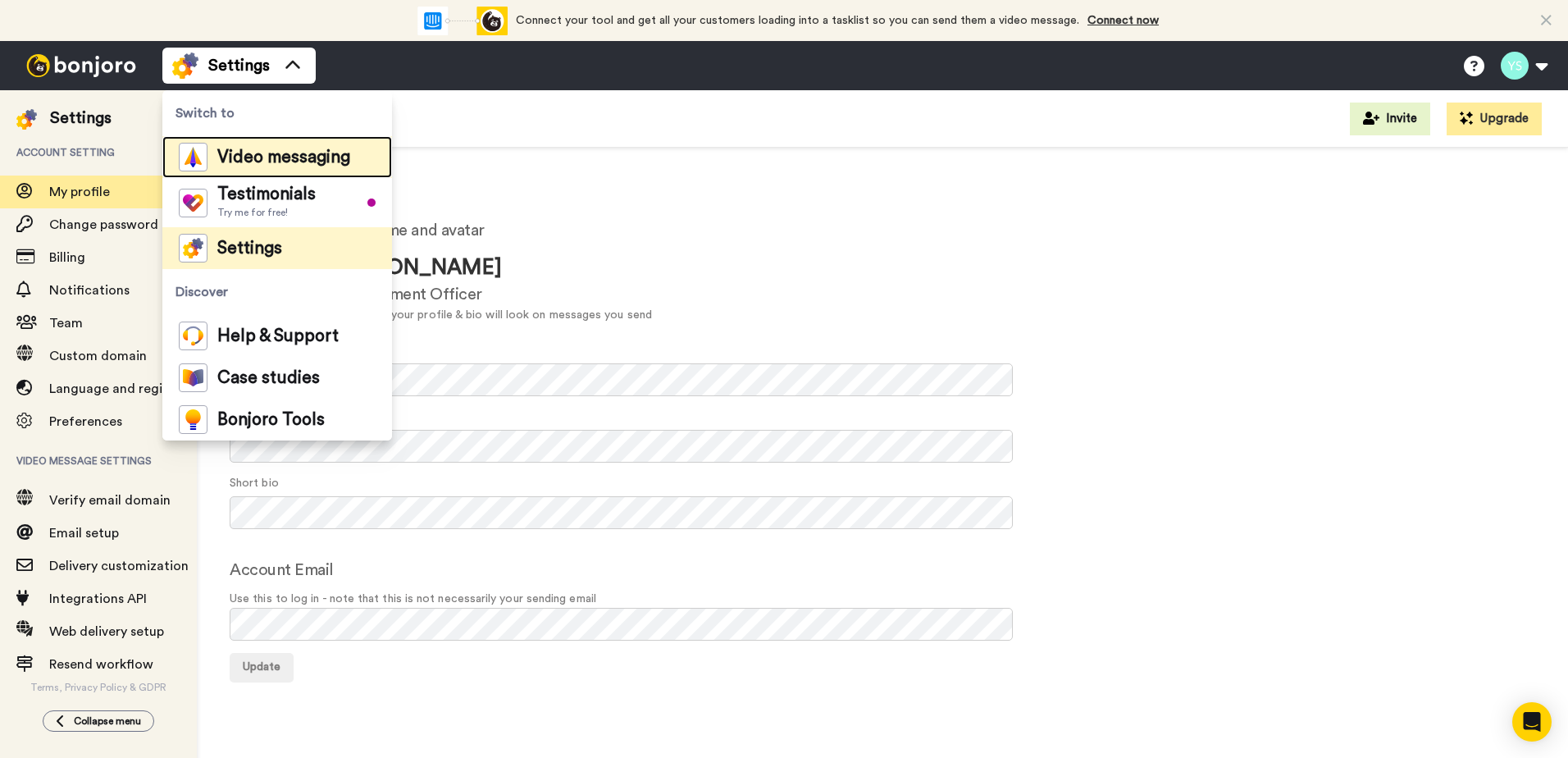
click at [294, 165] on div "Video messaging" at bounding box center [264, 157] width 172 height 29
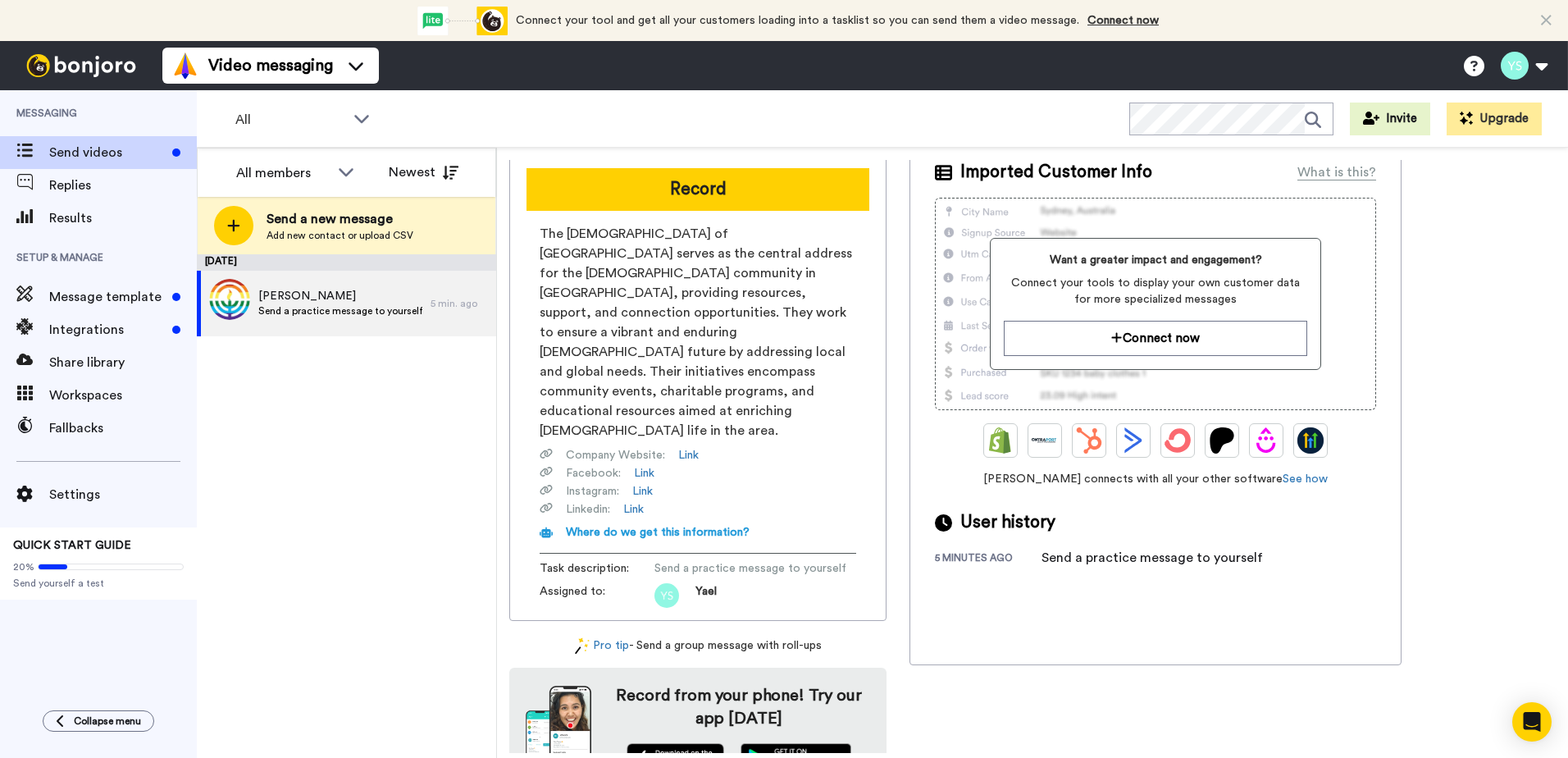
scroll to position [5, 0]
